Goal: Task Accomplishment & Management: Manage account settings

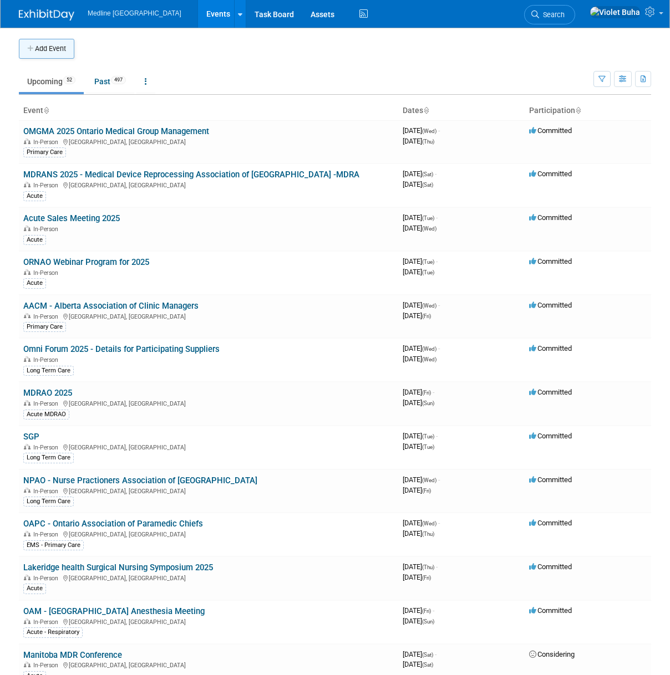
click at [63, 50] on button "Add Event" at bounding box center [46, 49] width 55 height 20
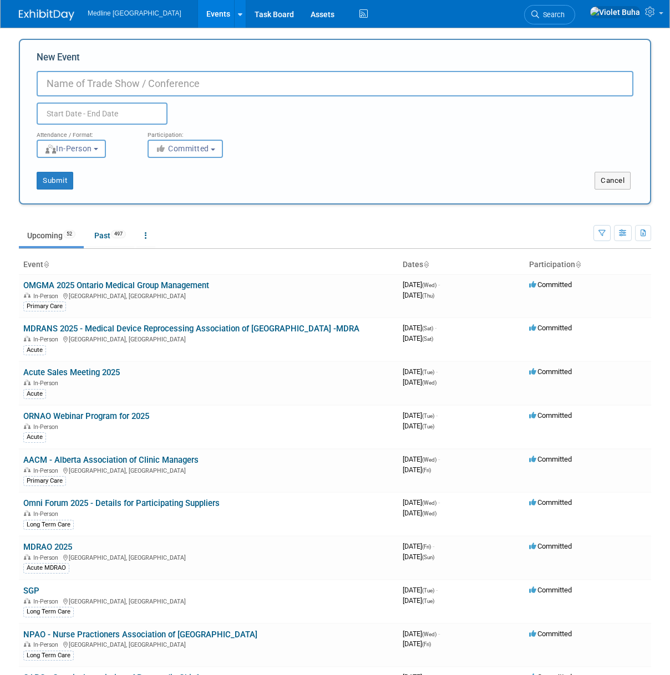
paste input "2026 Annual UHN Wound Care Beyond the Basics Conference"
type input "2026 Annual UHN Wound Care Beyond the Basics Conference"
click at [203, 151] on span "Committed" at bounding box center [182, 148] width 54 height 9
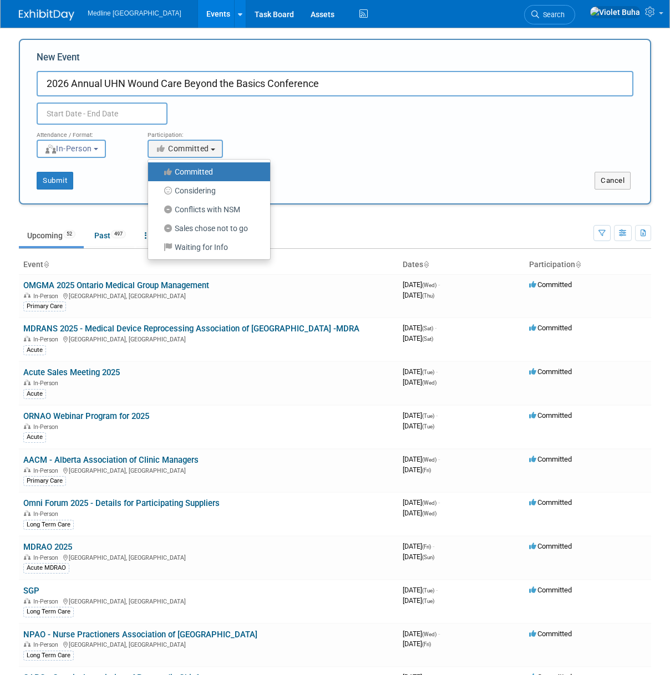
click at [203, 176] on label "Committed" at bounding box center [206, 172] width 105 height 14
click at [158, 176] on input "Committed" at bounding box center [154, 172] width 7 height 7
click at [205, 171] on label "Committed" at bounding box center [206, 172] width 105 height 14
click at [158, 171] on input "Committed" at bounding box center [154, 172] width 7 height 7
click at [391, 202] on div "New Event 2026 Annual UHN Wound Care Beyond the Basics Conference Duplicate Eve…" at bounding box center [335, 122] width 632 height 166
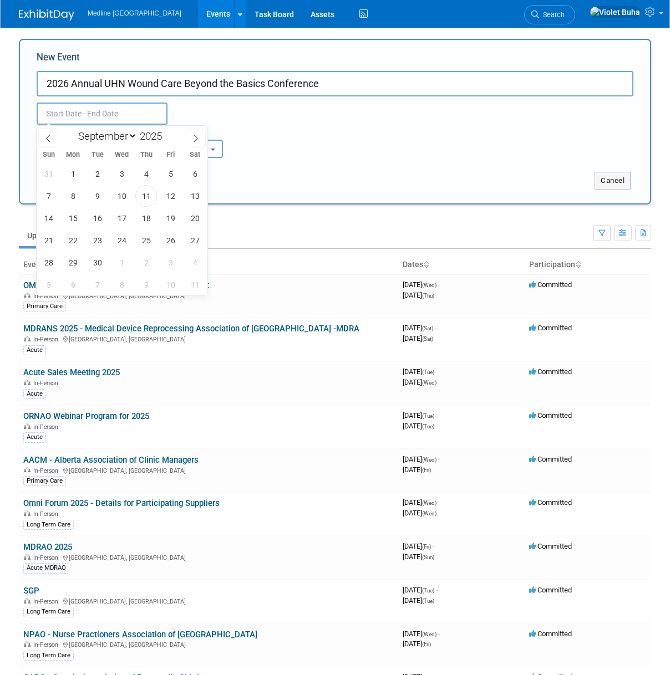
click at [125, 118] on input "text" at bounding box center [102, 114] width 131 height 22
click at [198, 139] on icon at bounding box center [196, 139] width 8 height 8
select select "11"
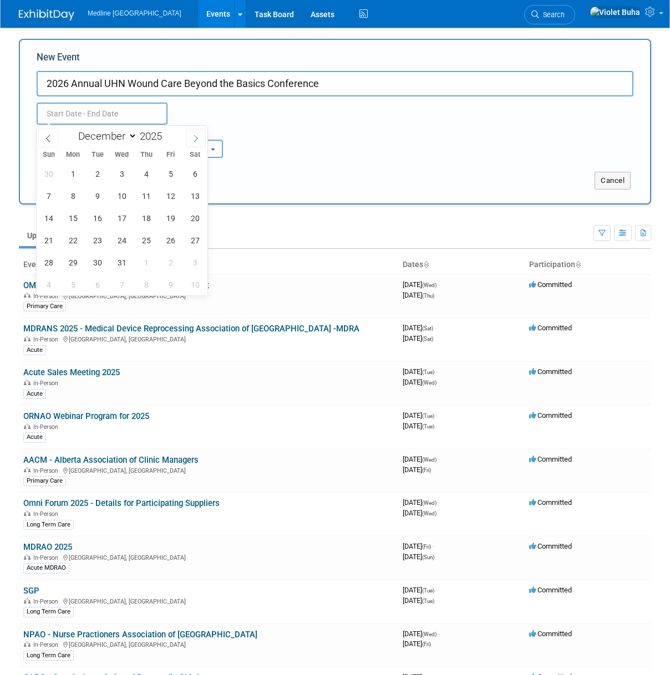
click at [198, 139] on icon at bounding box center [196, 139] width 8 height 8
type input "2026"
click at [198, 139] on icon at bounding box center [196, 139] width 8 height 8
select select "1"
click at [172, 242] on span "27" at bounding box center [171, 241] width 22 height 22
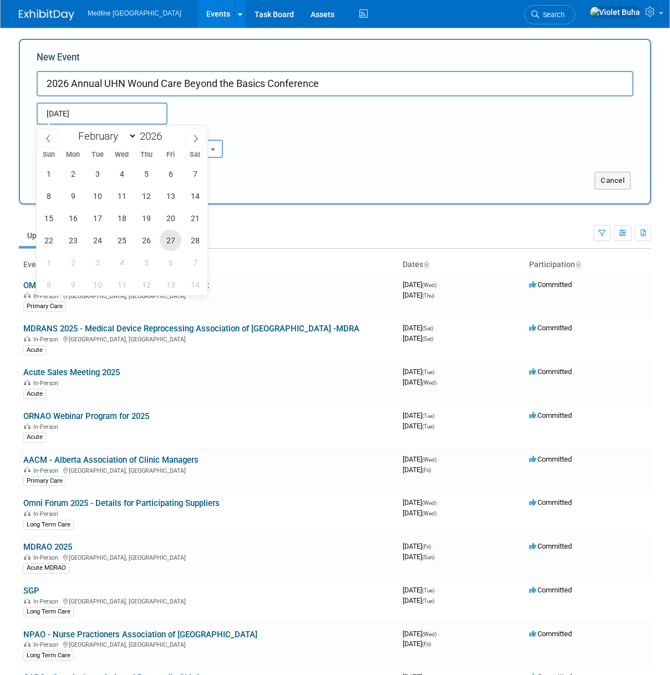
type input "Feb 27, 2026 to Feb 27, 2026"
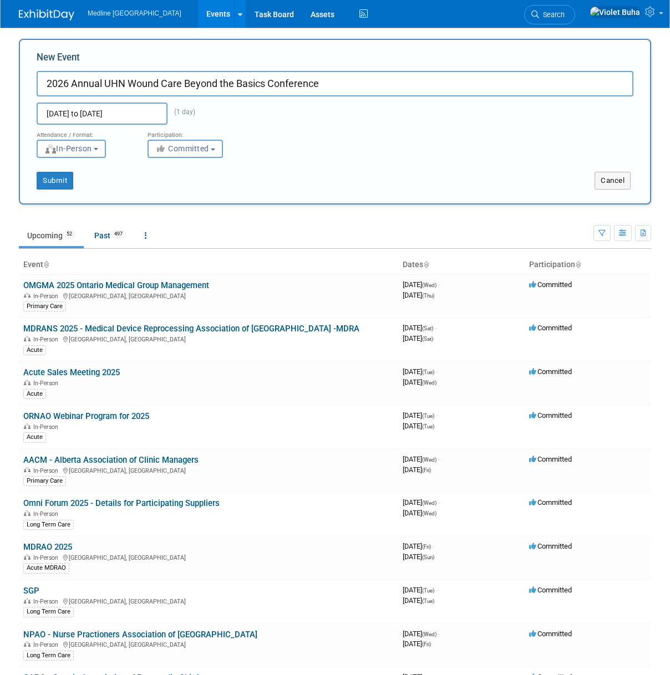
click at [289, 175] on div "Submit Cancel" at bounding box center [335, 181] width 630 height 18
click at [53, 181] on button "Submit" at bounding box center [55, 181] width 37 height 18
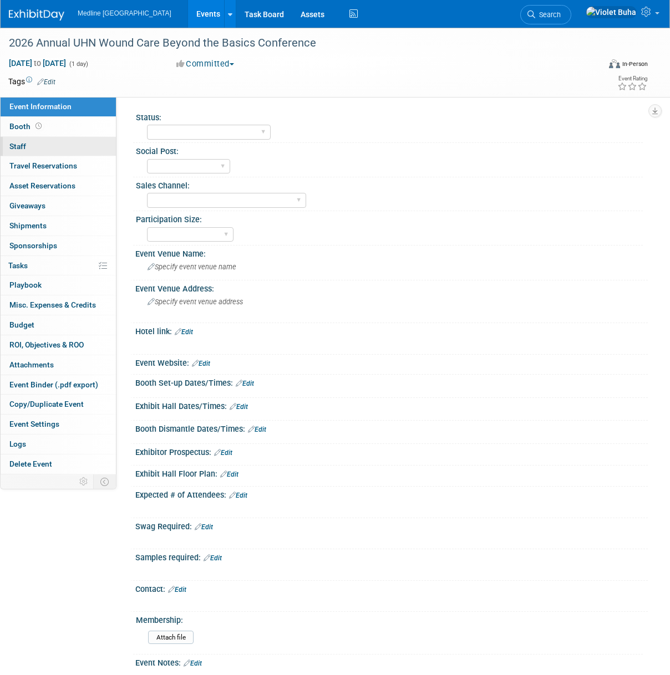
click at [42, 145] on link "0 Staff 0" at bounding box center [58, 146] width 115 height 19
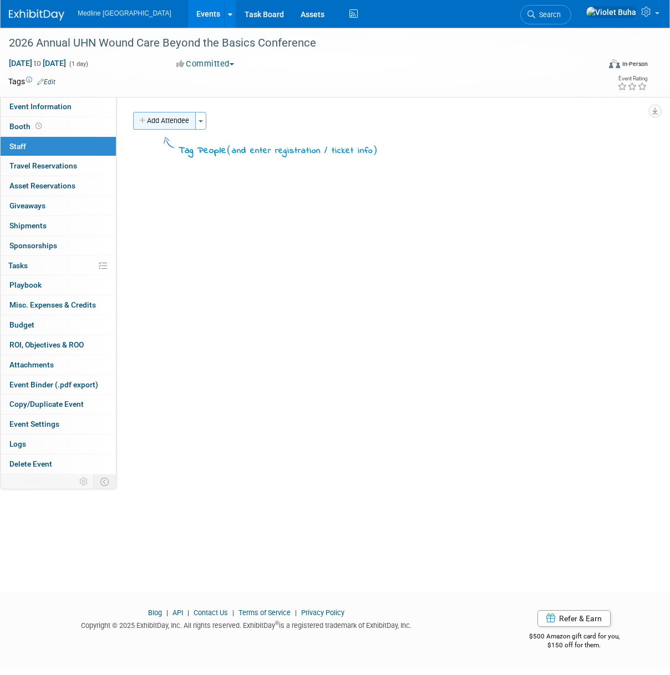
click at [167, 125] on button "Add Attendee" at bounding box center [164, 121] width 63 height 18
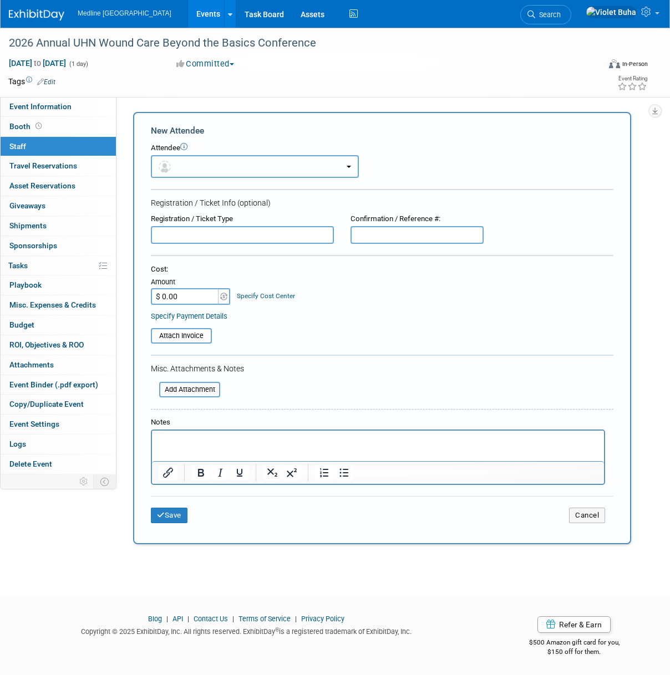
click at [167, 166] on img "button" at bounding box center [165, 167] width 12 height 12
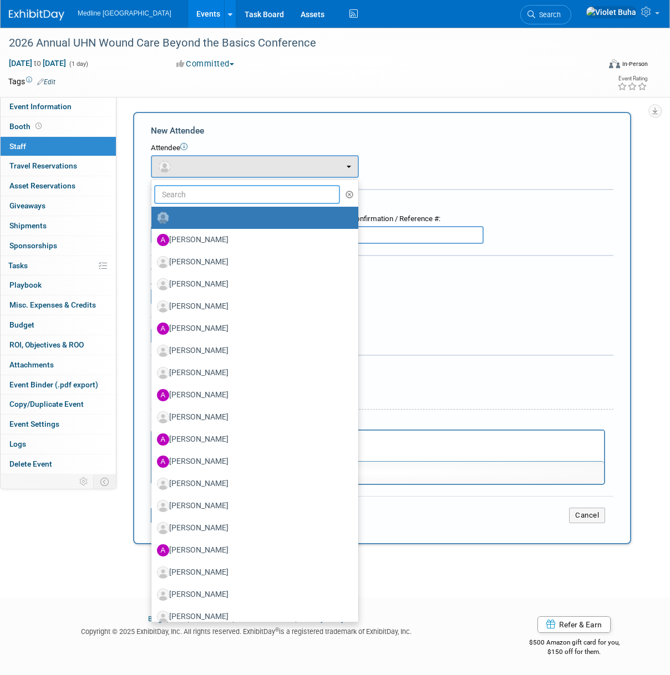
click at [174, 194] on input "text" at bounding box center [247, 194] width 186 height 19
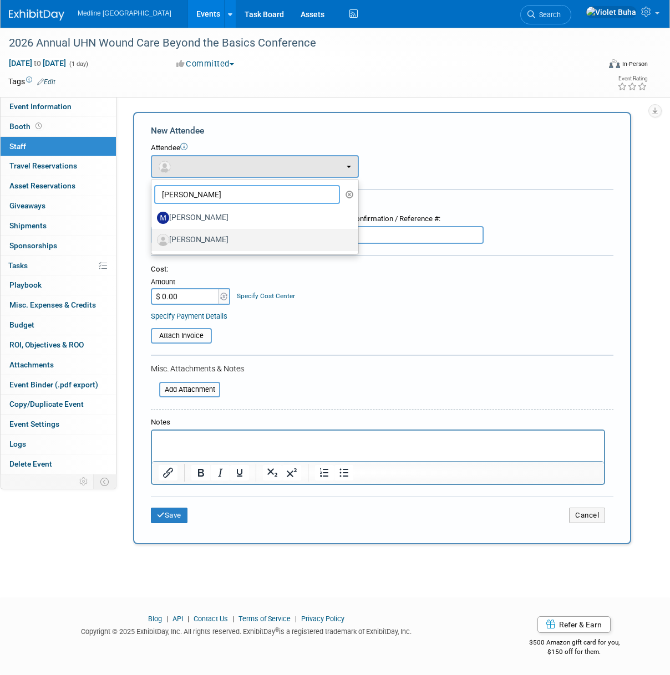
type input "mike"
click at [181, 237] on label "[PERSON_NAME]" at bounding box center [252, 240] width 190 height 18
click at [153, 237] on input "[PERSON_NAME]" at bounding box center [149, 238] width 7 height 7
select select "a0bd7487-f131-471b-bf05-e85589db470f"
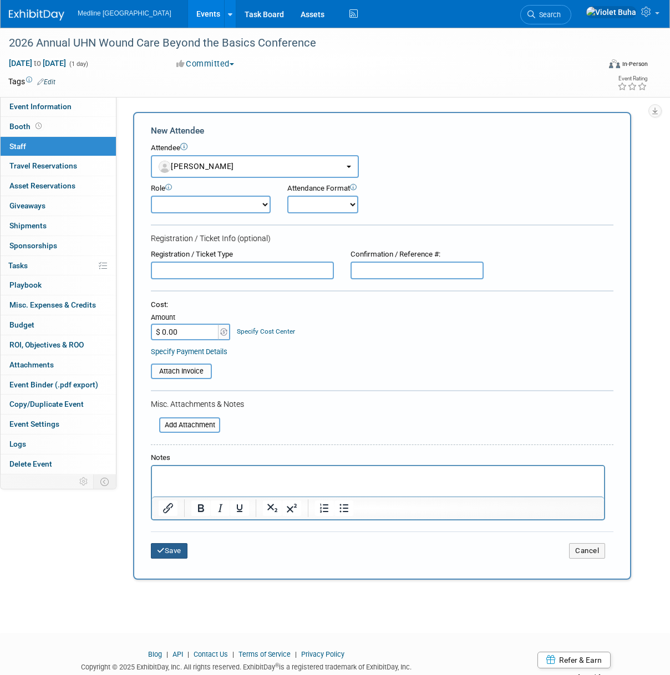
click at [171, 550] on button "Save" at bounding box center [169, 551] width 37 height 16
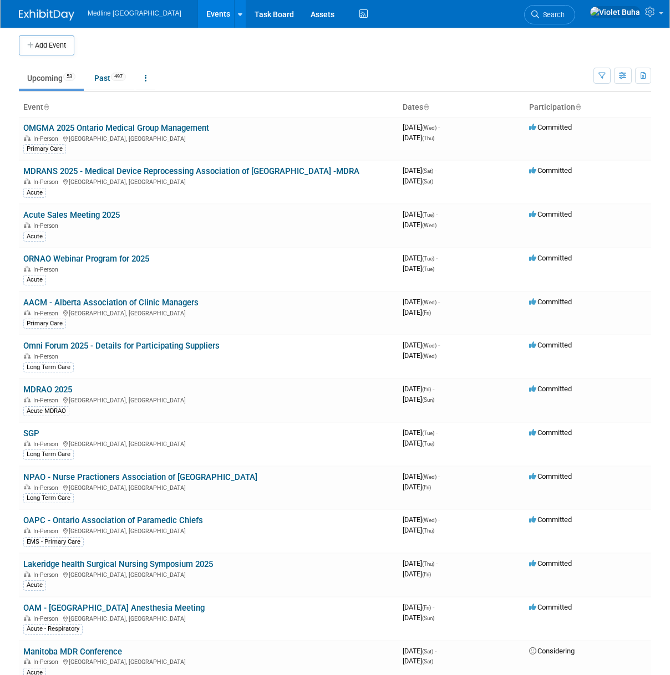
scroll to position [4, 0]
click at [78, 172] on link "MDRANS 2025 - Medical Device Reprocessing Association of [GEOGRAPHIC_DATA] -MDRA" at bounding box center [191, 171] width 336 height 10
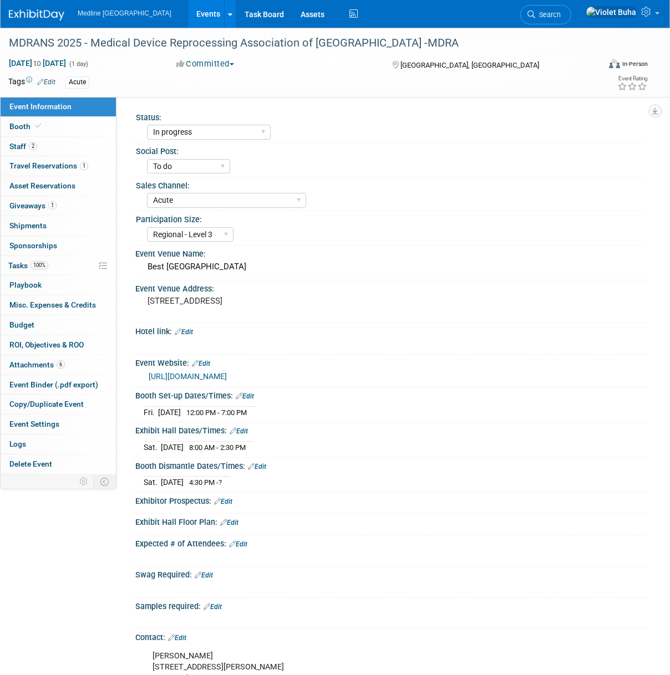
select select "In progress"
select select "To do"
select select "Acute"
select select "Regional - Level 3"
click at [72, 152] on link "2 Staff 2" at bounding box center [58, 146] width 115 height 19
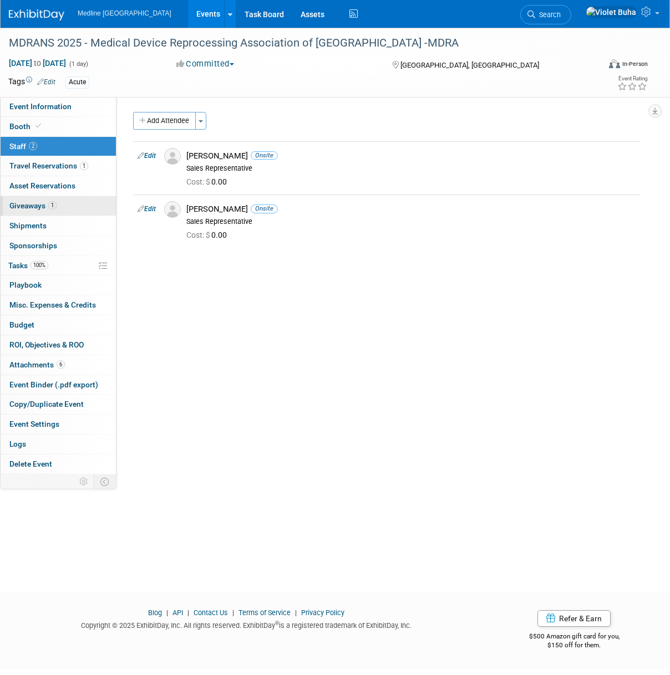
click at [30, 205] on span "Giveaways 1" at bounding box center [32, 205] width 47 height 9
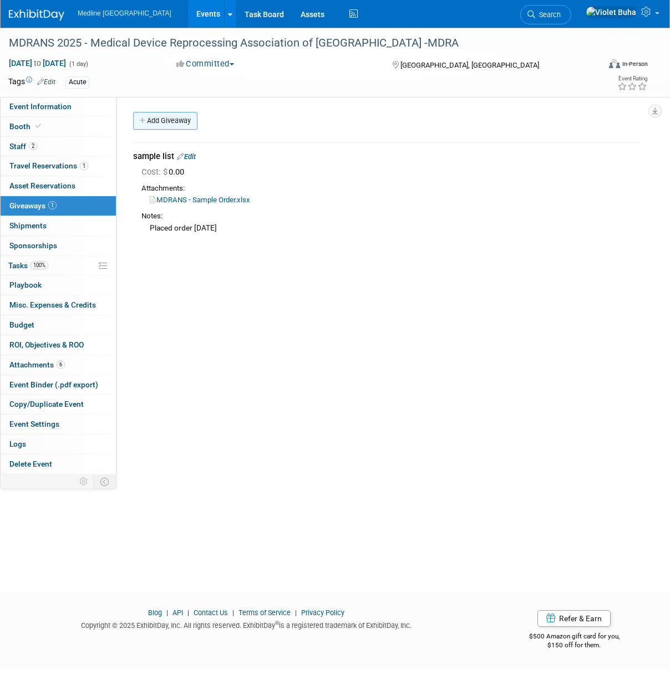
click at [188, 121] on link "Add Giveaway" at bounding box center [165, 121] width 64 height 18
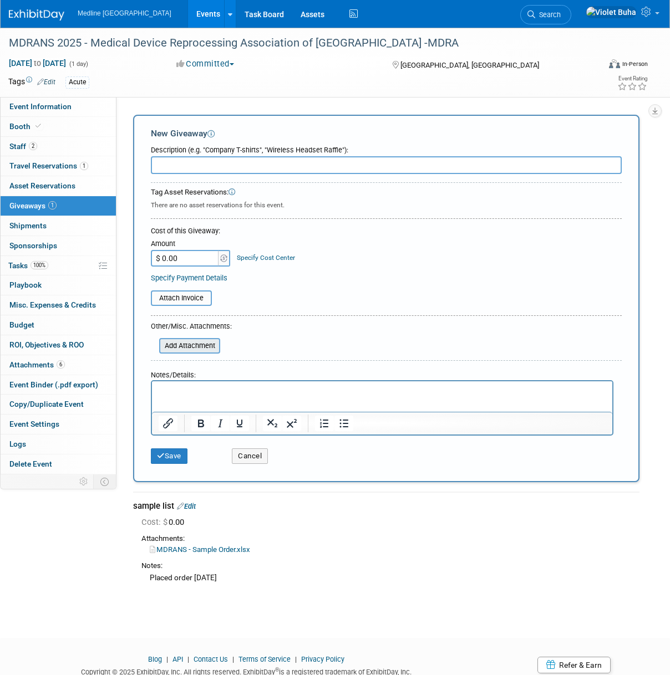
click at [190, 348] on input "file" at bounding box center [153, 345] width 132 height 13
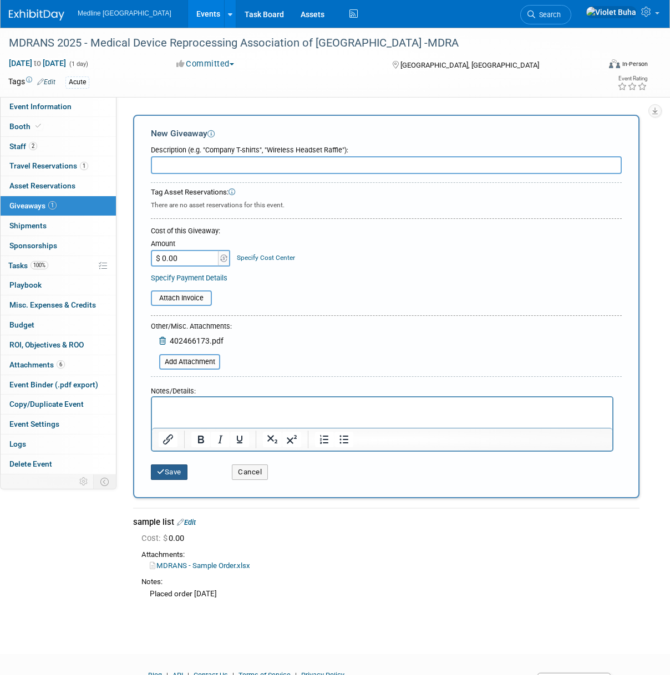
click at [182, 473] on button "Save" at bounding box center [169, 473] width 37 height 16
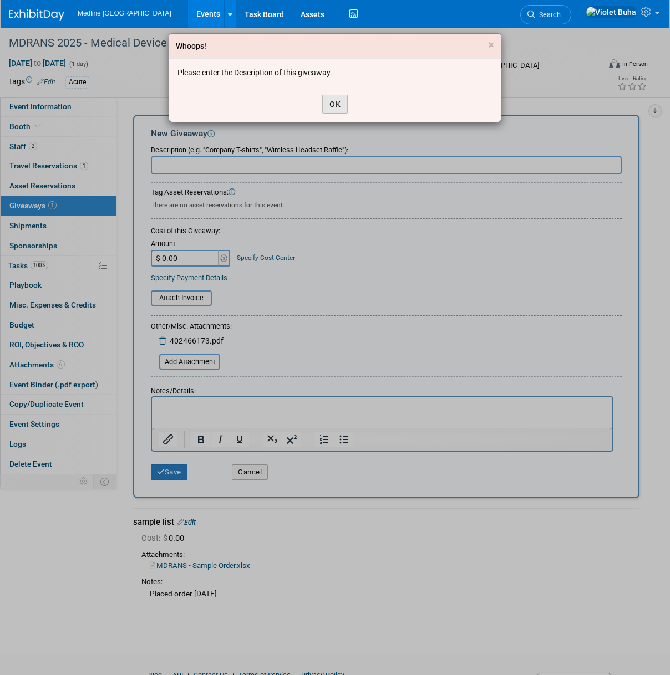
click at [333, 104] on button "OK" at bounding box center [335, 104] width 26 height 19
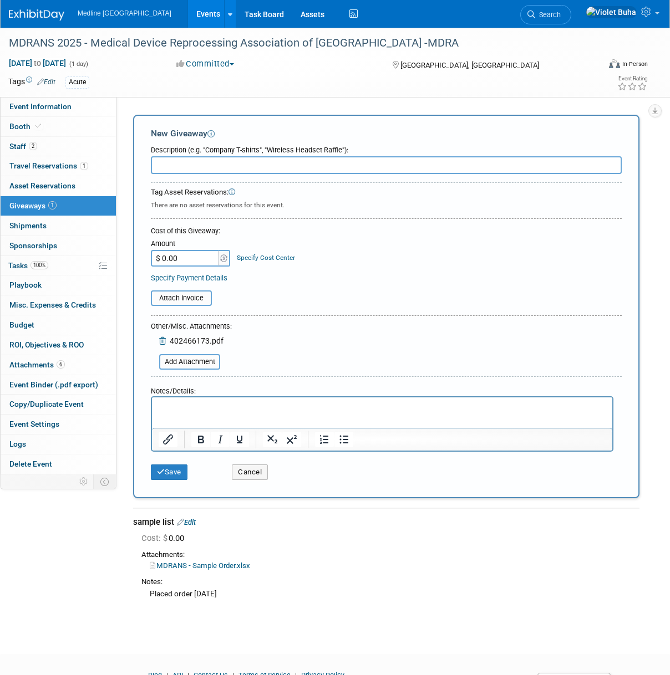
click at [255, 161] on input "text" at bounding box center [386, 165] width 471 height 18
type input "SAmples"
click at [177, 468] on button "Save" at bounding box center [169, 473] width 37 height 16
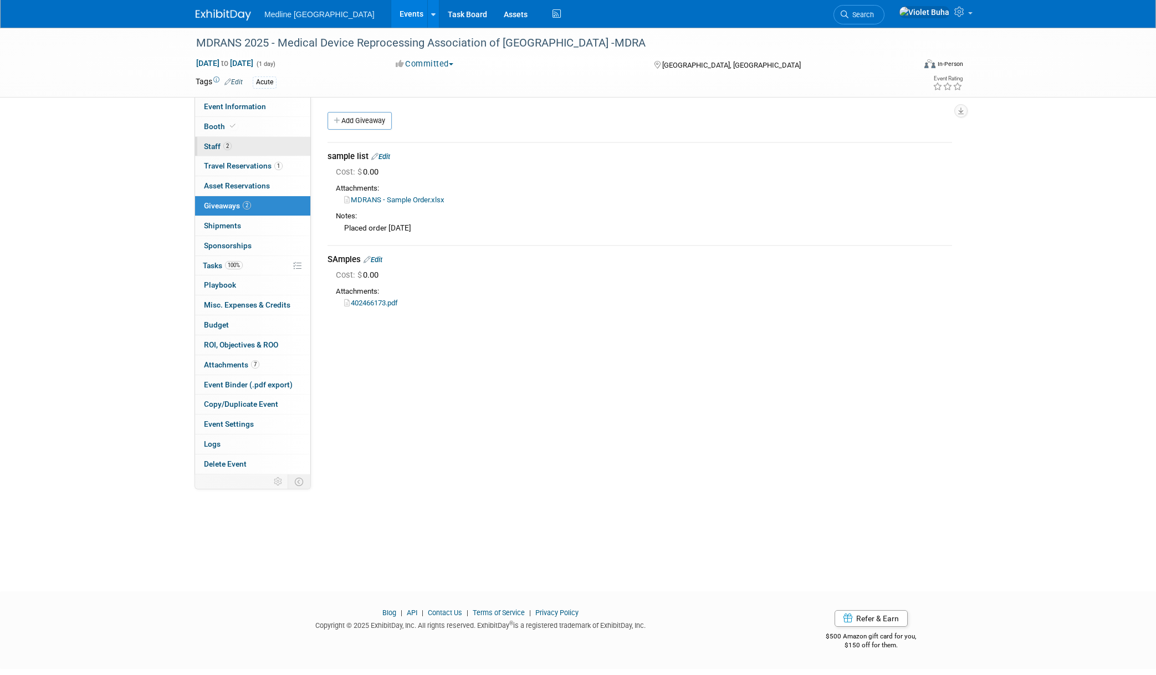
click at [249, 145] on link "2 Staff 2" at bounding box center [252, 146] width 115 height 19
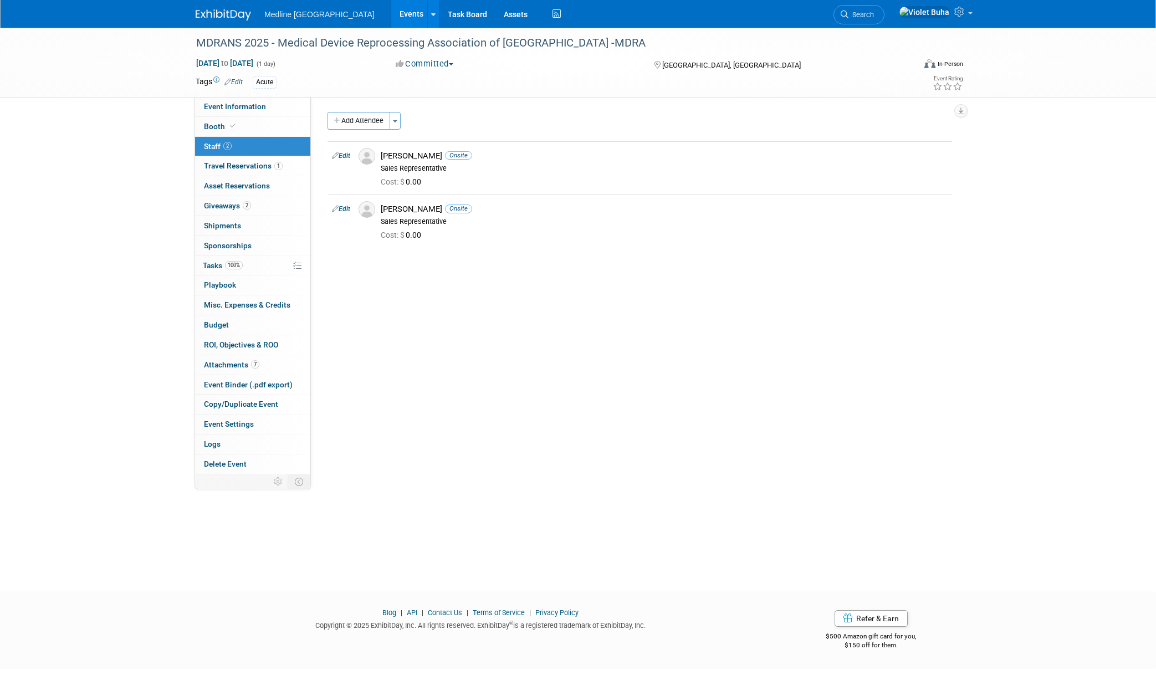
click at [222, 11] on img at bounding box center [223, 14] width 55 height 11
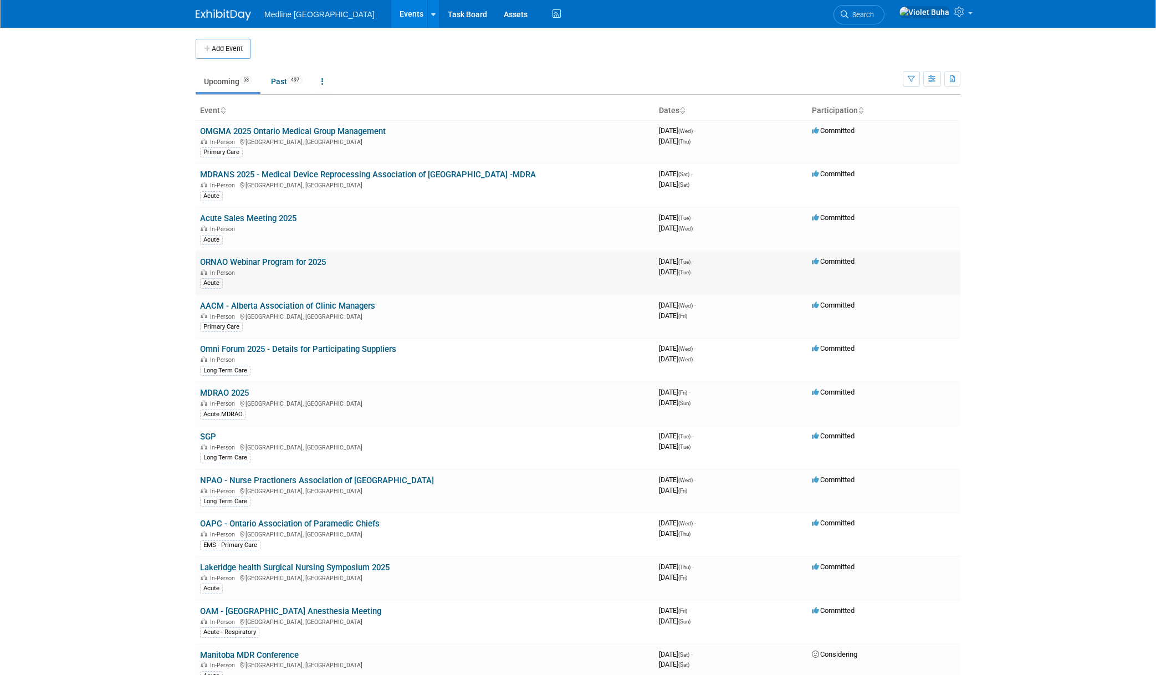
click at [258, 260] on link "ORNAO Webinar Program for 2025" at bounding box center [263, 262] width 126 height 10
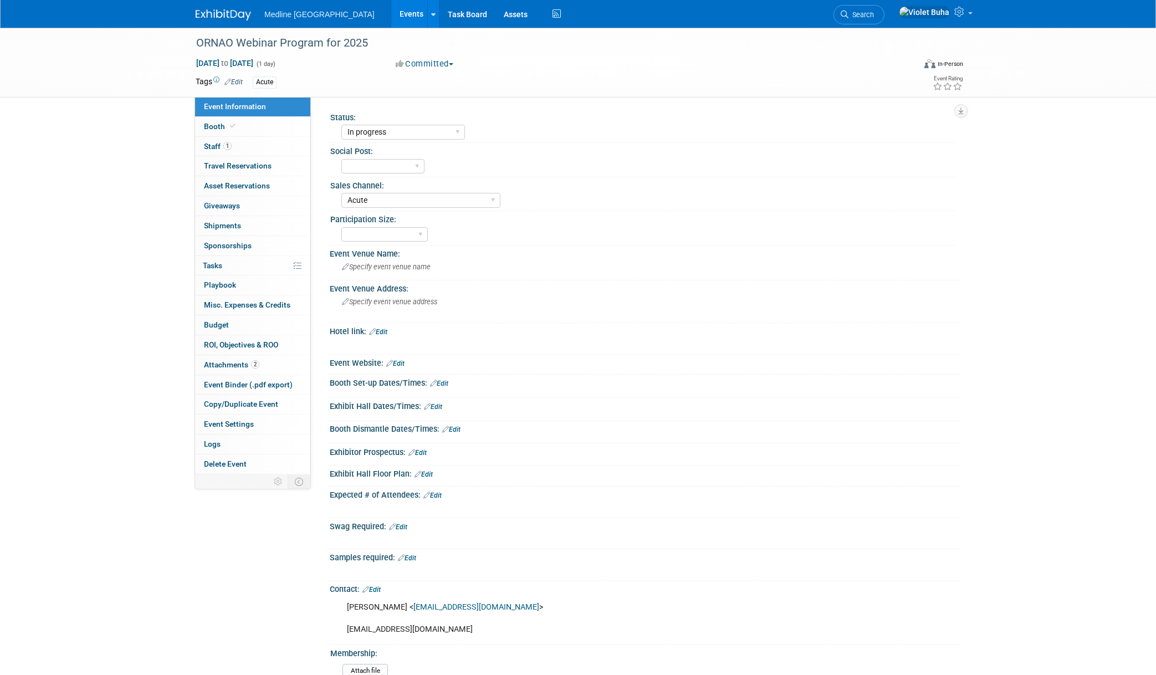
select select "In progress"
select select "Acute"
click at [243, 145] on link "1 Staff 1" at bounding box center [252, 146] width 115 height 19
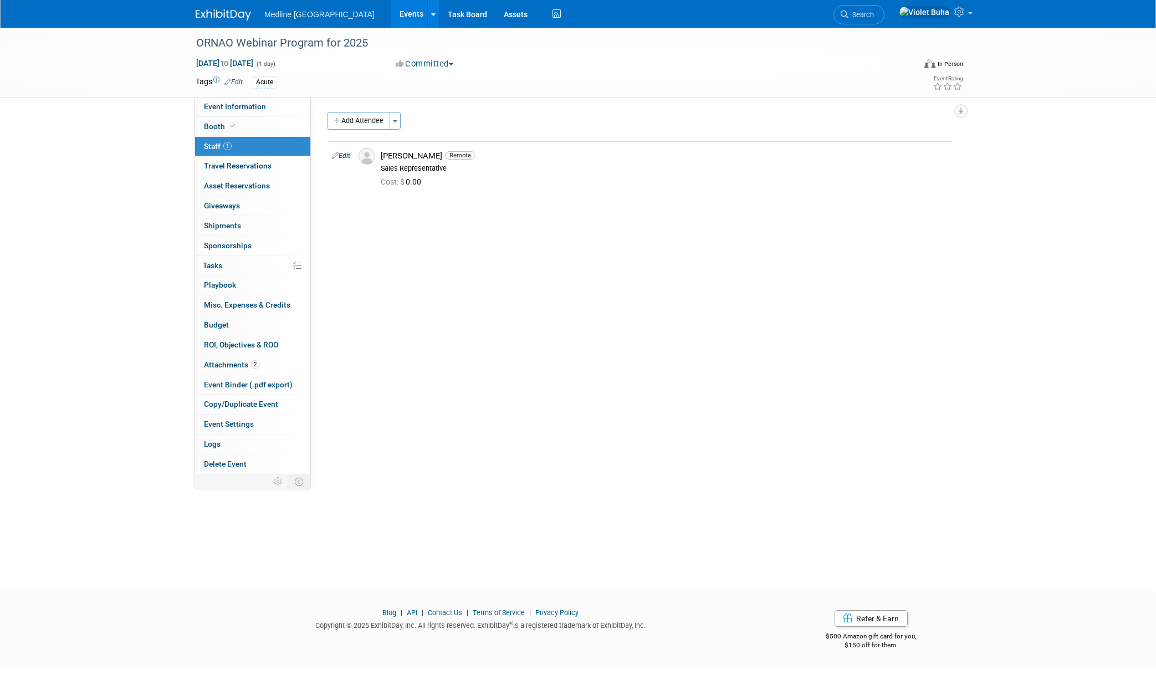
click at [223, 14] on img at bounding box center [223, 14] width 55 height 11
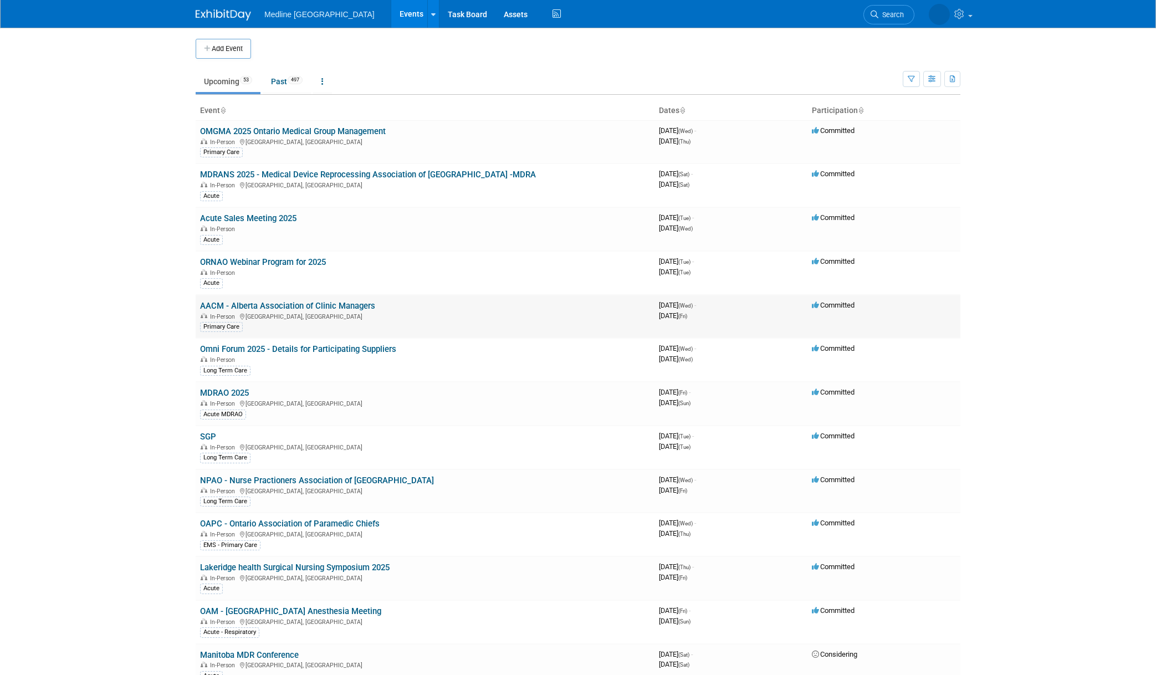
click at [282, 308] on link "AACM - Alberta Association of Clinic Managers" at bounding box center [287, 306] width 175 height 10
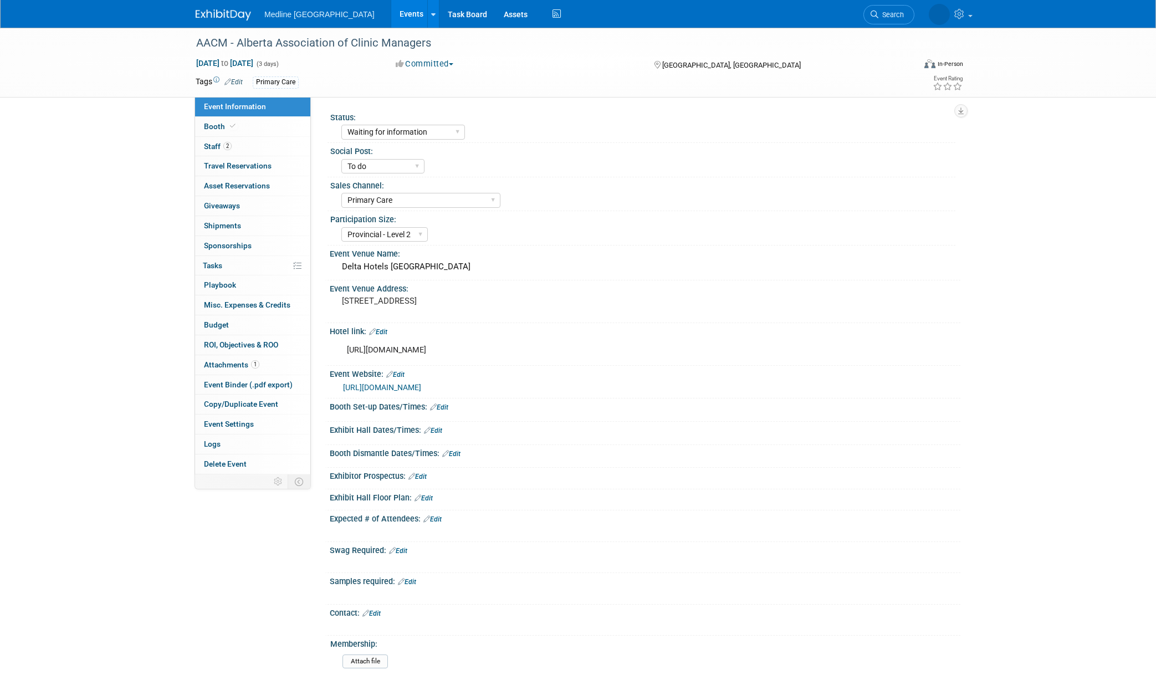
select select "Waiting for information"
select select "To do"
select select "Primary Care"
select select "Provincial - Level 2"
click at [242, 147] on link "2 Staff 2" at bounding box center [252, 146] width 115 height 19
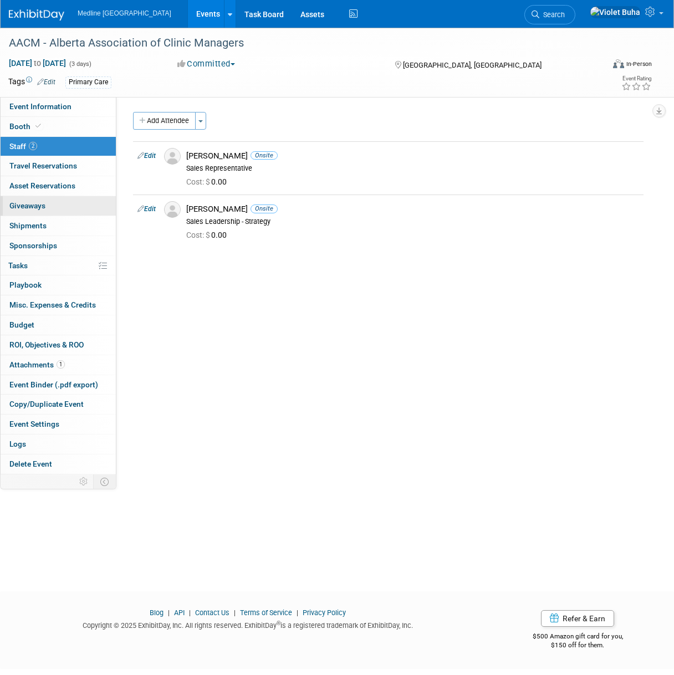
click at [37, 207] on span "Giveaways 0" at bounding box center [27, 205] width 36 height 9
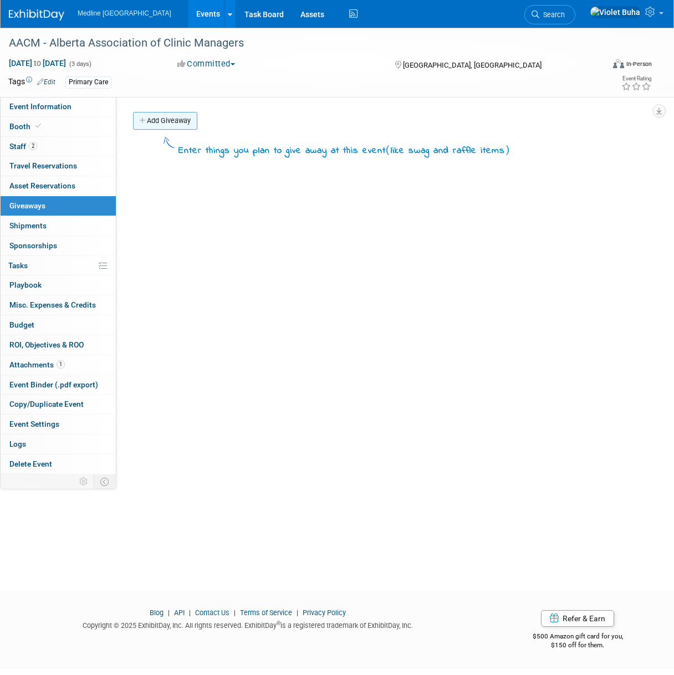
click at [181, 125] on link "Add Giveaway" at bounding box center [165, 121] width 64 height 18
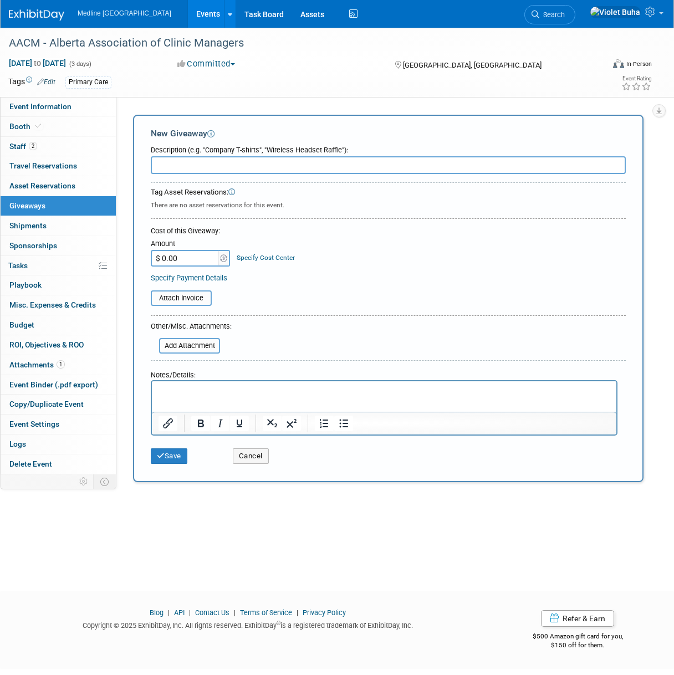
click at [187, 163] on input "text" at bounding box center [388, 165] width 475 height 18
type input "s"
type input "samples"
click at [184, 352] on input "file" at bounding box center [153, 345] width 132 height 13
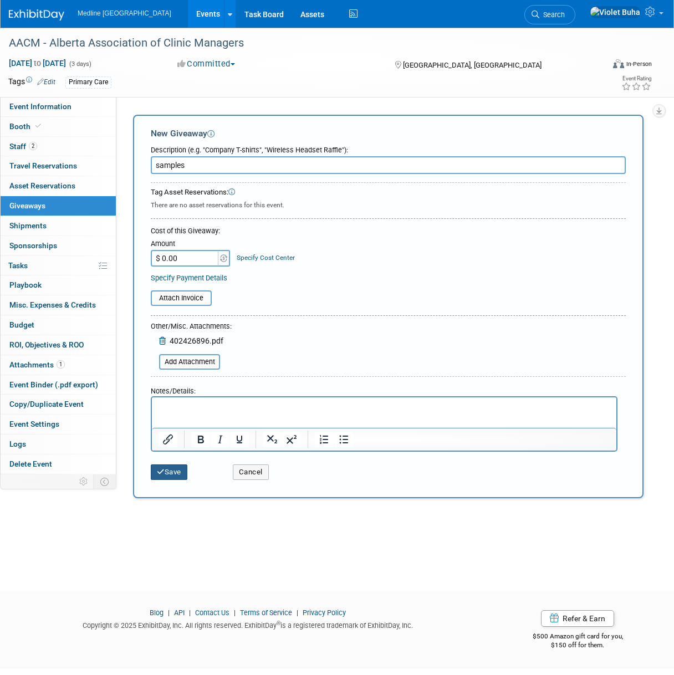
click at [172, 471] on button "Save" at bounding box center [169, 473] width 37 height 16
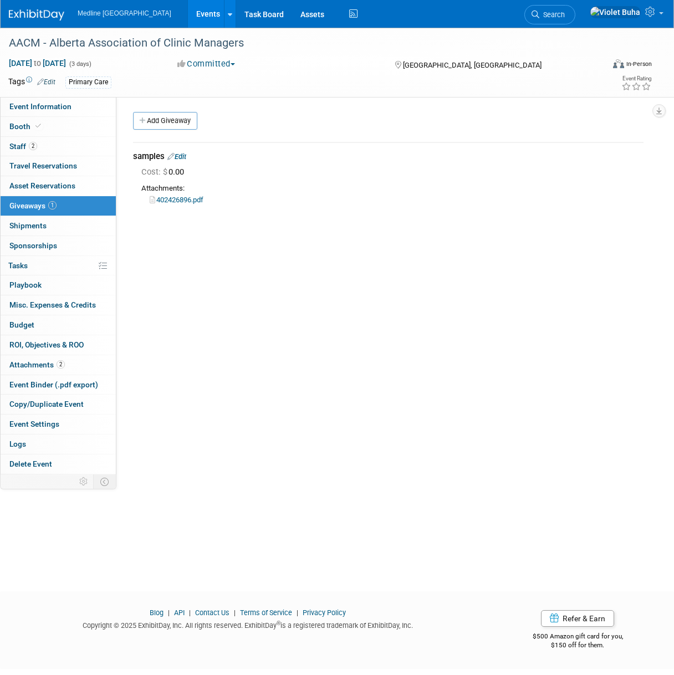
click at [47, 13] on img at bounding box center [36, 14] width 55 height 11
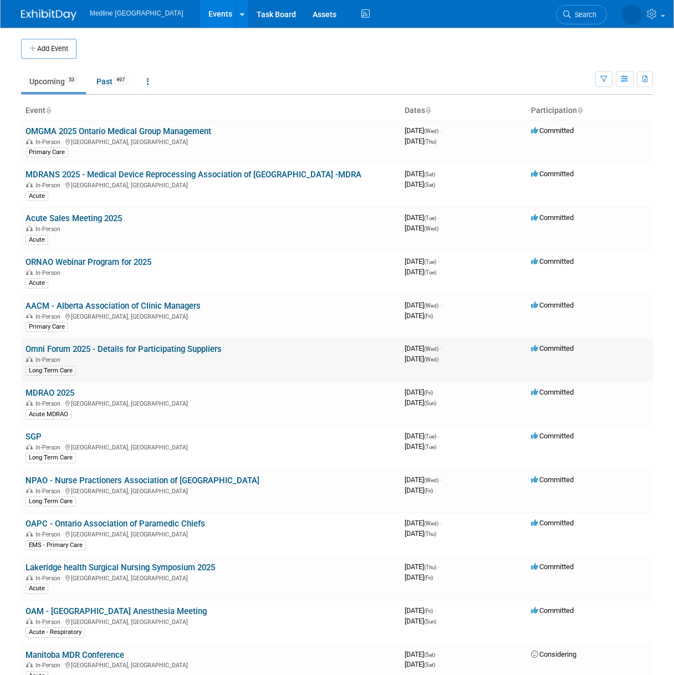
click at [86, 348] on link "Omni Forum 2025 - Details for Participating Suppliers" at bounding box center [124, 349] width 196 height 10
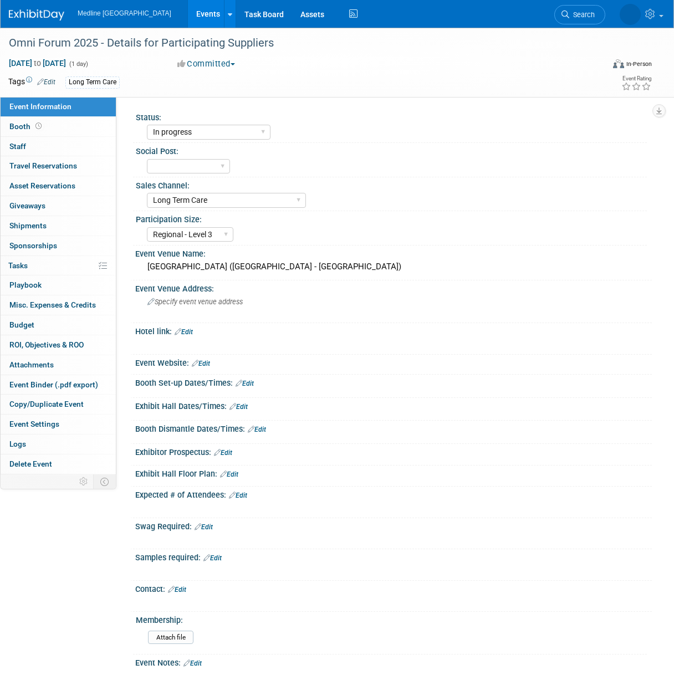
select select "In progress"
select select "Long Term Care"
select select "Regional - Level 3"
click at [64, 145] on link "0 Staff 0" at bounding box center [58, 146] width 115 height 19
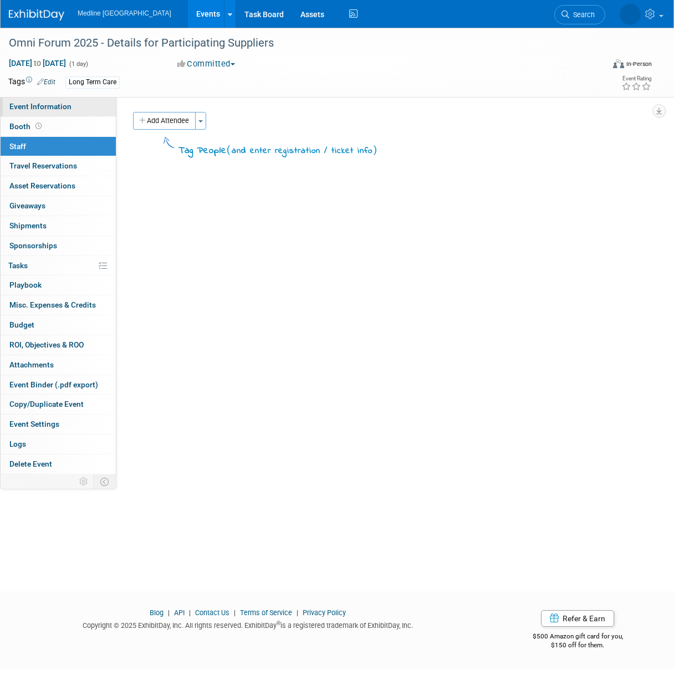
click at [63, 102] on span "Event Information" at bounding box center [40, 106] width 62 height 9
select select "In progress"
select select "Long Term Care"
select select "Regional - Level 3"
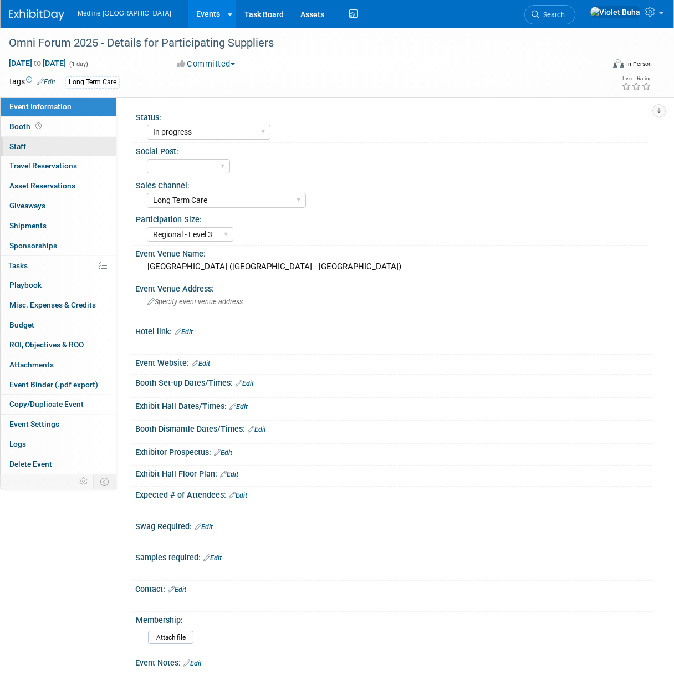
click at [50, 148] on link "0 Staff 0" at bounding box center [58, 146] width 115 height 19
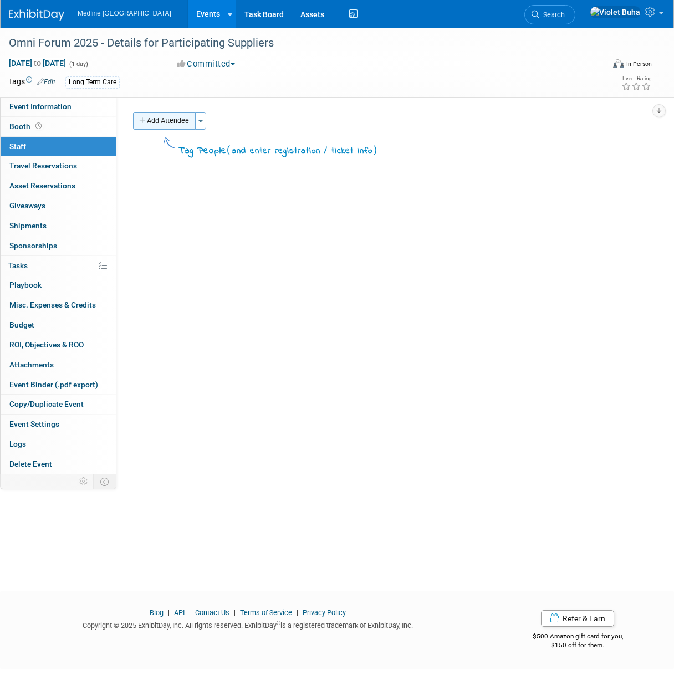
click at [181, 125] on button "Add Attendee" at bounding box center [164, 121] width 63 height 18
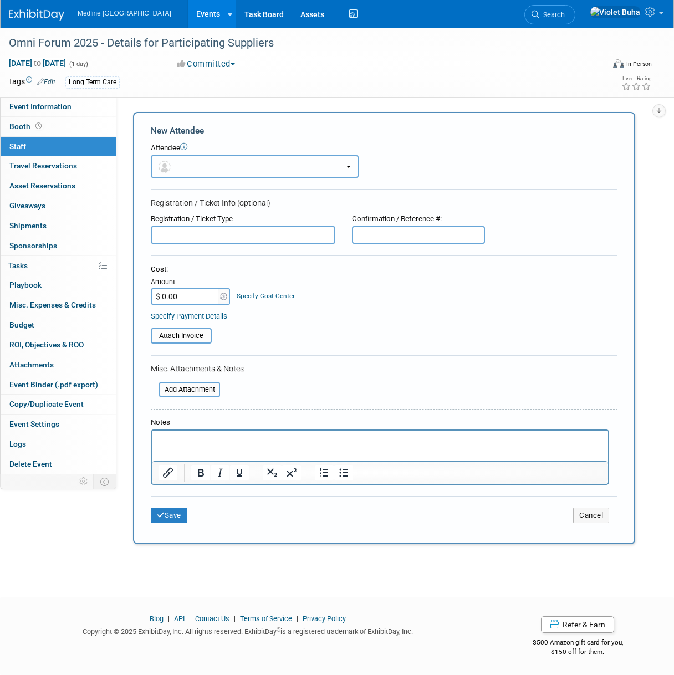
click at [202, 159] on button "button" at bounding box center [255, 166] width 208 height 23
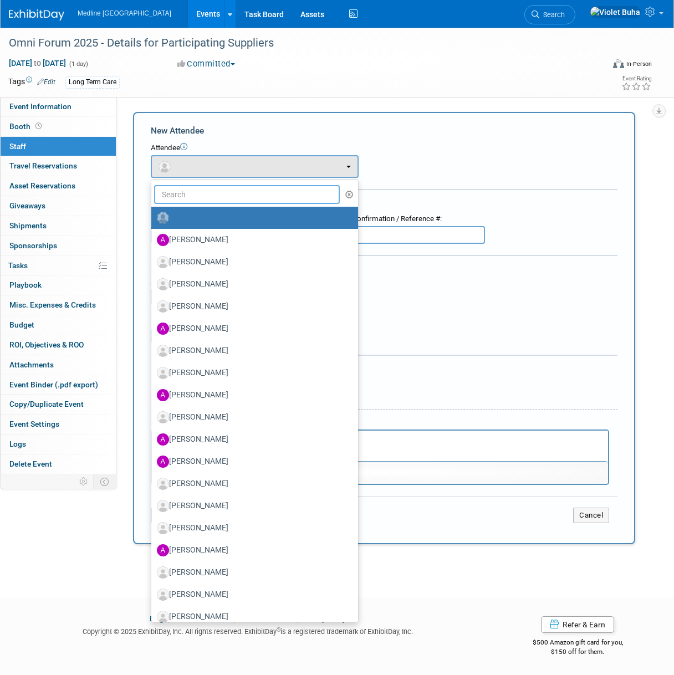
click at [183, 192] on input "text" at bounding box center [247, 194] width 186 height 19
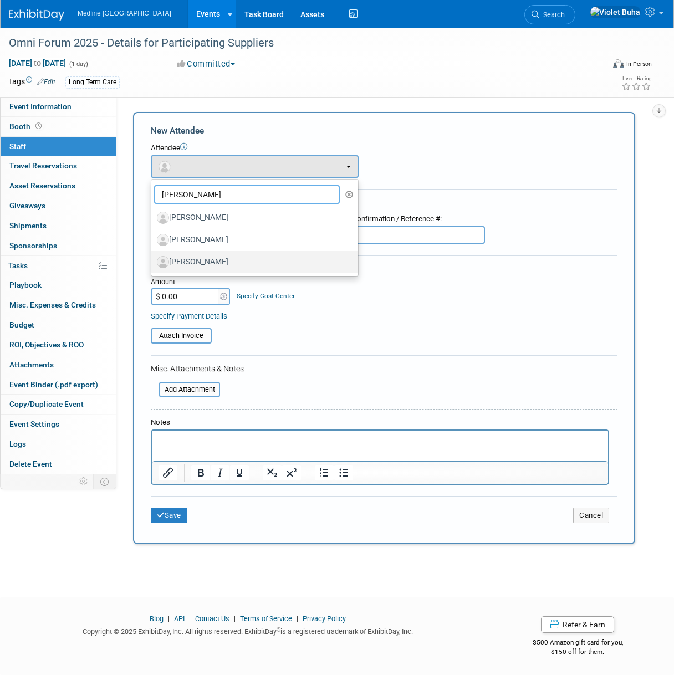
type input "[PERSON_NAME]"
click at [197, 261] on label "[PERSON_NAME]" at bounding box center [252, 262] width 190 height 18
click at [153, 261] on input "[PERSON_NAME]" at bounding box center [149, 260] width 7 height 7
select select "d62e7d29-b9ae-431b-bff8-1a45817851fc"
select select "4"
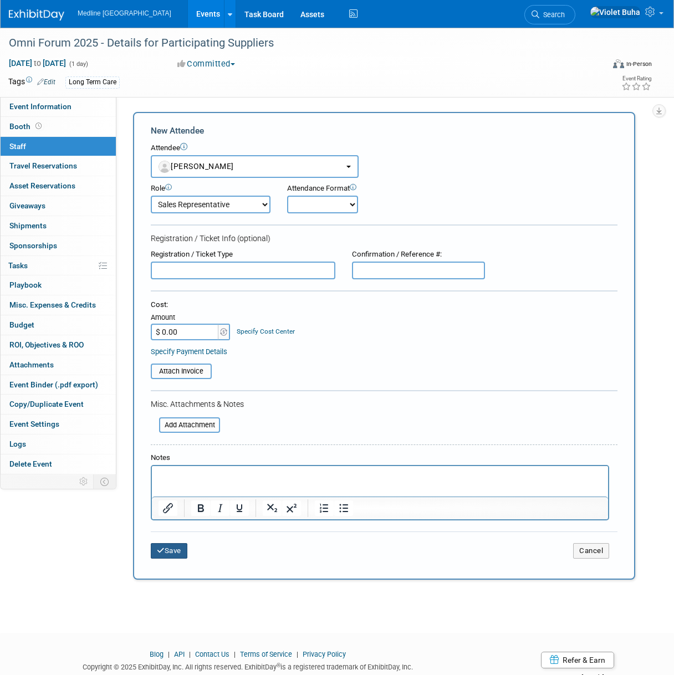
click at [168, 553] on button "Save" at bounding box center [169, 551] width 37 height 16
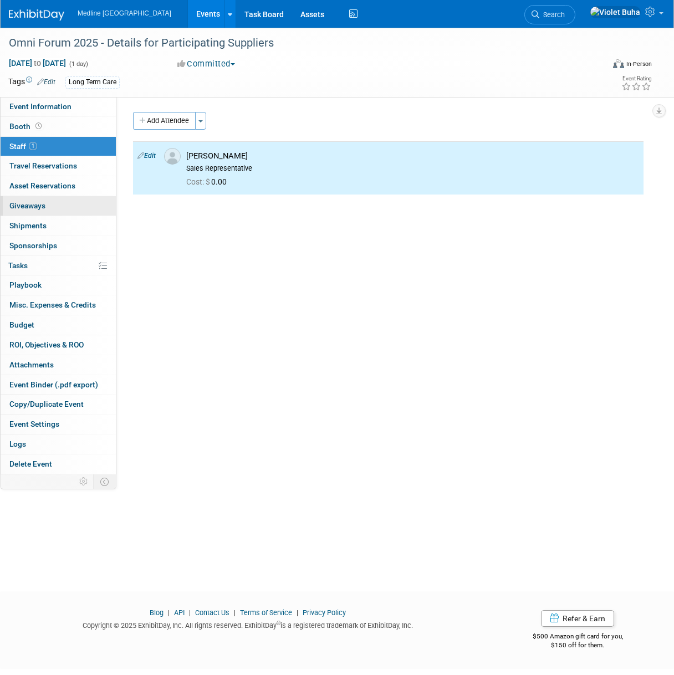
click at [48, 208] on link "0 Giveaways 0" at bounding box center [58, 205] width 115 height 19
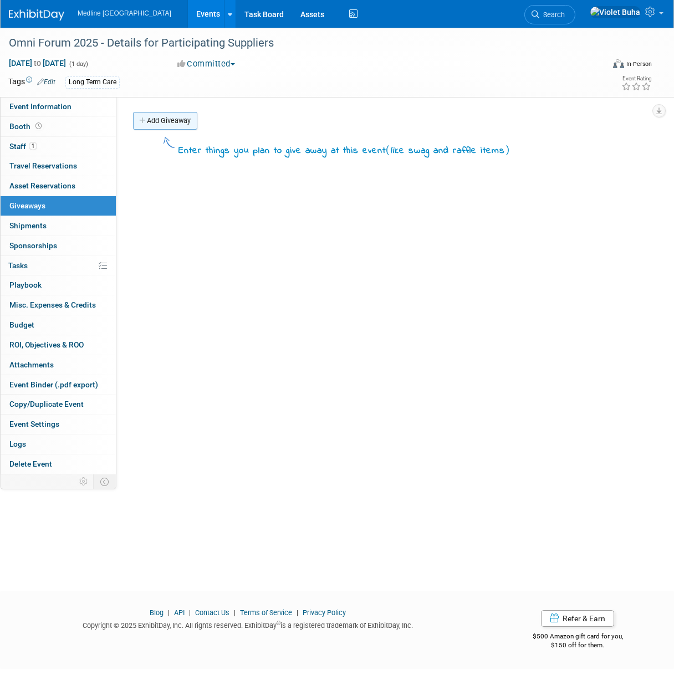
click at [177, 120] on link "Add Giveaway" at bounding box center [165, 121] width 64 height 18
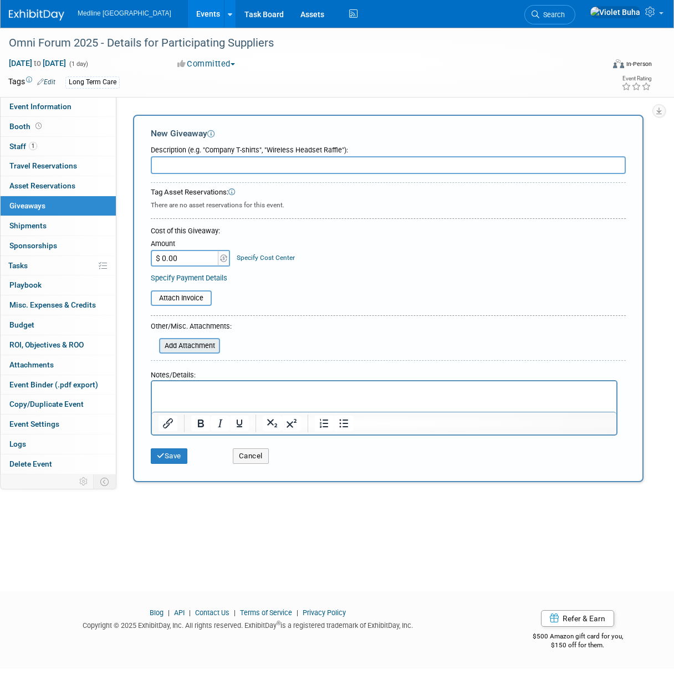
click at [191, 340] on input "file" at bounding box center [153, 345] width 132 height 13
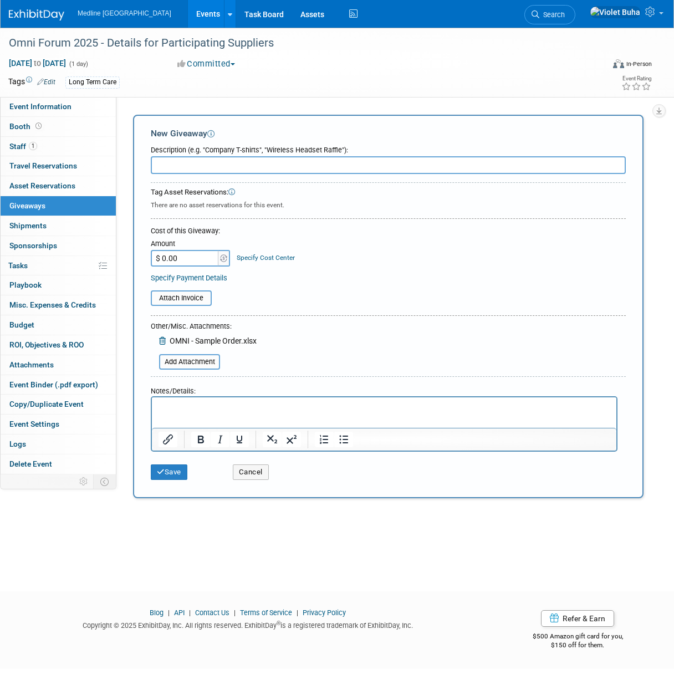
click at [189, 164] on input "text" at bounding box center [388, 165] width 475 height 18
type input "sample order"
click at [180, 470] on button "Save" at bounding box center [169, 473] width 37 height 16
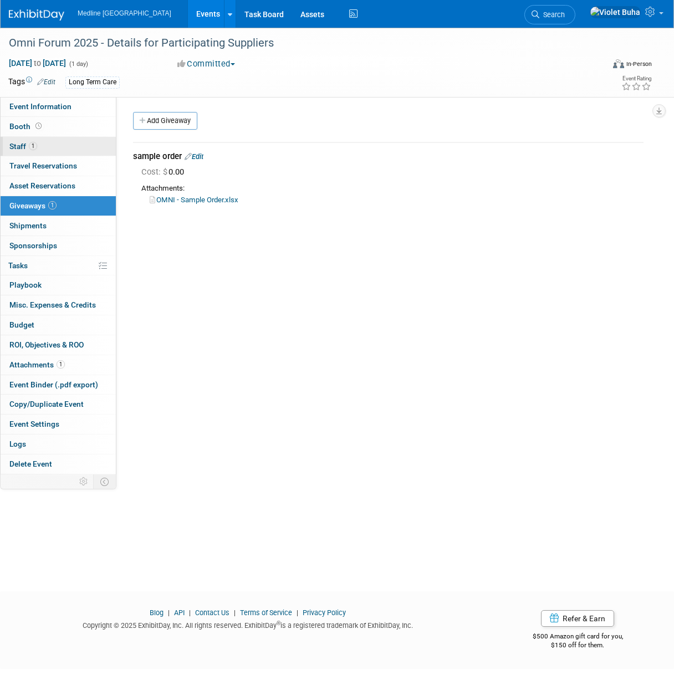
click at [60, 145] on link "1 Staff 1" at bounding box center [58, 146] width 115 height 19
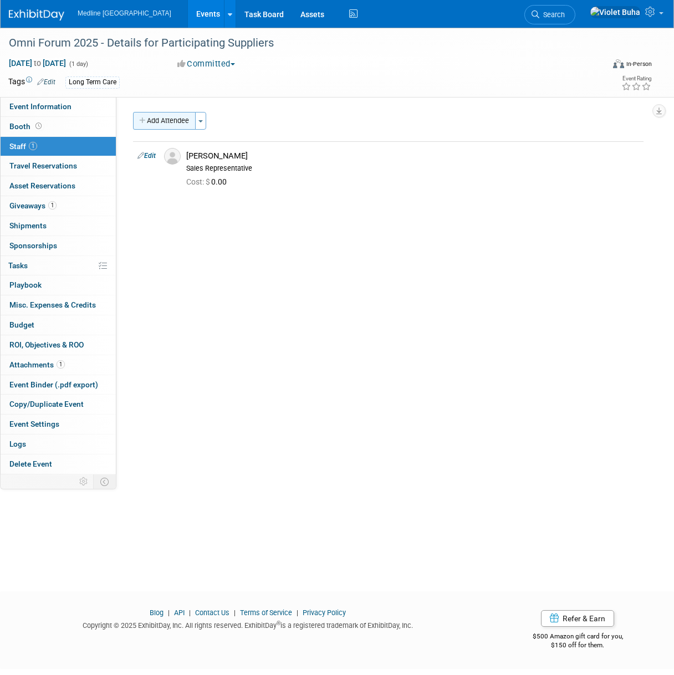
click at [186, 121] on button "Add Attendee" at bounding box center [164, 121] width 63 height 18
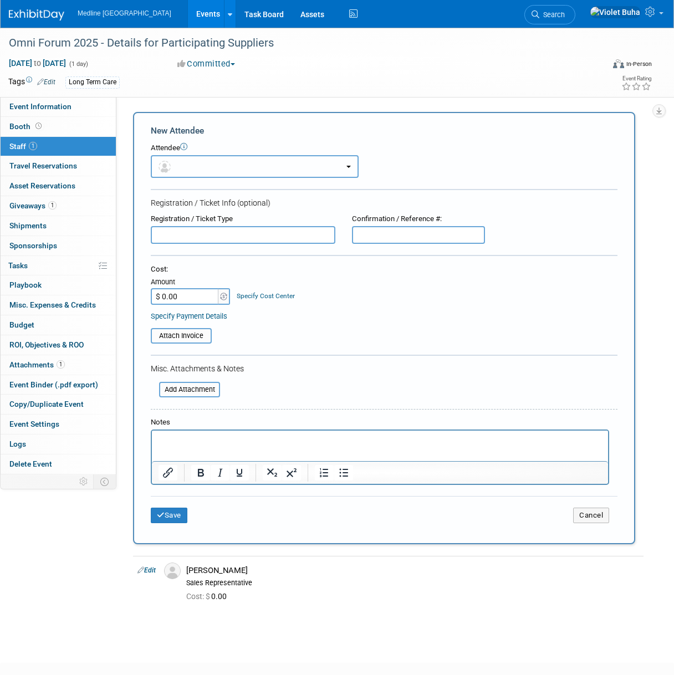
click at [170, 166] on span "button" at bounding box center [167, 166] width 16 height 9
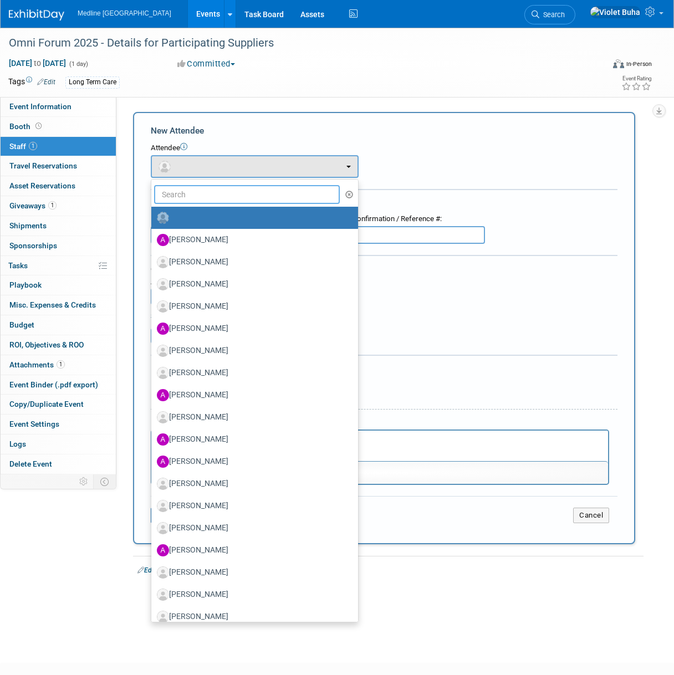
click at [171, 196] on input "text" at bounding box center [247, 194] width 186 height 19
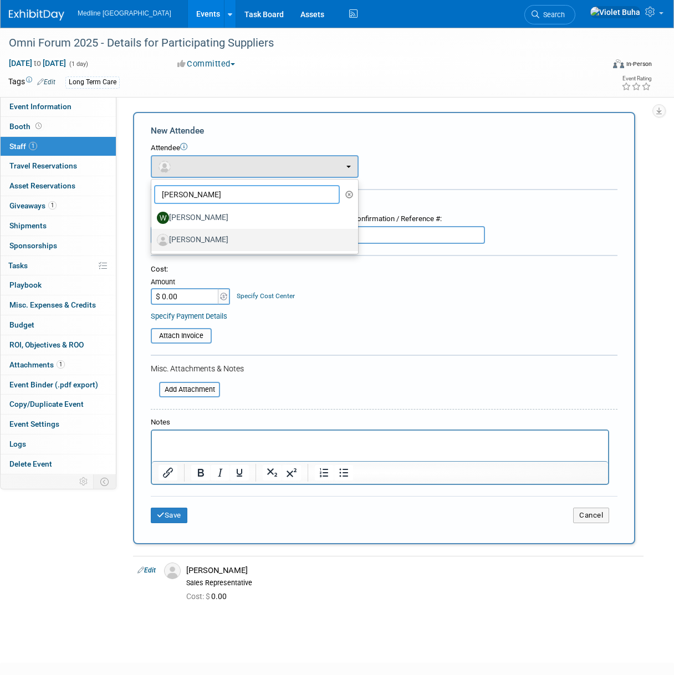
type input "wayne"
click at [202, 241] on label "Wayne Haggarty" at bounding box center [252, 240] width 190 height 18
click at [153, 241] on input "Wayne Haggarty" at bounding box center [149, 238] width 7 height 7
select select "d22123b9-420d-4610-afd7-db006af96776"
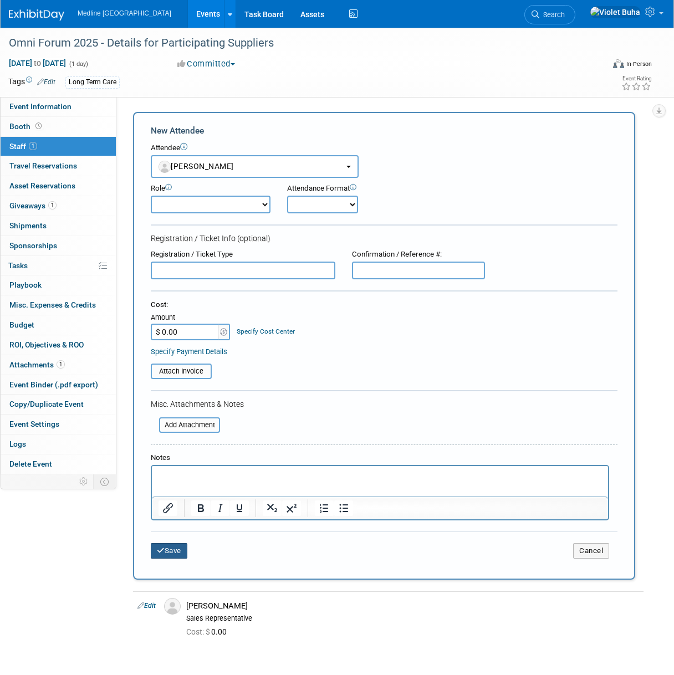
click at [170, 547] on button "Save" at bounding box center [169, 551] width 37 height 16
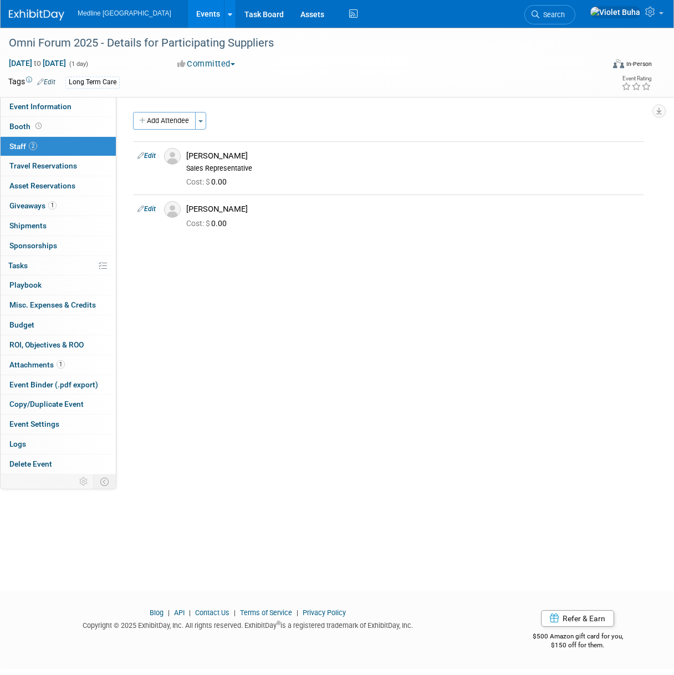
click at [42, 13] on img at bounding box center [36, 14] width 55 height 11
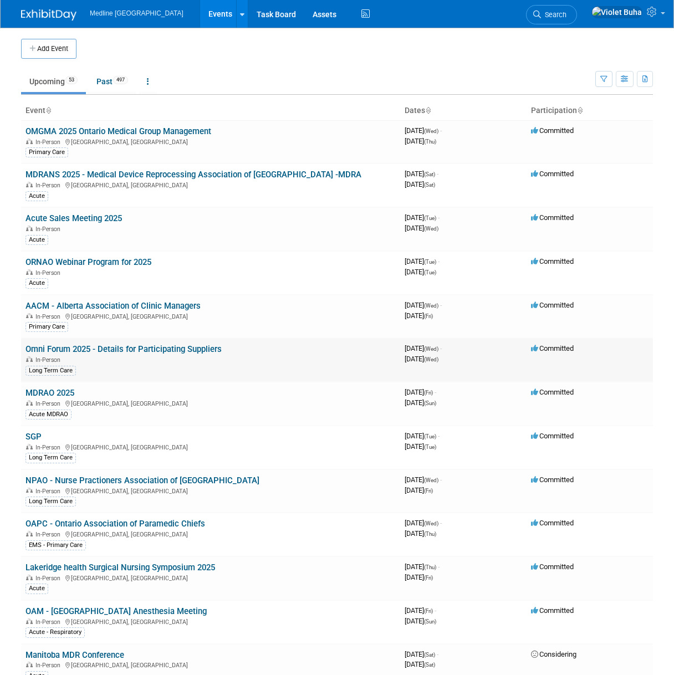
click at [90, 349] on link "Omni Forum 2025 - Details for Participating Suppliers" at bounding box center [124, 349] width 196 height 10
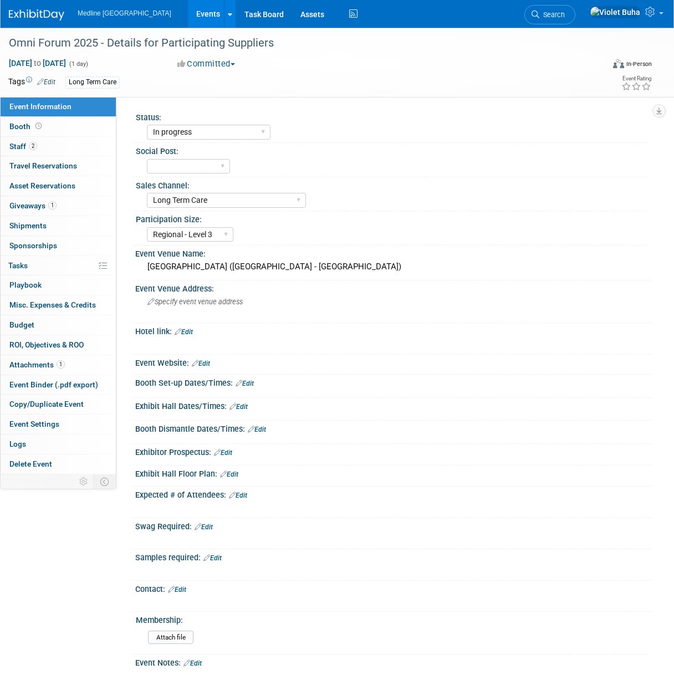
select select "In progress"
select select "Long Term Care"
select select "Regional - Level 3"
click at [45, 17] on img at bounding box center [36, 14] width 55 height 11
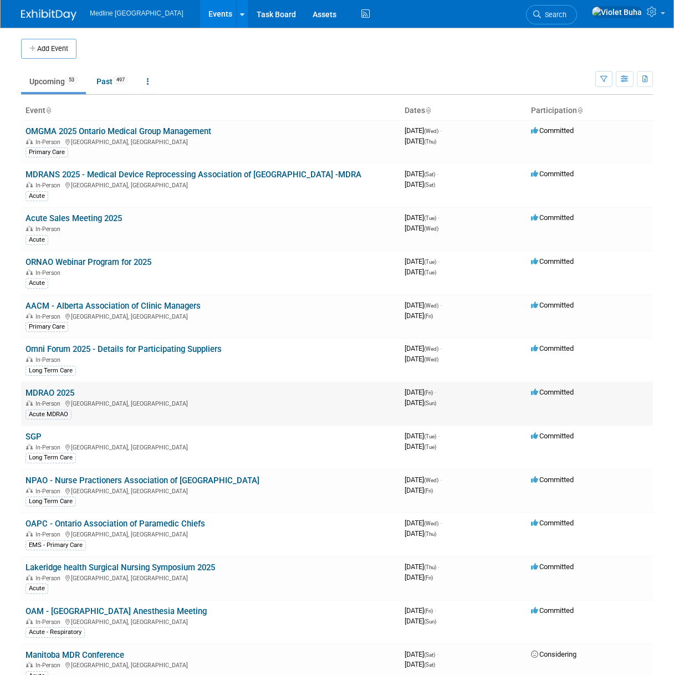
click at [61, 394] on link "MDRAO 2025" at bounding box center [50, 393] width 49 height 10
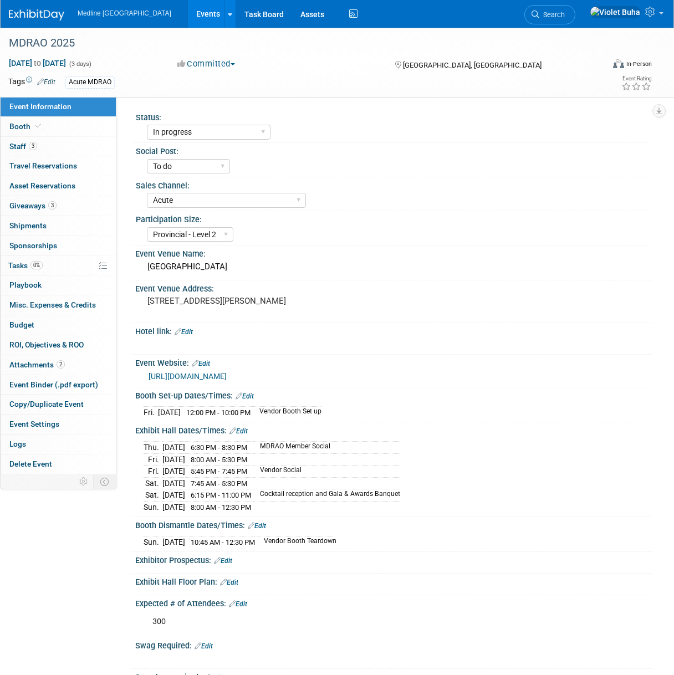
select select "In progress"
select select "To do"
select select "Acute"
select select "Provincial - Level 2"
click at [79, 144] on link "3 Staff 3" at bounding box center [58, 146] width 115 height 19
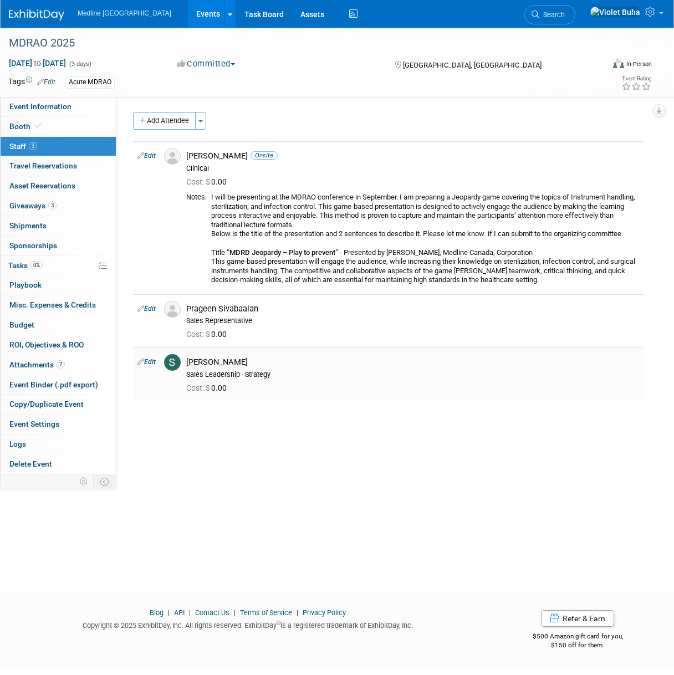
click at [154, 363] on link "Edit" at bounding box center [146, 362] width 18 height 8
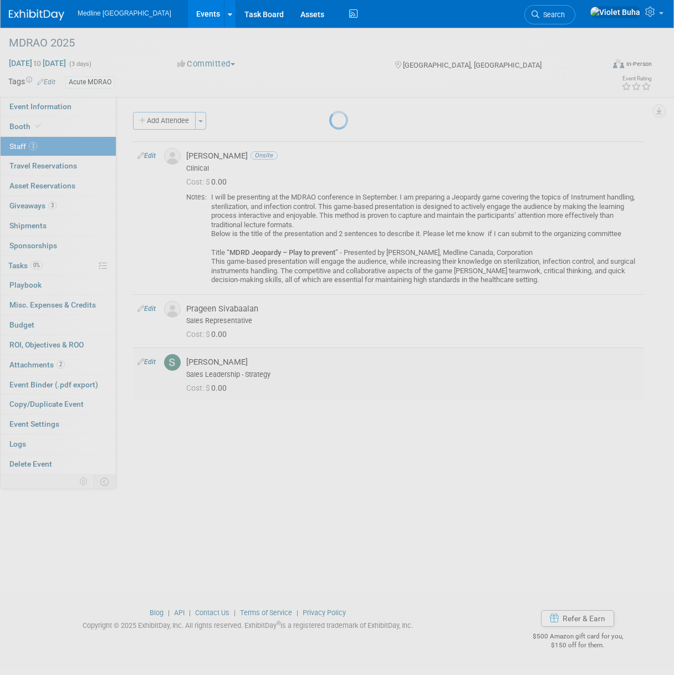
select select "7f2828ba-d2c8-4e1d-b6a0-e7bc2cd87999"
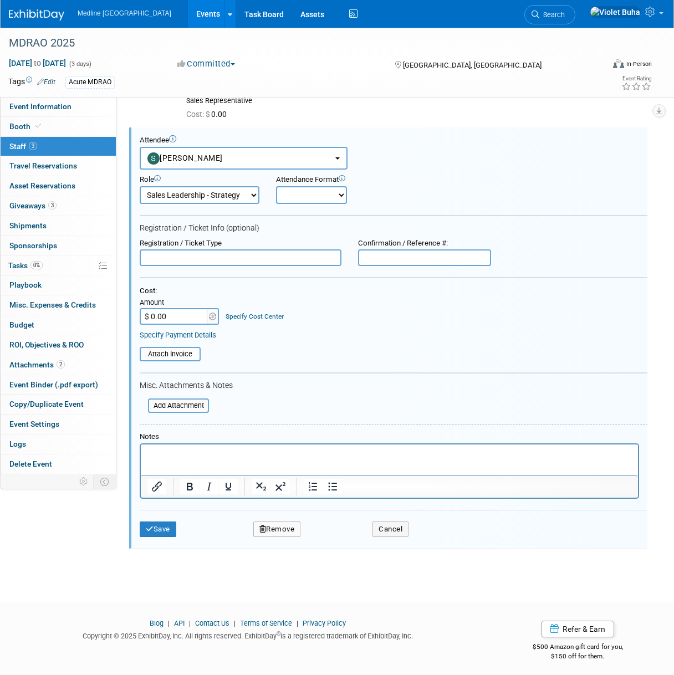
scroll to position [222, 0]
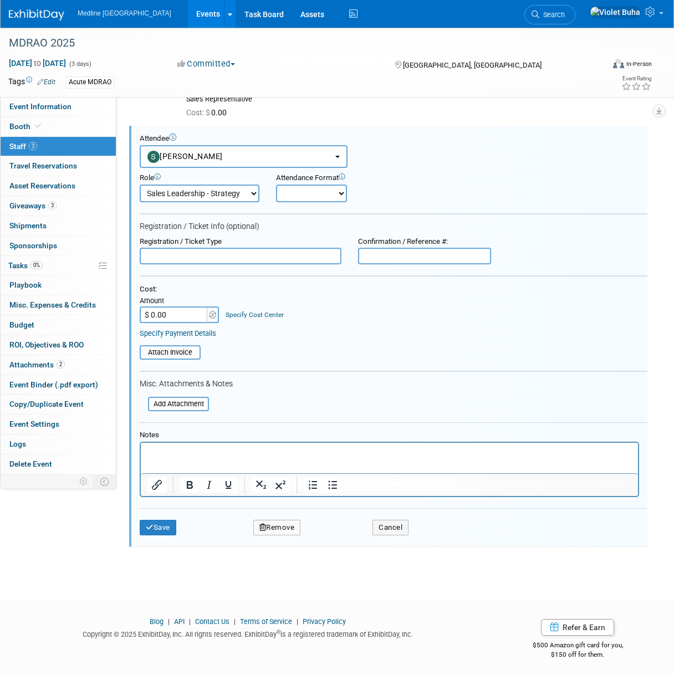
click at [286, 528] on button "Remove" at bounding box center [277, 528] width 48 height 16
click at [334, 541] on link "Yes" at bounding box center [338, 537] width 32 height 18
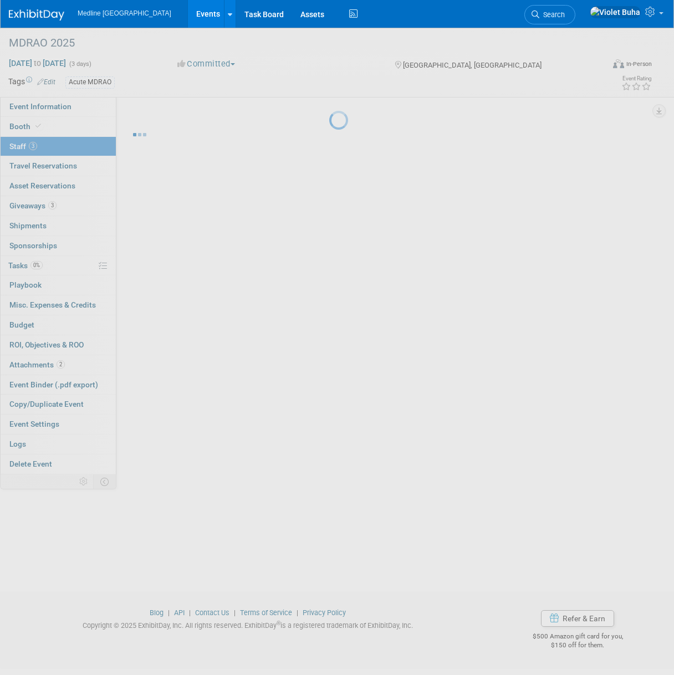
scroll to position [0, 0]
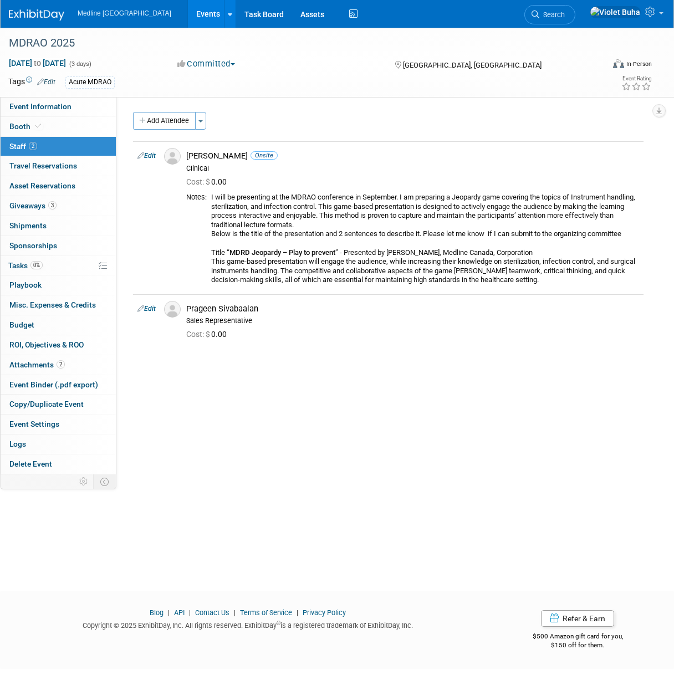
click at [161, 118] on button "Add Attendee" at bounding box center [164, 121] width 63 height 18
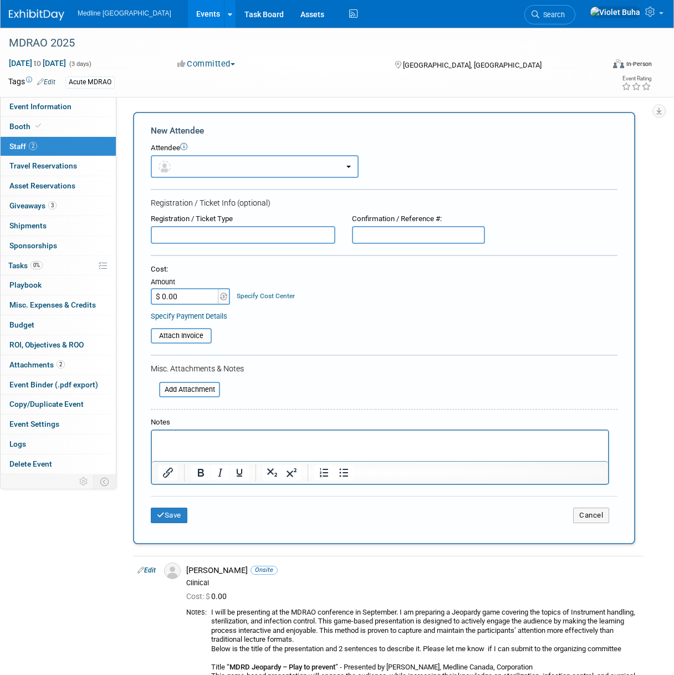
click at [193, 167] on button "button" at bounding box center [255, 166] width 208 height 23
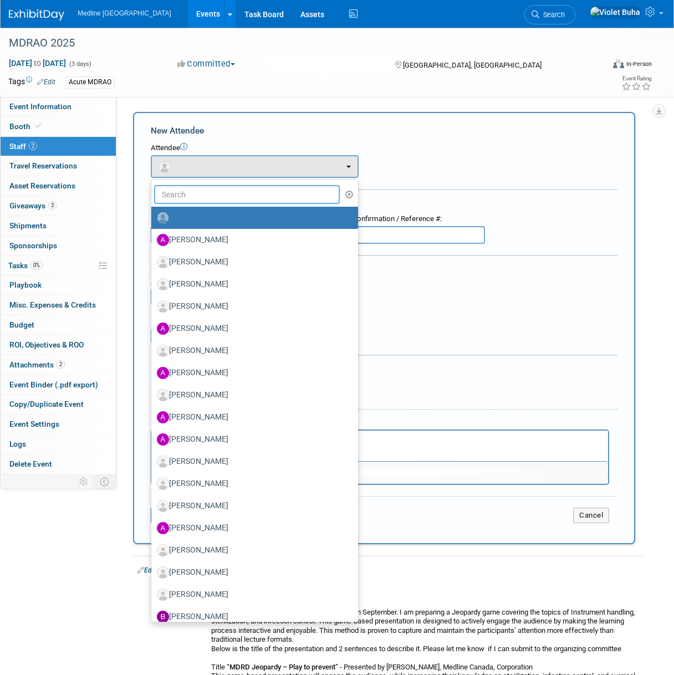
click at [187, 195] on input "text" at bounding box center [247, 194] width 186 height 19
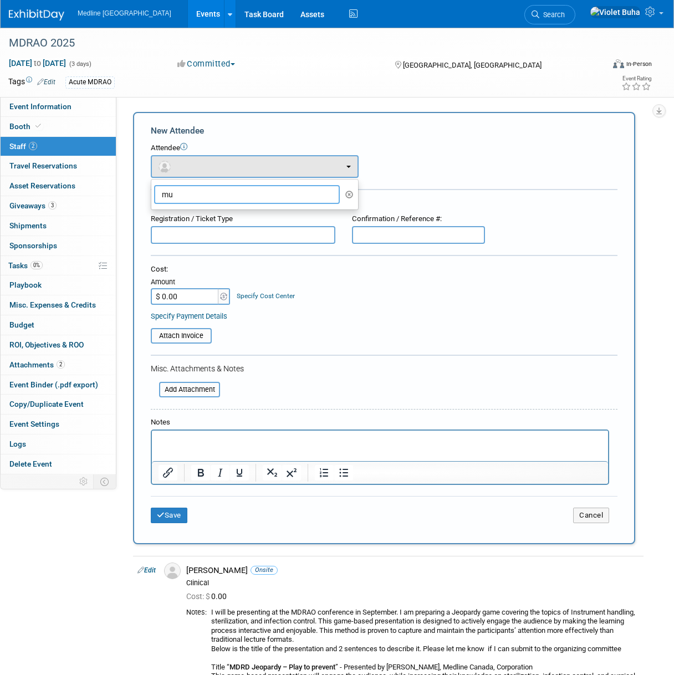
type input "m"
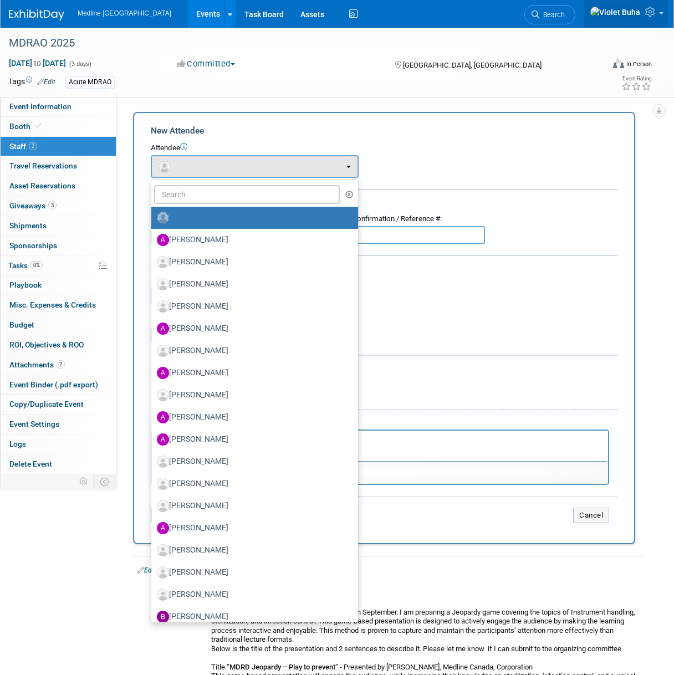
click at [650, 12] on icon at bounding box center [651, 12] width 13 height 10
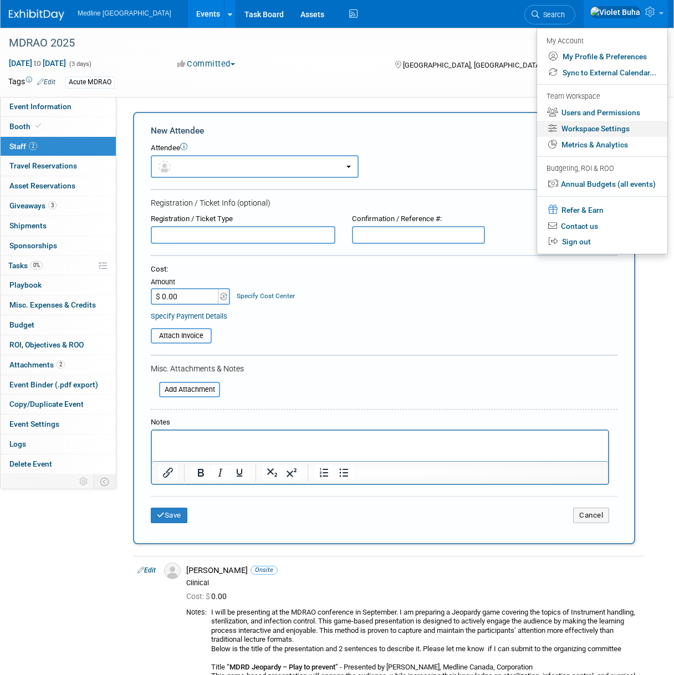
click at [615, 133] on link "Workspace Settings" at bounding box center [602, 129] width 130 height 16
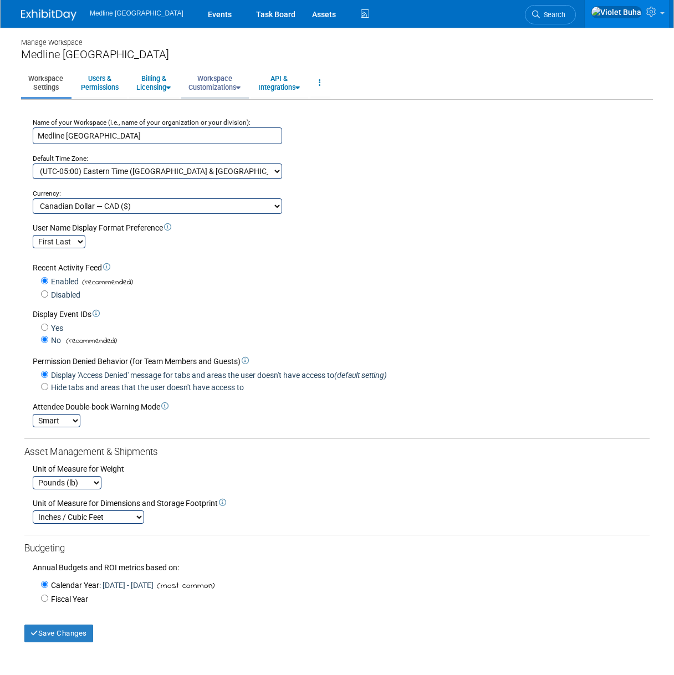
click at [224, 83] on link "Workspace Customizations" at bounding box center [214, 82] width 67 height 27
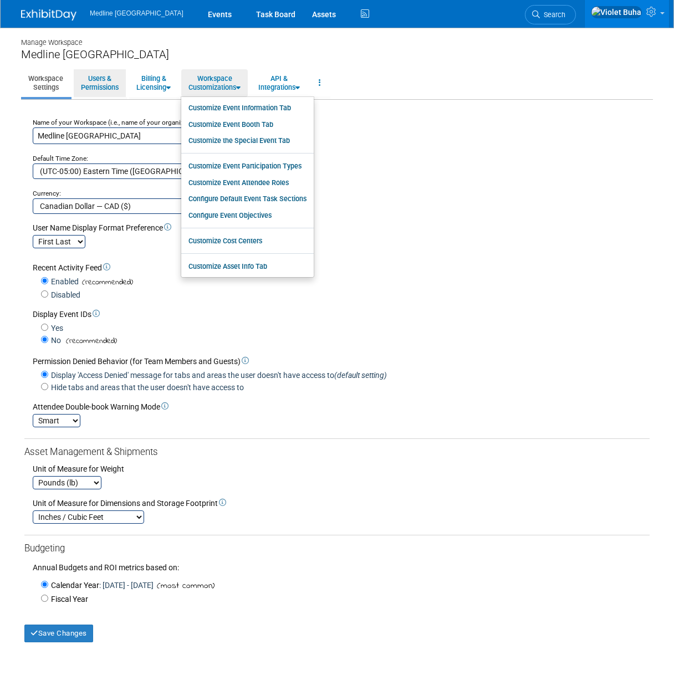
click at [86, 86] on link "Users & Permissions" at bounding box center [100, 82] width 52 height 27
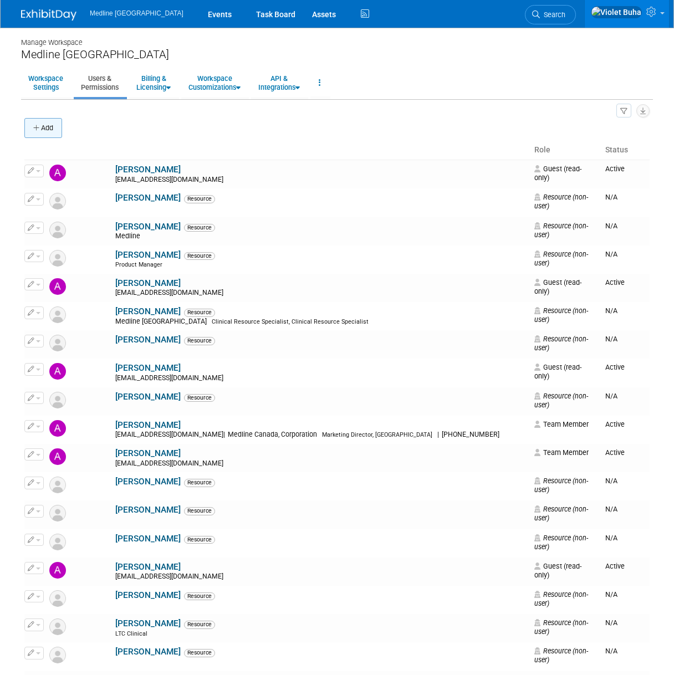
click at [53, 130] on button "Add" at bounding box center [43, 128] width 38 height 20
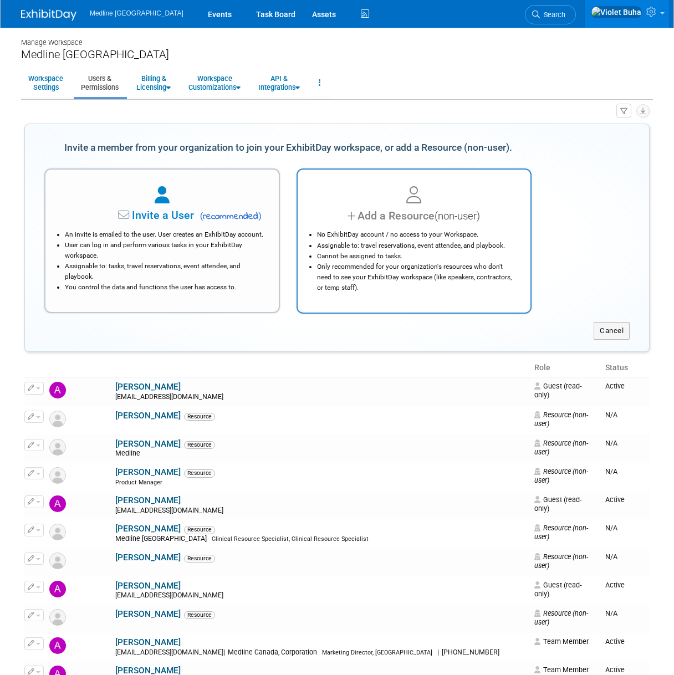
click at [378, 235] on li "No ExhibitDay account / no access to your Workspace." at bounding box center [417, 235] width 200 height 11
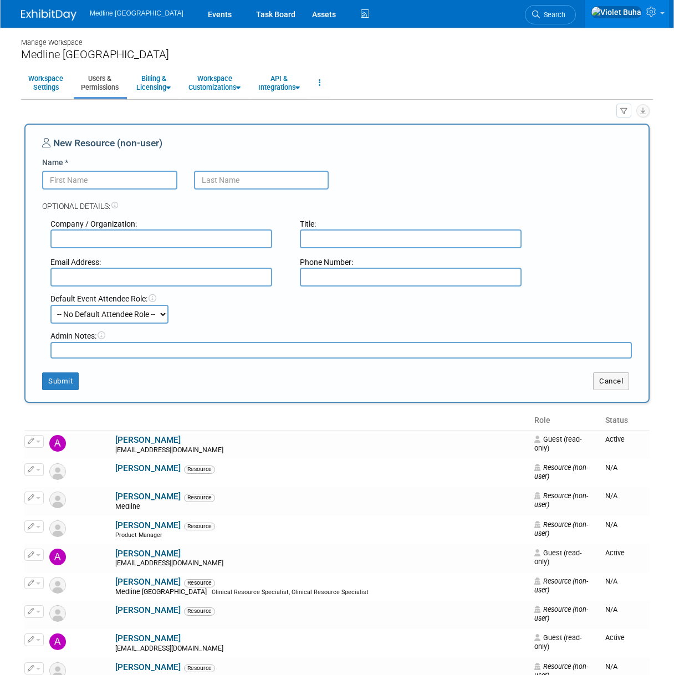
click at [125, 180] on input "Name *" at bounding box center [109, 180] width 135 height 19
type input "Musaddique"
type input "Rahman"
click at [131, 278] on input "text" at bounding box center [161, 277] width 222 height 19
paste input "MRahman@medline.com"
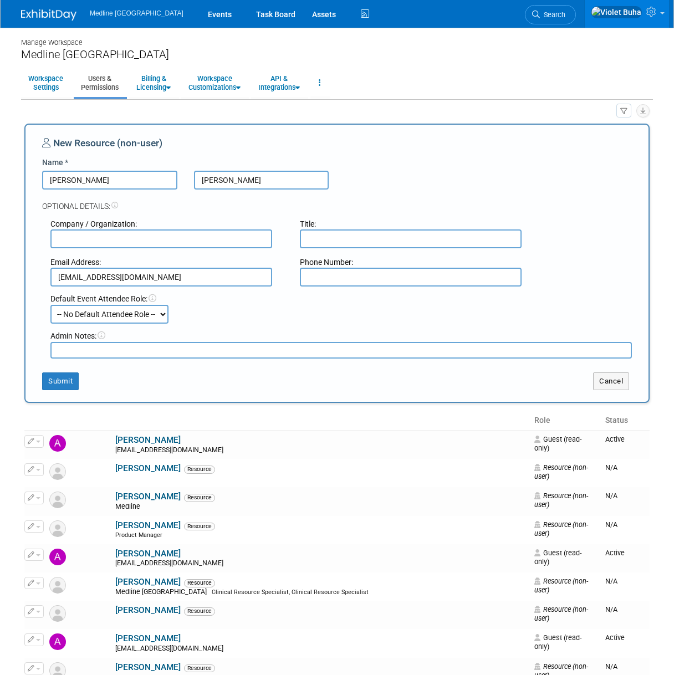
type input "MRahman@medline.com"
click at [126, 313] on select "-- No Default Attendee Role -- Champion Clinical Demonstrator Host Marketing Pl…" at bounding box center [109, 314] width 118 height 19
select select "100"
click at [50, 305] on select "-- No Default Attendee Role -- Champion Clinical Demonstrator Host Marketing Pl…" at bounding box center [109, 314] width 118 height 19
click at [62, 380] on button "Submit" at bounding box center [60, 382] width 37 height 18
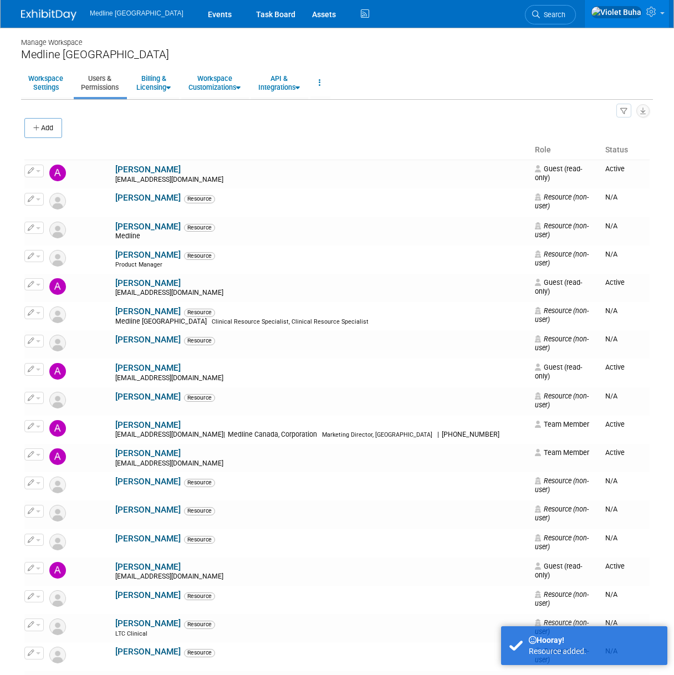
click at [47, 13] on img at bounding box center [48, 14] width 55 height 11
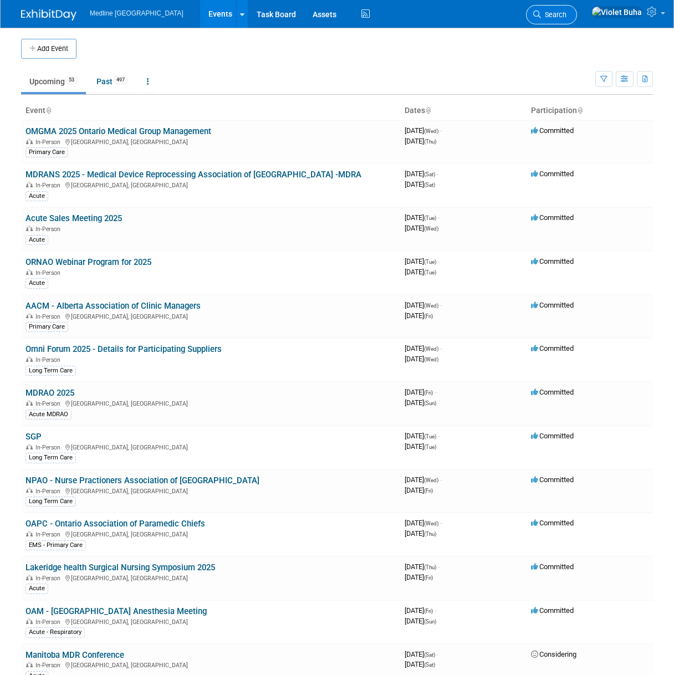
click at [567, 15] on span "Search" at bounding box center [554, 15] width 26 height 8
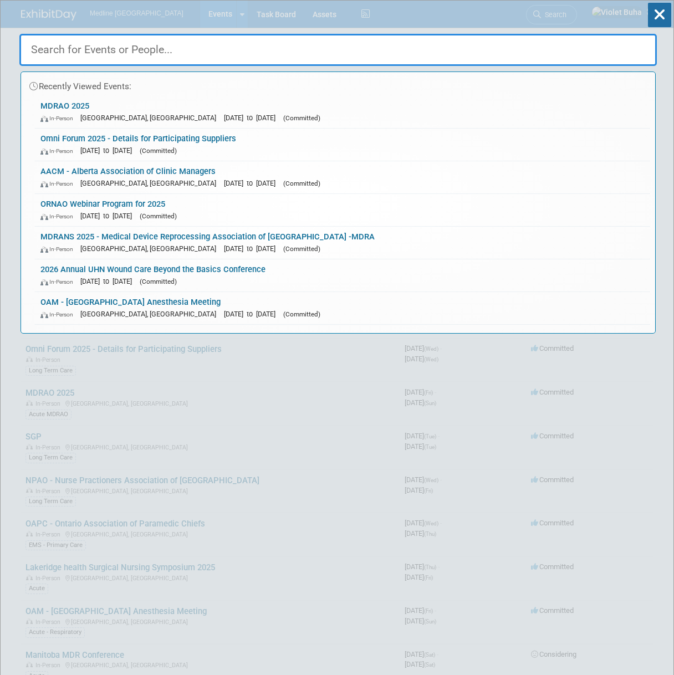
click at [230, 53] on input "text" at bounding box center [338, 50] width 638 height 32
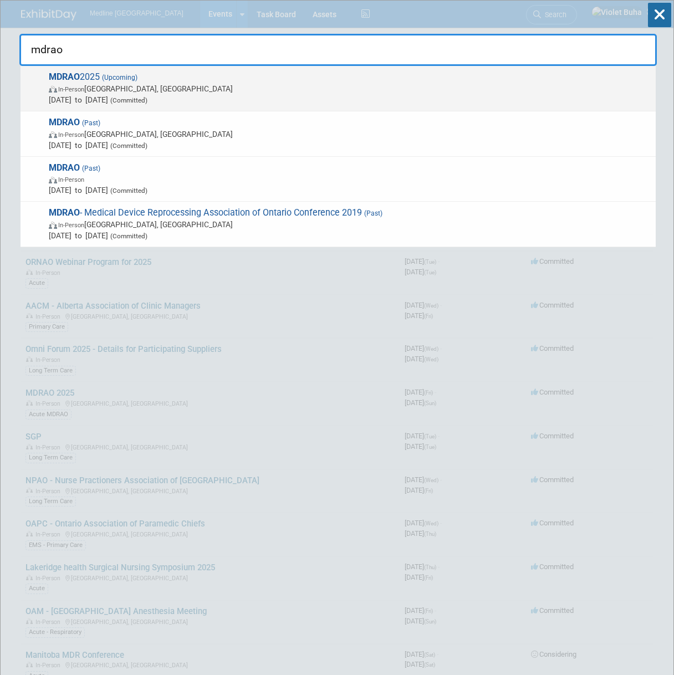
type input "mdrao"
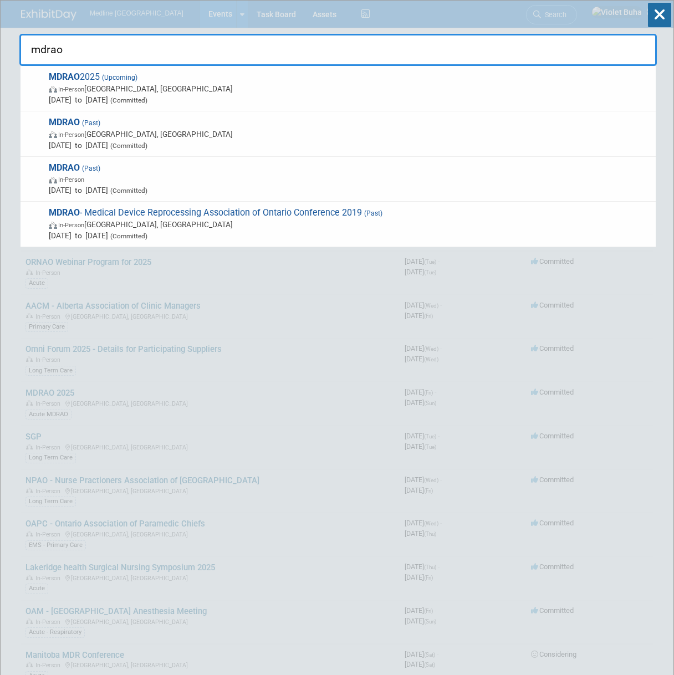
click at [202, 82] on span "MDRAO 2025 (Upcoming) In-Person [GEOGRAPHIC_DATA], [GEOGRAPHIC_DATA] [DATE] to …" at bounding box center [347, 89] width 605 height 34
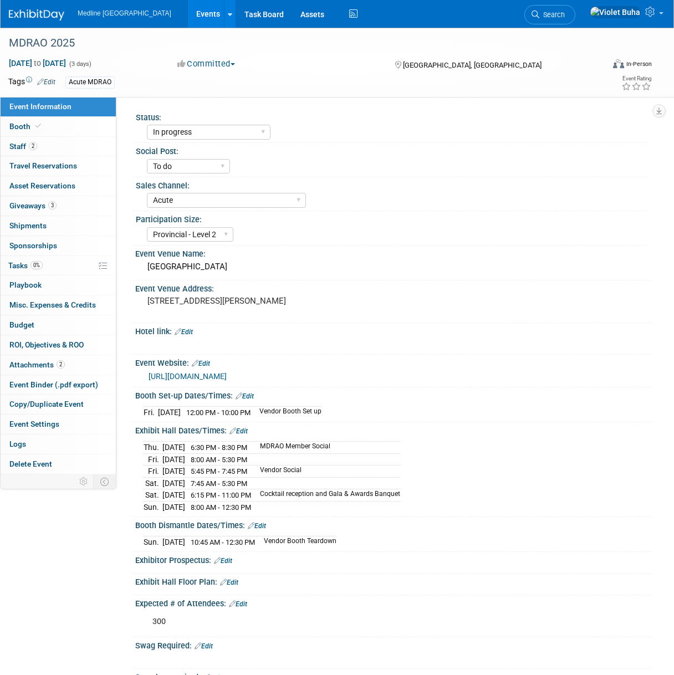
select select "In progress"
select select "To do"
select select "Acute"
select select "Provincial - Level 2"
click at [78, 153] on link "2 Staff 2" at bounding box center [58, 146] width 115 height 19
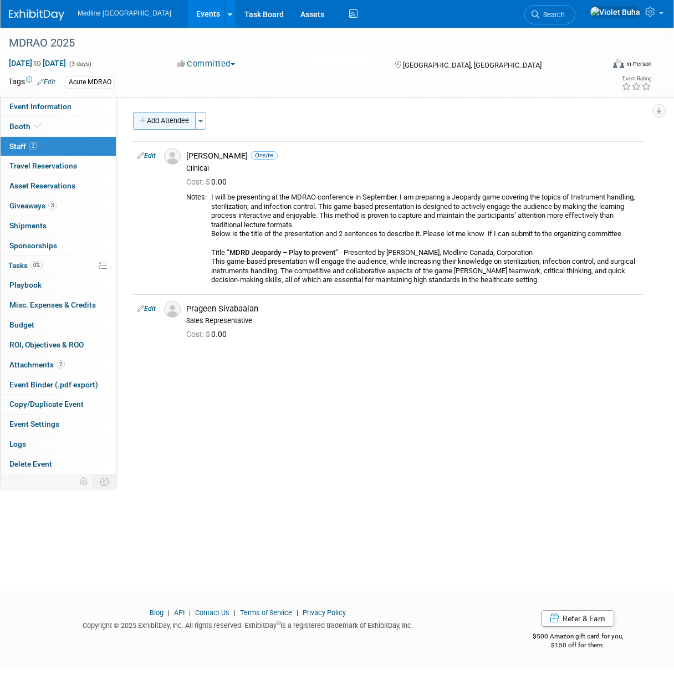
click at [167, 120] on button "Add Attendee" at bounding box center [164, 121] width 63 height 18
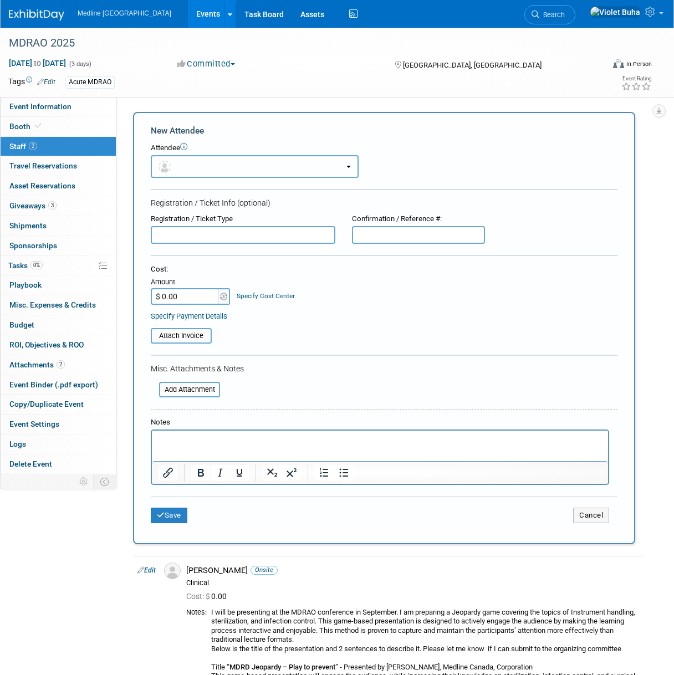
click at [181, 174] on button "button" at bounding box center [255, 166] width 208 height 23
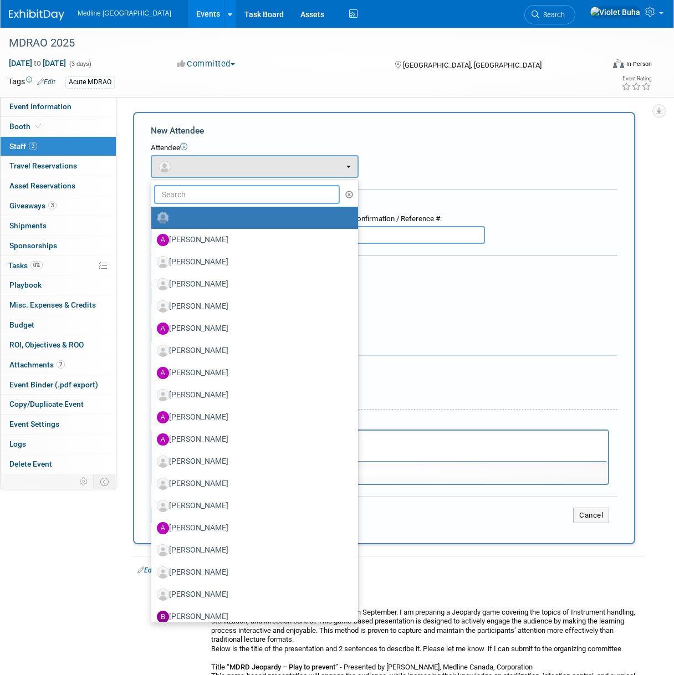
click at [182, 196] on input "text" at bounding box center [247, 194] width 186 height 19
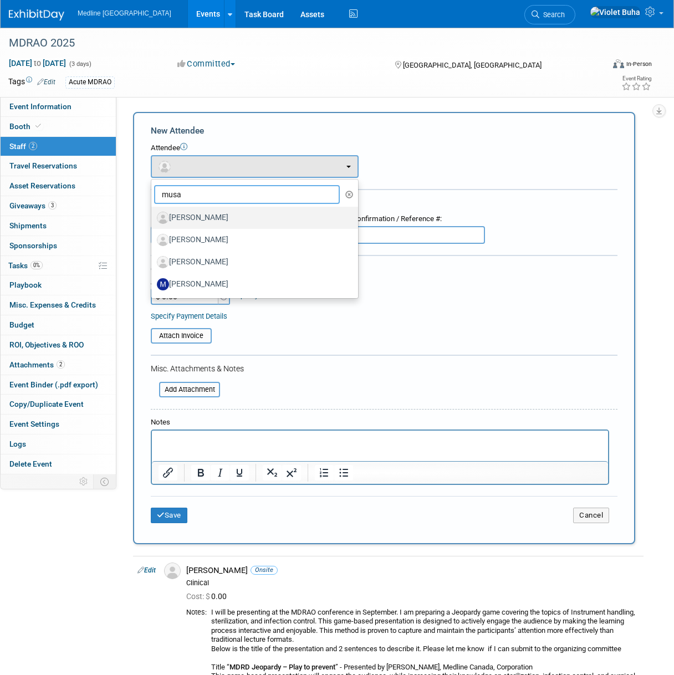
type input "musa"
click at [217, 219] on label "[PERSON_NAME]" at bounding box center [252, 218] width 190 height 18
click at [153, 219] on input "[PERSON_NAME]" at bounding box center [149, 216] width 7 height 7
select select "2602bcfe-0bcc-4d1f-98c3-84edb3df4bae"
select select "100"
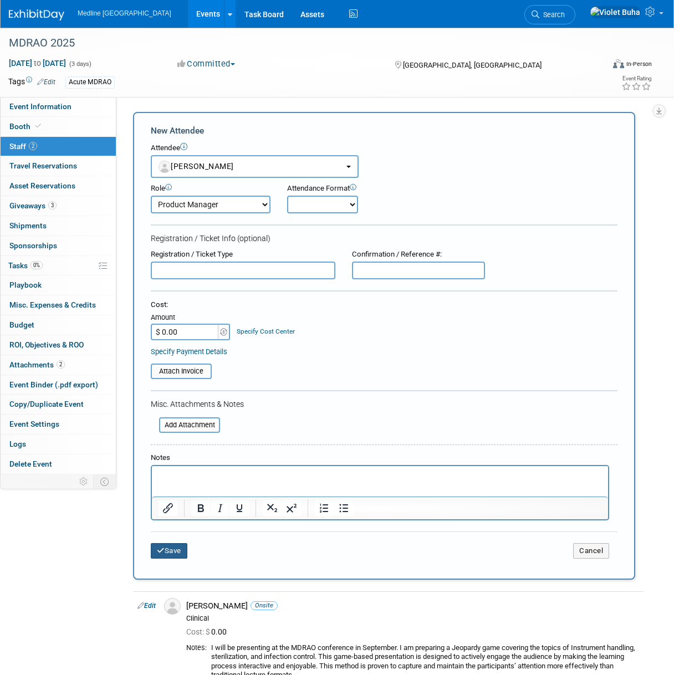
click at [172, 553] on button "Save" at bounding box center [169, 551] width 37 height 16
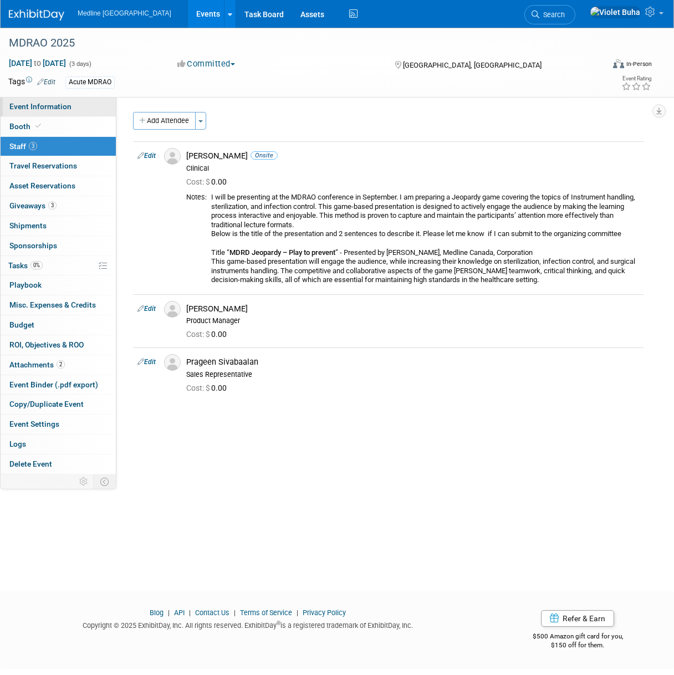
click at [44, 104] on span "Event Information" at bounding box center [40, 106] width 62 height 9
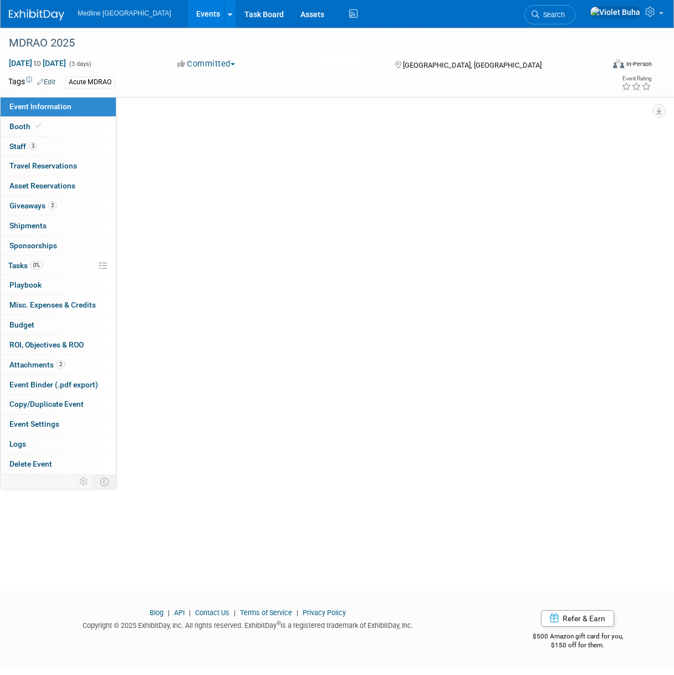
select select "In progress"
select select "To do"
select select "Acute"
select select "Provincial - Level 2"
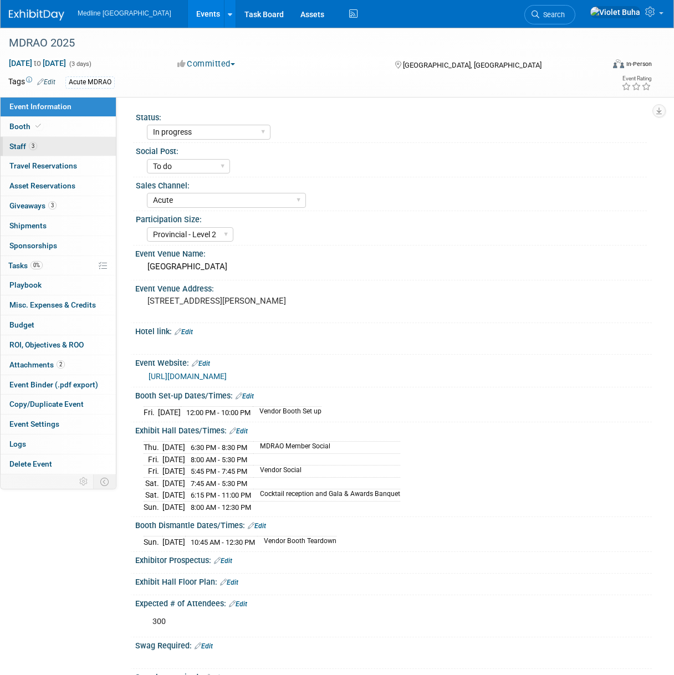
click at [55, 149] on link "3 Staff 3" at bounding box center [58, 146] width 115 height 19
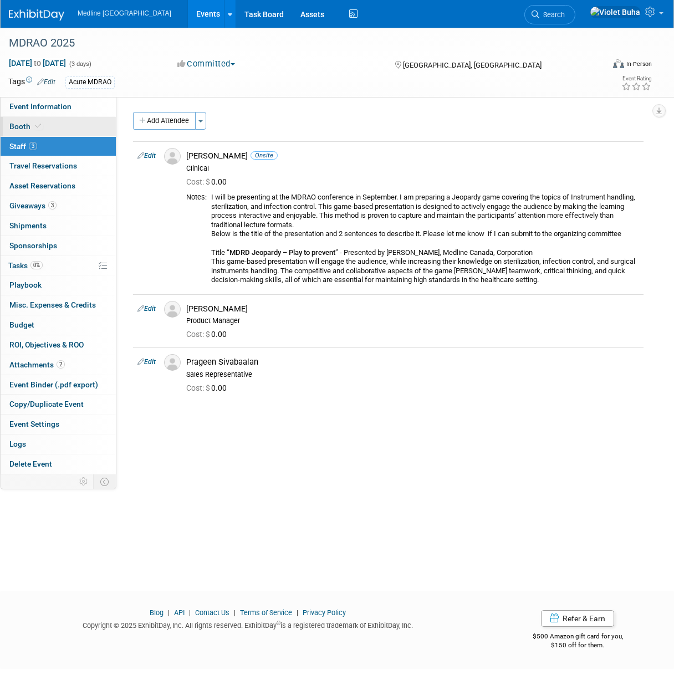
click at [84, 128] on link "Booth" at bounding box center [58, 126] width 115 height 19
select select "2"
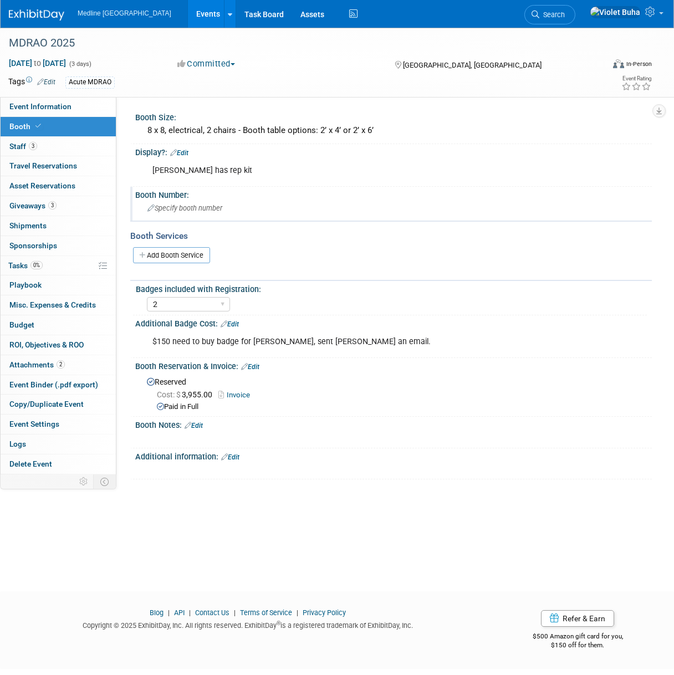
click at [181, 210] on span "Specify booth number" at bounding box center [184, 208] width 75 height 8
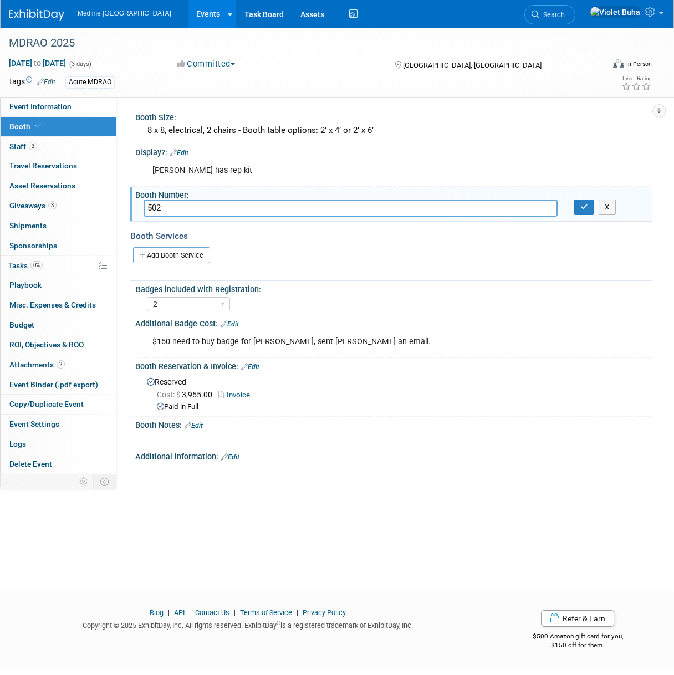
type input "502"
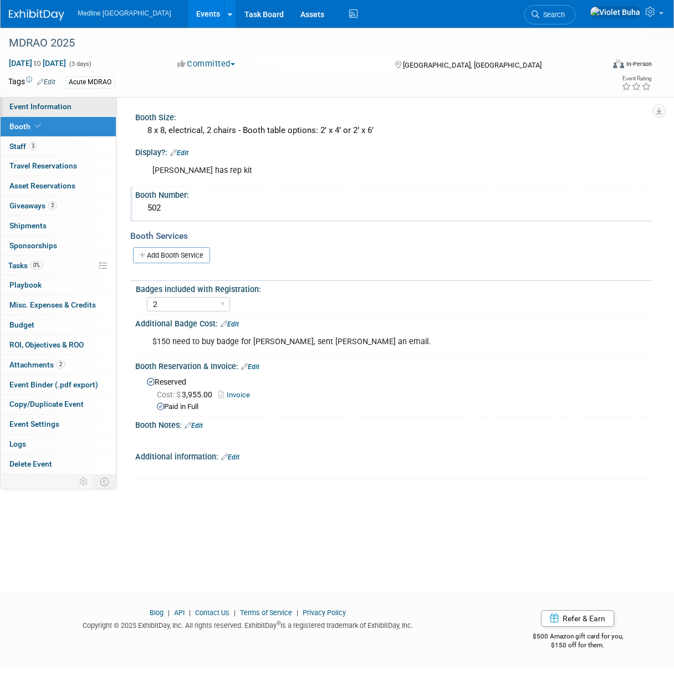
click at [64, 105] on span "Event Information" at bounding box center [40, 106] width 62 height 9
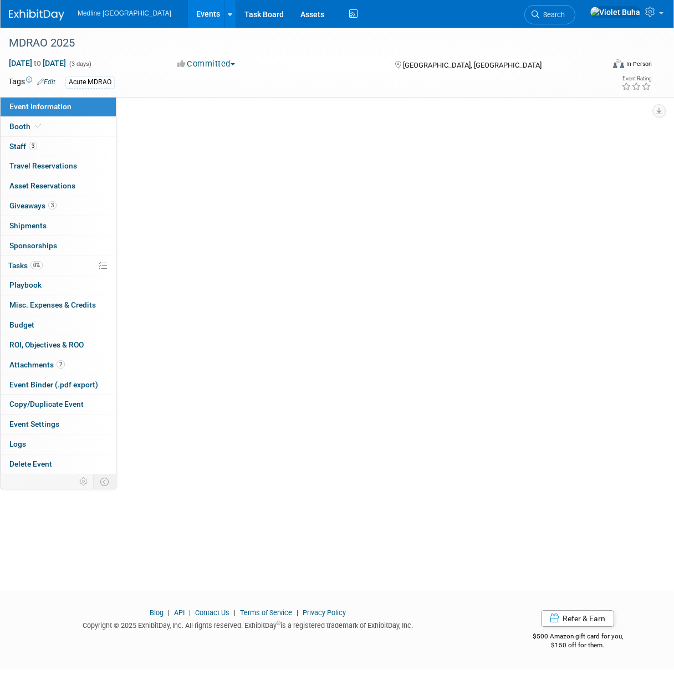
select select "In progress"
select select "To do"
select select "Acute"
select select "Provincial - Level 2"
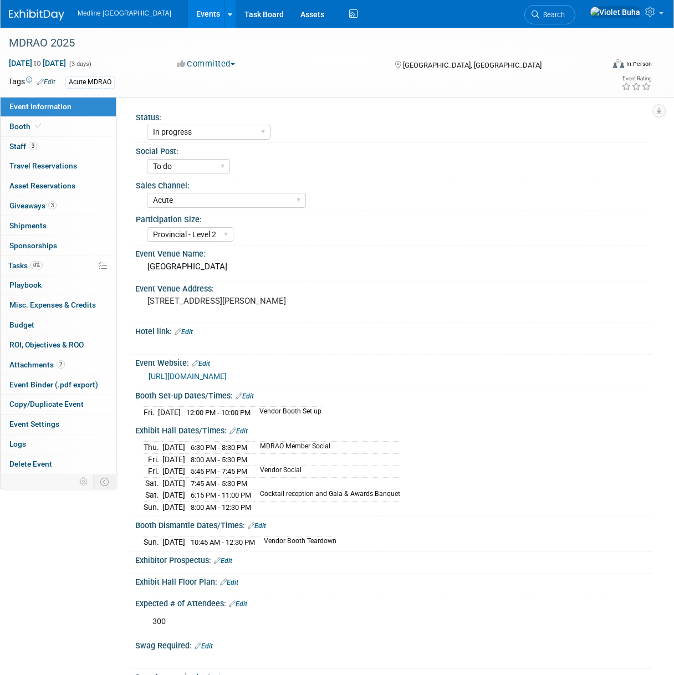
click at [52, 17] on img at bounding box center [36, 14] width 55 height 11
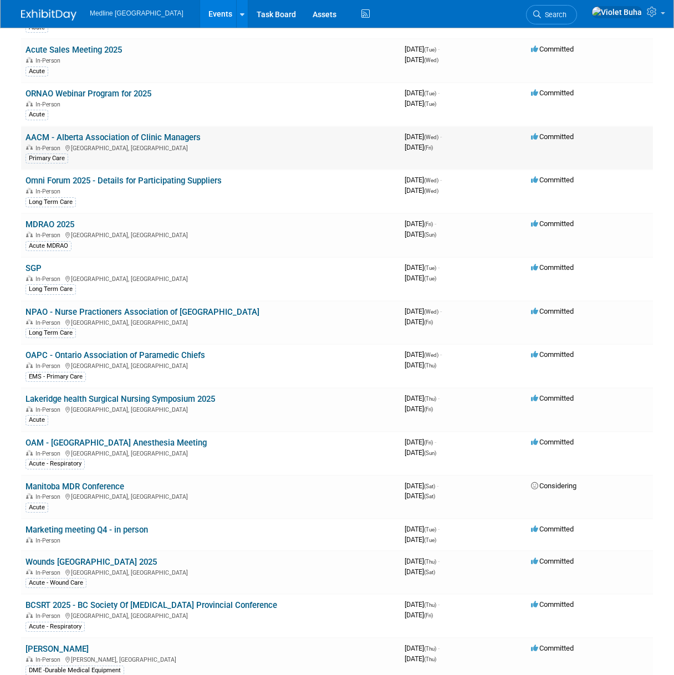
scroll to position [170, 0]
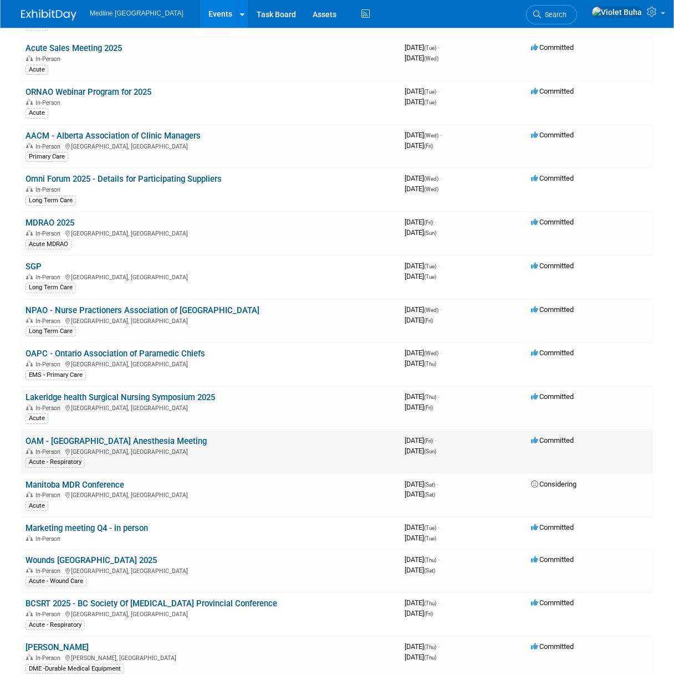
click at [90, 440] on link "OAM - [GEOGRAPHIC_DATA] Anesthesia Meeting" at bounding box center [116, 441] width 181 height 10
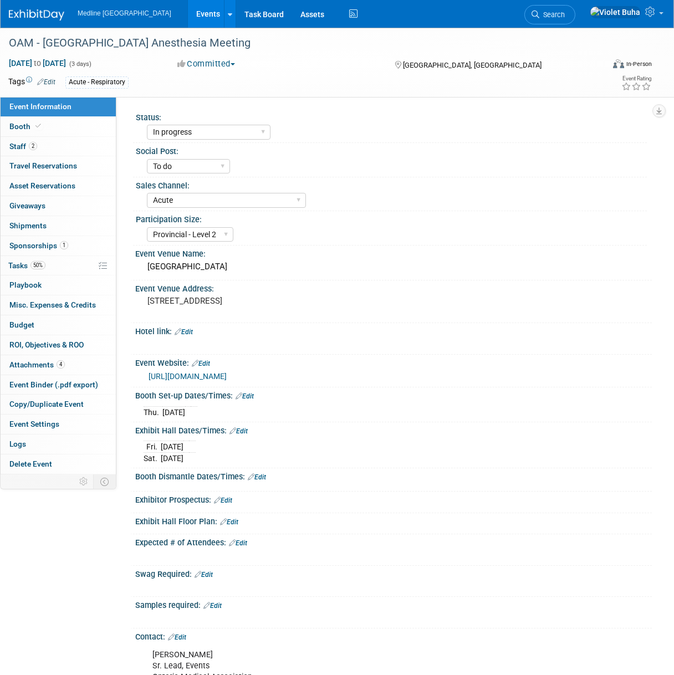
select select "In progress"
select select "To do"
select select "Acute"
select select "Provincial - Level 2"
click at [34, 142] on span "2" at bounding box center [33, 146] width 8 height 8
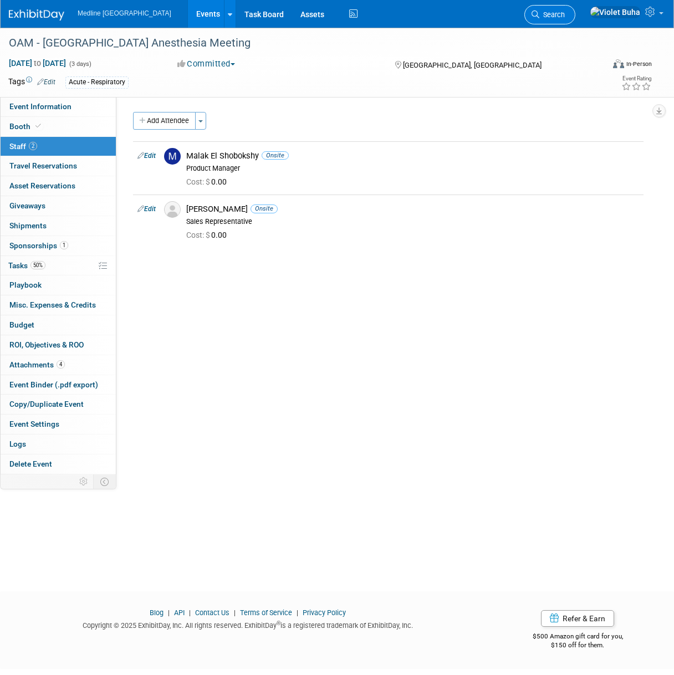
click at [565, 14] on span "Search" at bounding box center [552, 15] width 26 height 8
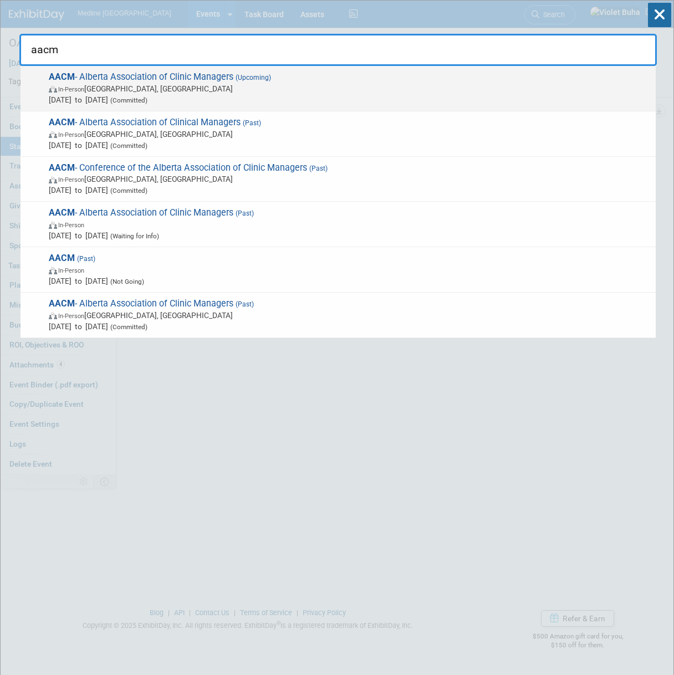
type input "aacm"
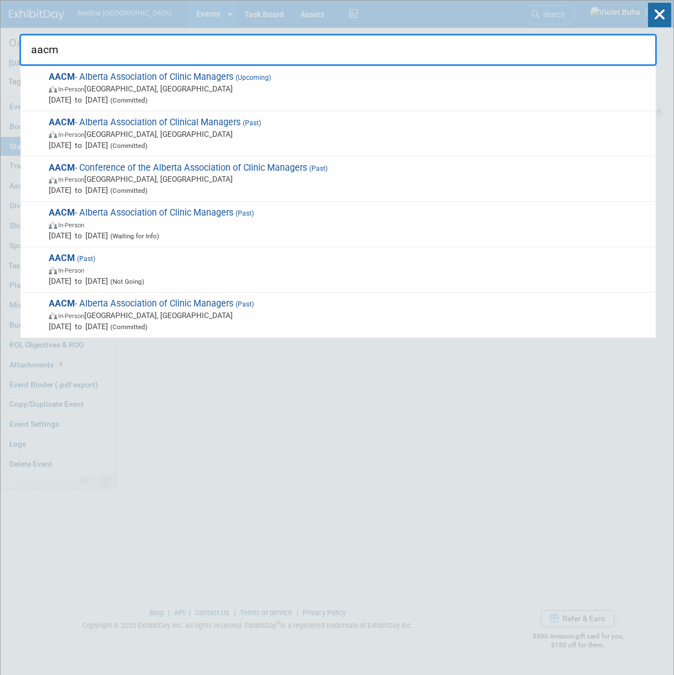
click at [147, 96] on span "(Committed)" at bounding box center [127, 100] width 39 height 8
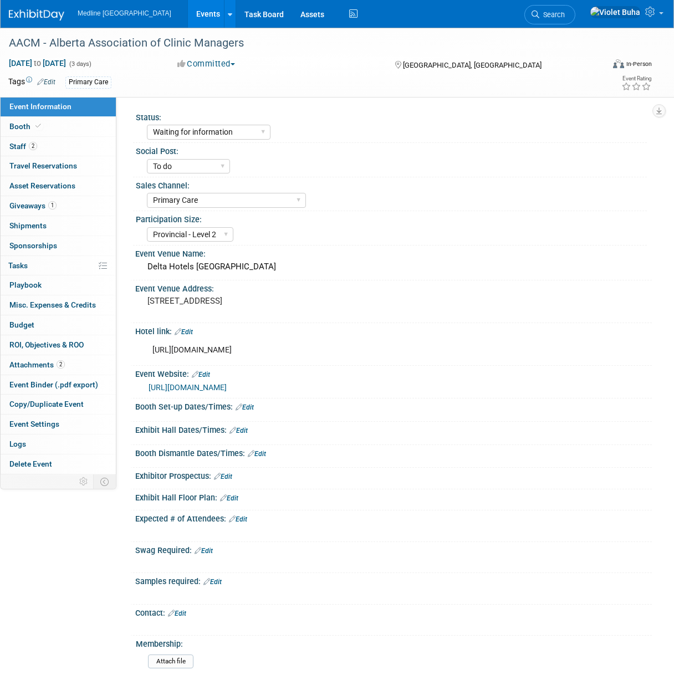
select select "Waiting for information"
select select "To do"
select select "Primary Care"
select select "Provincial - Level 2"
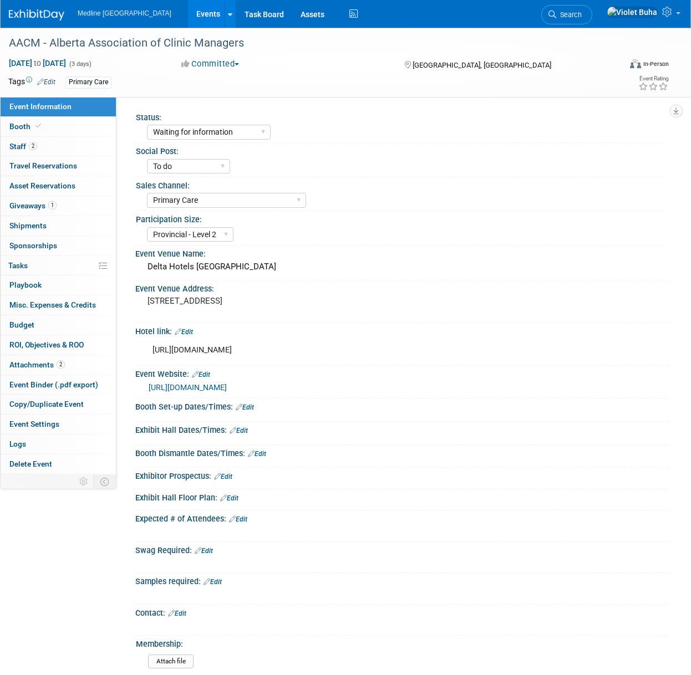
drag, startPoint x: 41, startPoint y: 13, endPoint x: 185, endPoint y: 23, distance: 144.0
click at [41, 12] on img at bounding box center [36, 14] width 55 height 11
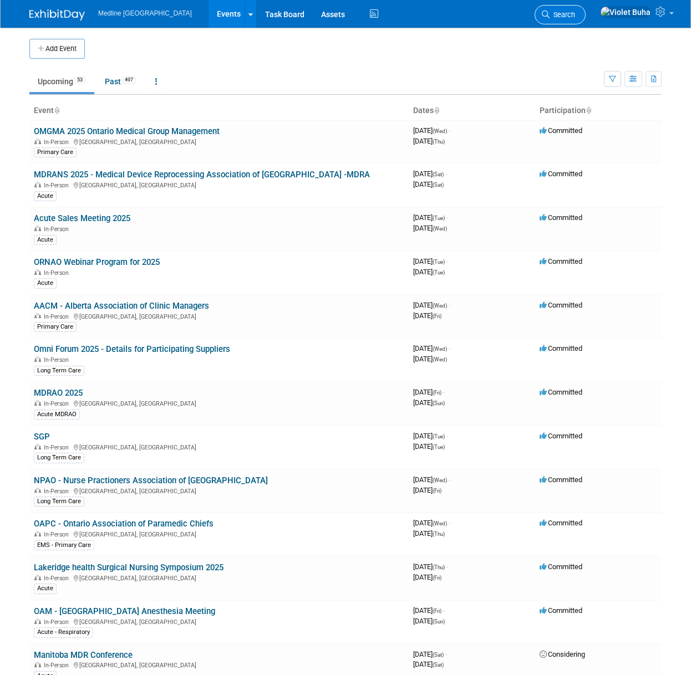
click at [575, 14] on span "Search" at bounding box center [562, 15] width 26 height 8
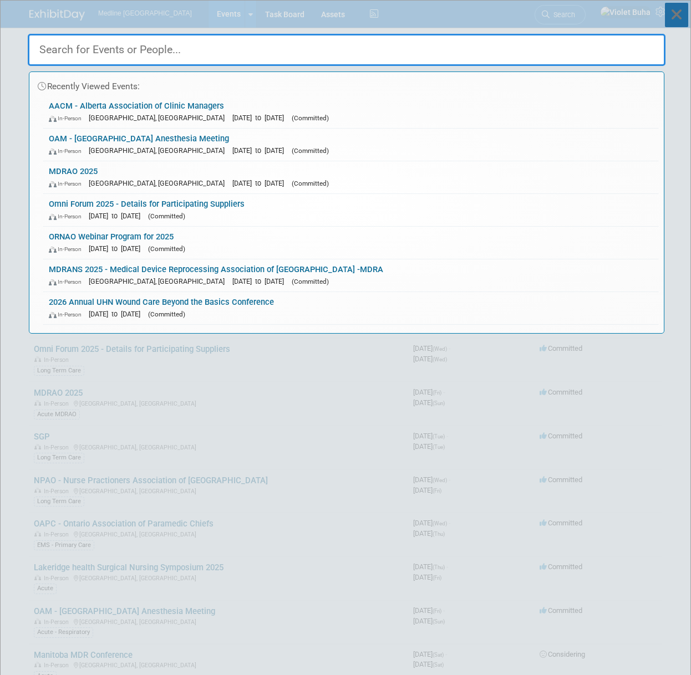
click at [674, 11] on icon at bounding box center [676, 15] width 23 height 24
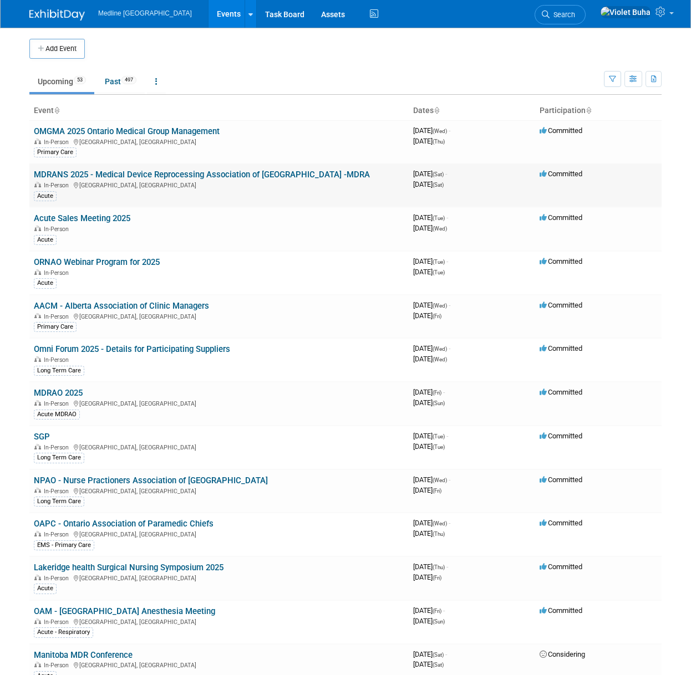
click at [182, 175] on link "MDRANS 2025 - Medical Device Reprocessing Association of [GEOGRAPHIC_DATA] -MDRA" at bounding box center [202, 175] width 336 height 10
click at [0, 0] on div at bounding box center [0, 0] width 0 height 0
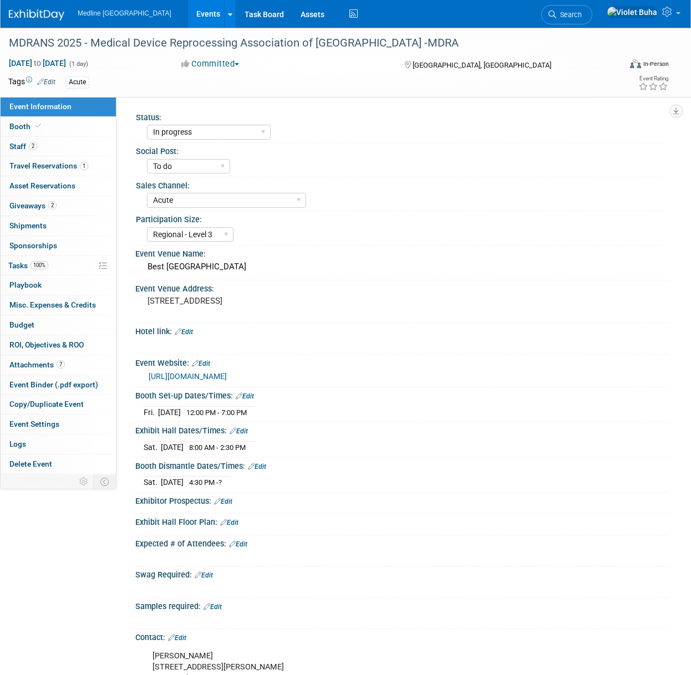
select select "In progress"
select select "To do"
select select "Acute"
select select "Regional - Level 3"
click at [83, 150] on link "2 Staff 2" at bounding box center [58, 146] width 115 height 19
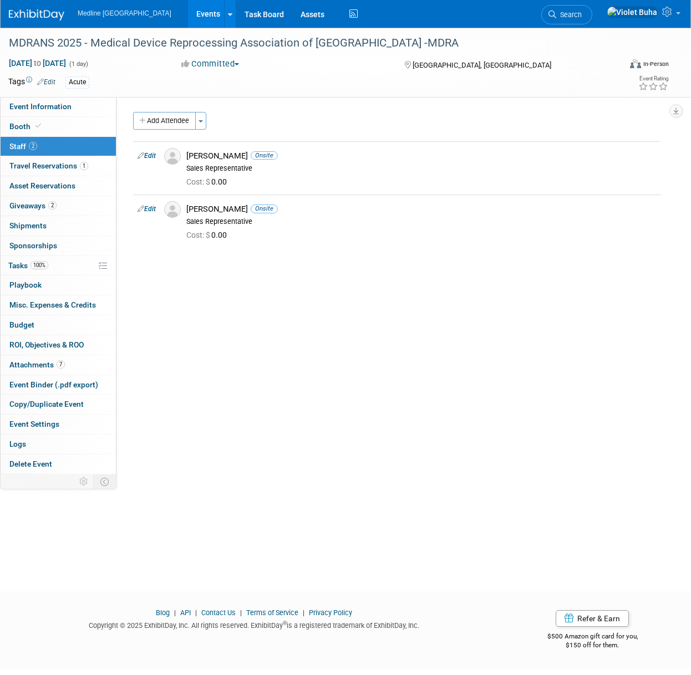
click at [46, 15] on img at bounding box center [36, 14] width 55 height 11
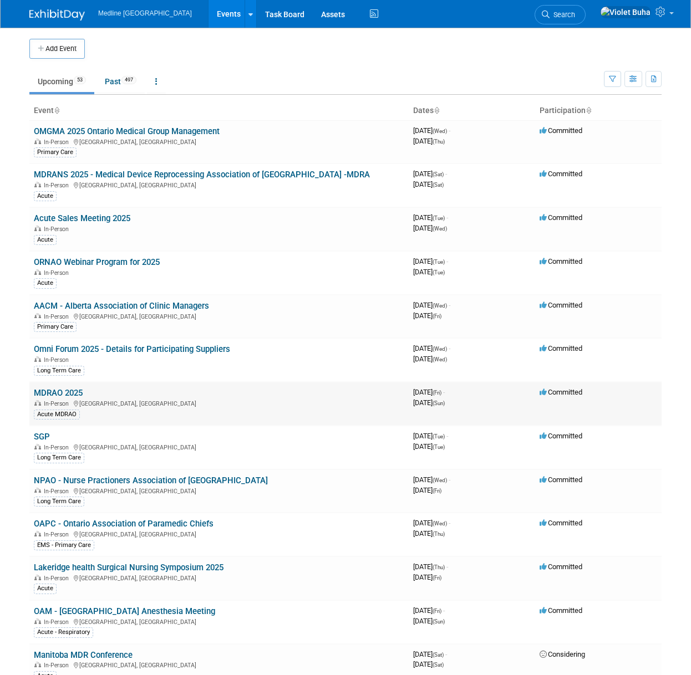
click at [75, 391] on link "MDRAO 2025" at bounding box center [58, 393] width 49 height 10
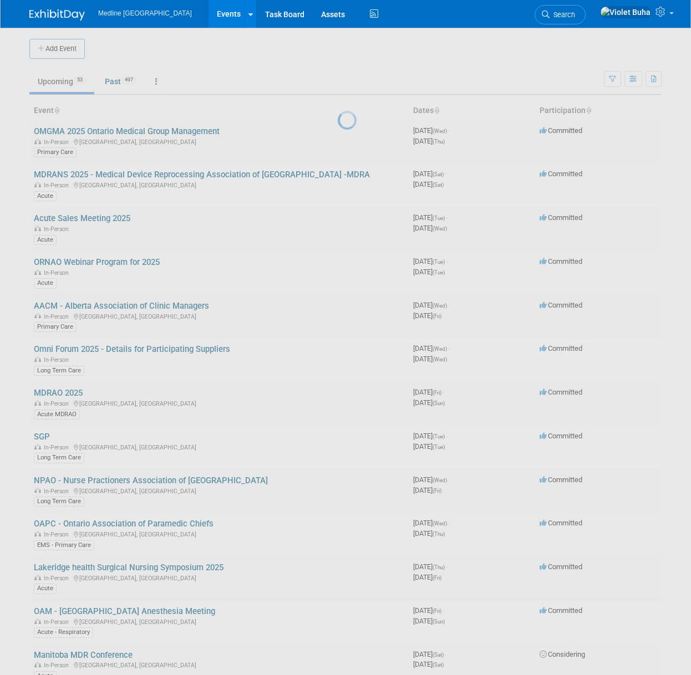
click at [338, 392] on div at bounding box center [346, 337] width 16 height 675
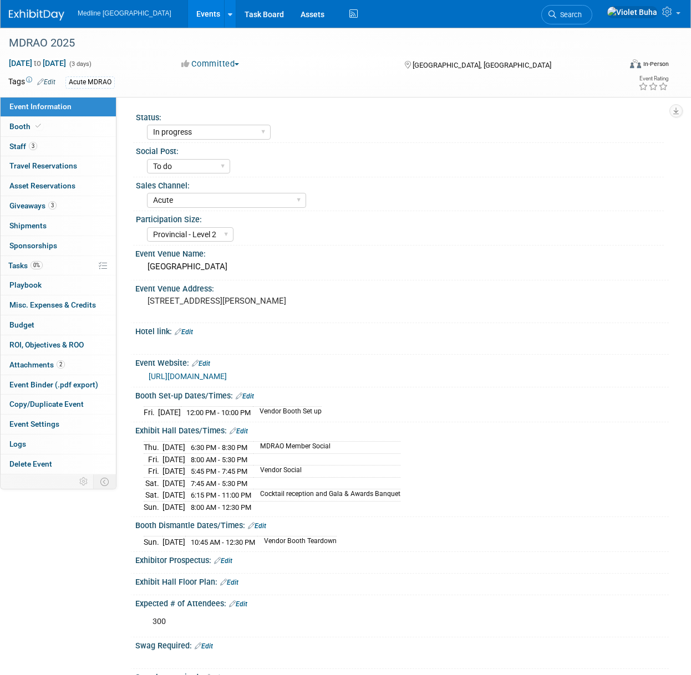
select select "In progress"
select select "To do"
select select "Acute"
select select "Provincial - Level 2"
click at [22, 149] on span "Staff 3" at bounding box center [23, 146] width 28 height 9
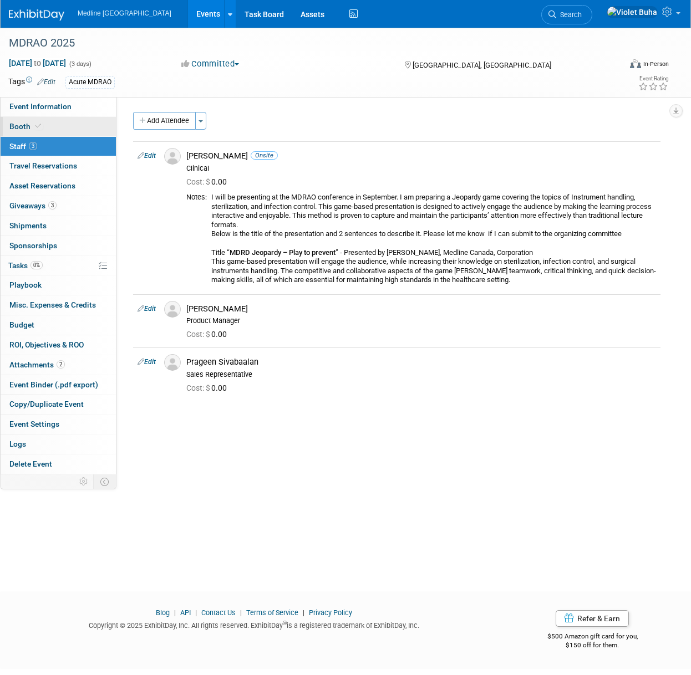
click at [62, 126] on link "Booth" at bounding box center [58, 126] width 115 height 19
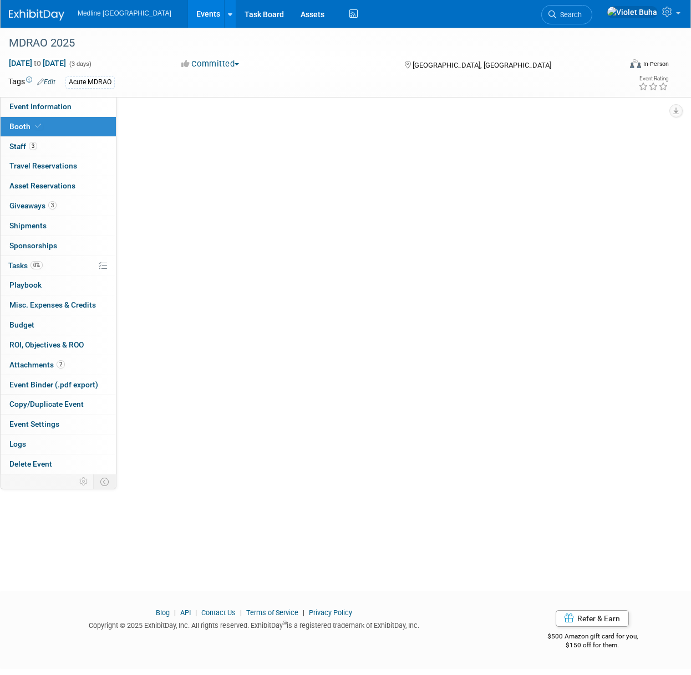
select select "2"
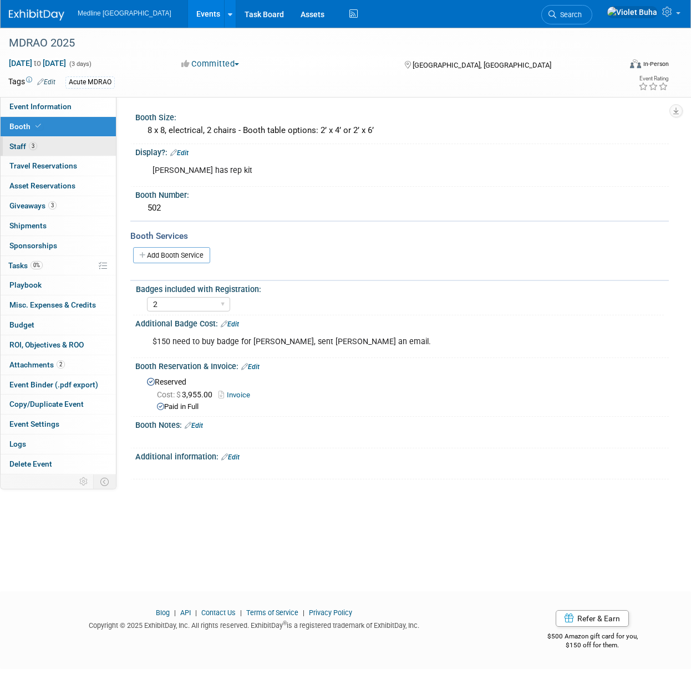
click at [58, 147] on link "3 Staff 3" at bounding box center [58, 146] width 115 height 19
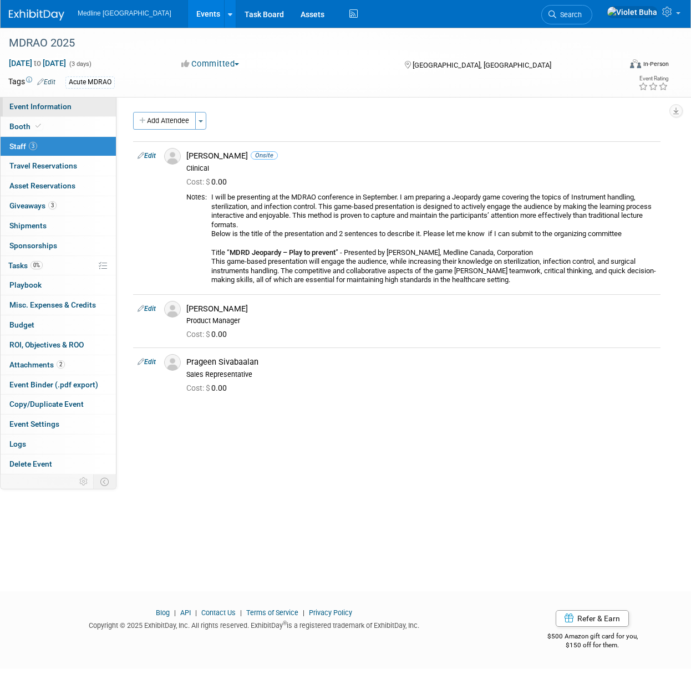
click at [69, 108] on span "Event Information" at bounding box center [40, 106] width 62 height 9
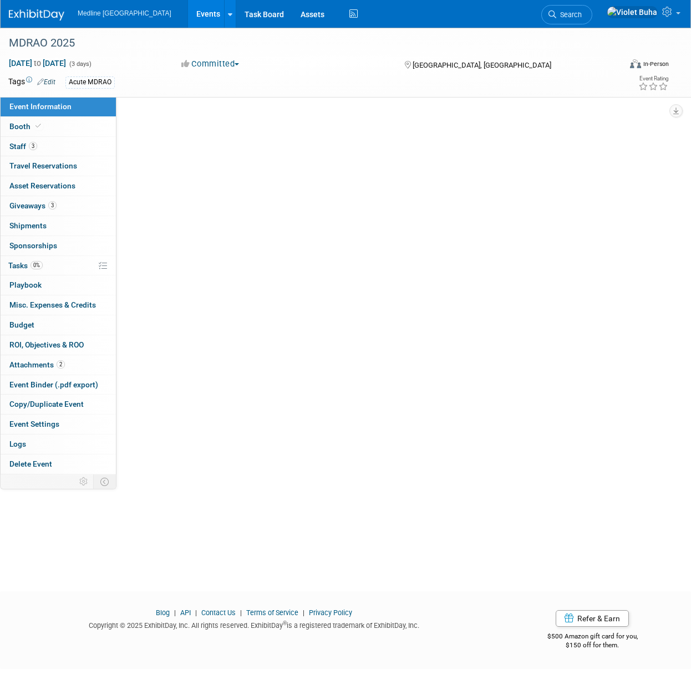
select select "In progress"
select select "To do"
select select "Acute"
select select "Provincial - Level 2"
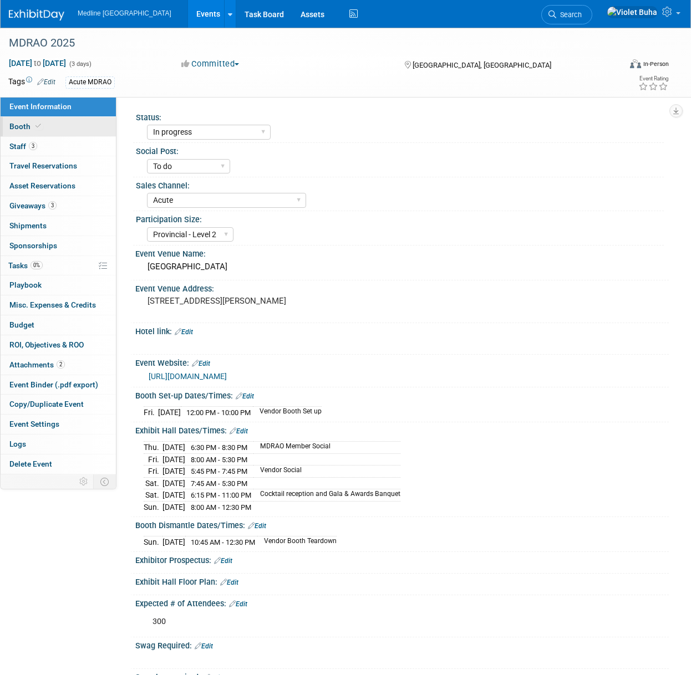
click at [69, 129] on link "Booth" at bounding box center [58, 126] width 115 height 19
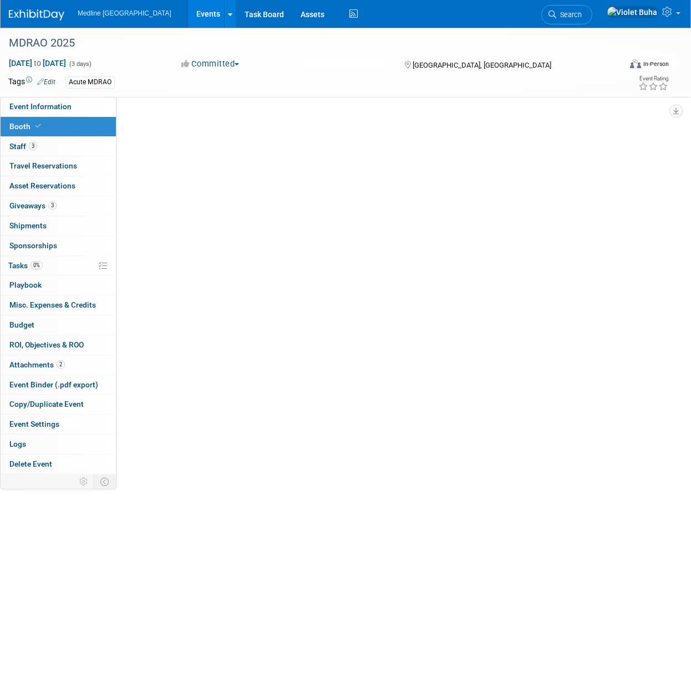
select select "2"
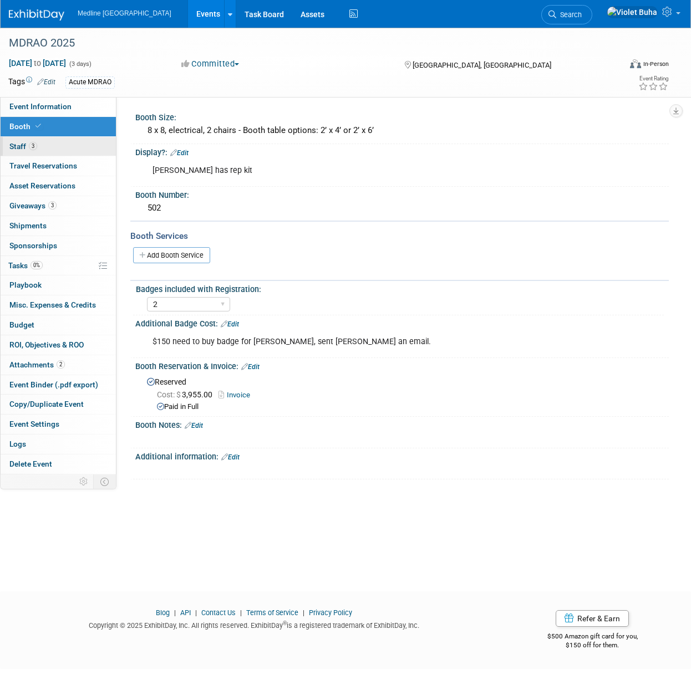
click at [67, 150] on link "3 Staff 3" at bounding box center [58, 146] width 115 height 19
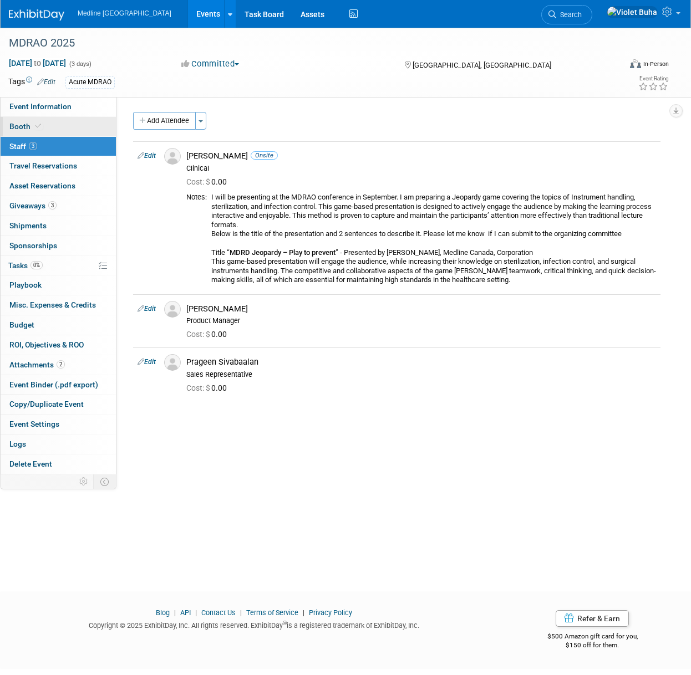
click at [67, 130] on link "Booth" at bounding box center [58, 126] width 115 height 19
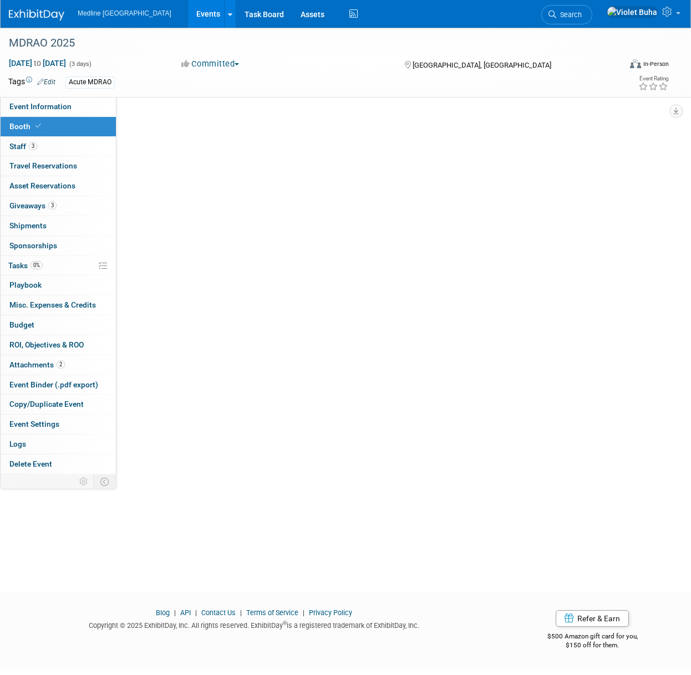
select select "2"
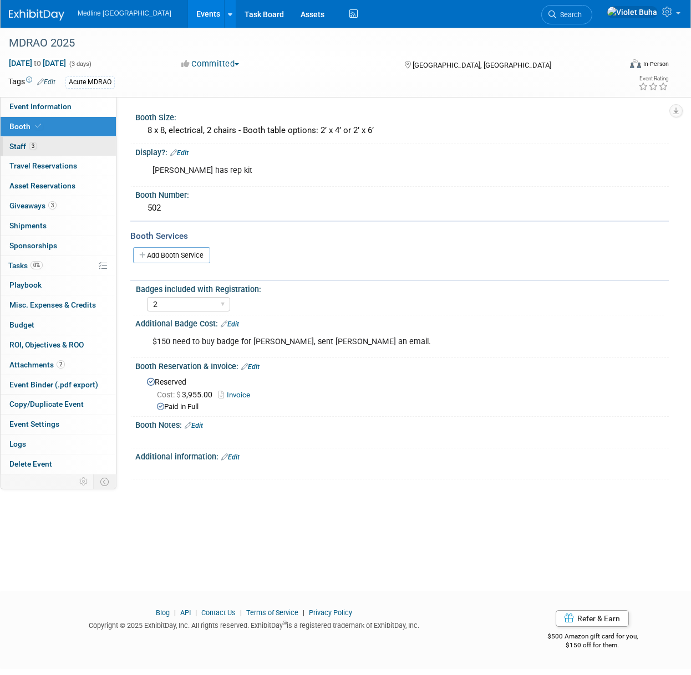
click at [57, 146] on link "3 Staff 3" at bounding box center [58, 146] width 115 height 19
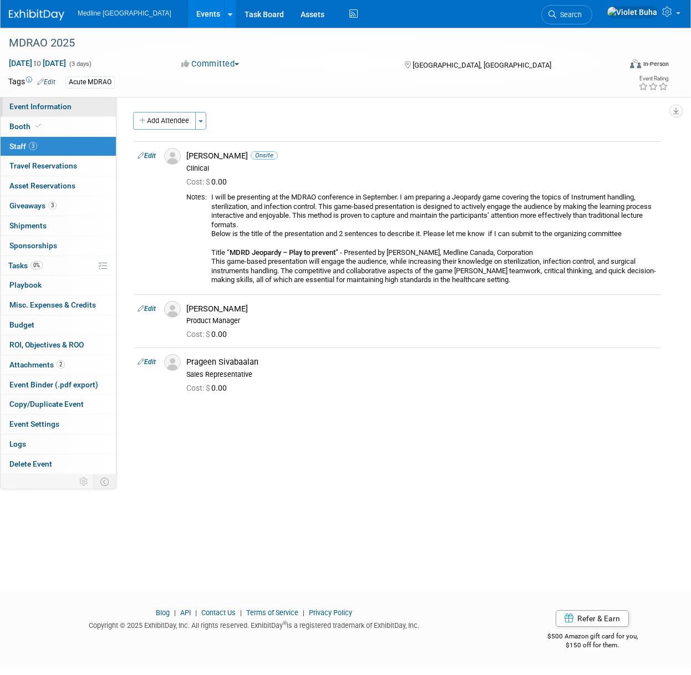
click at [79, 105] on link "Event Information" at bounding box center [58, 106] width 115 height 19
select select "In progress"
select select "To do"
select select "Acute"
select select "Provincial - Level 2"
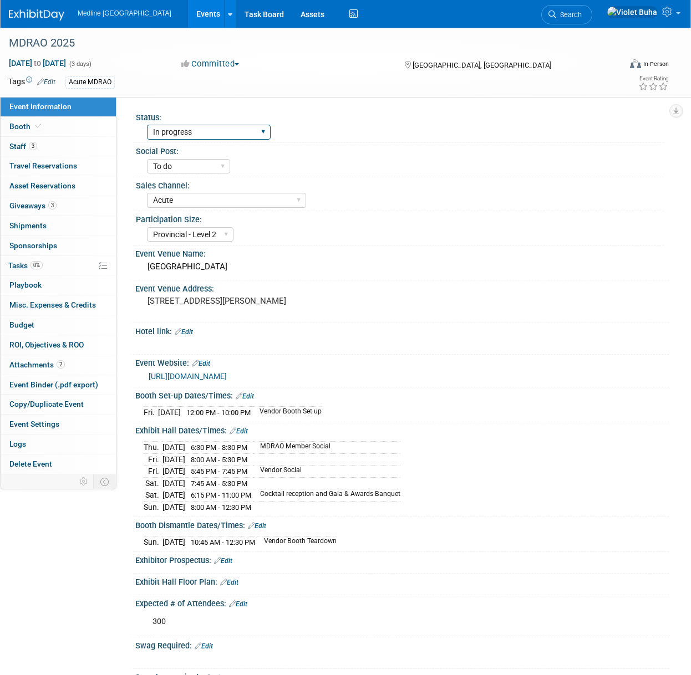
click at [193, 132] on select "Waiting for information In progress Need to order Samples/Swag Complete" at bounding box center [209, 132] width 124 height 15
select select "Complete"
click at [147, 125] on select "Waiting for information In progress Need to order Samples/Swag Complete" at bounding box center [209, 132] width 124 height 15
drag, startPoint x: 146, startPoint y: 267, endPoint x: 386, endPoint y: 273, distance: 239.6
click at [386, 273] on div "Sheraton Toronto Airport Hotel & Conference Centre" at bounding box center [402, 266] width 517 height 17
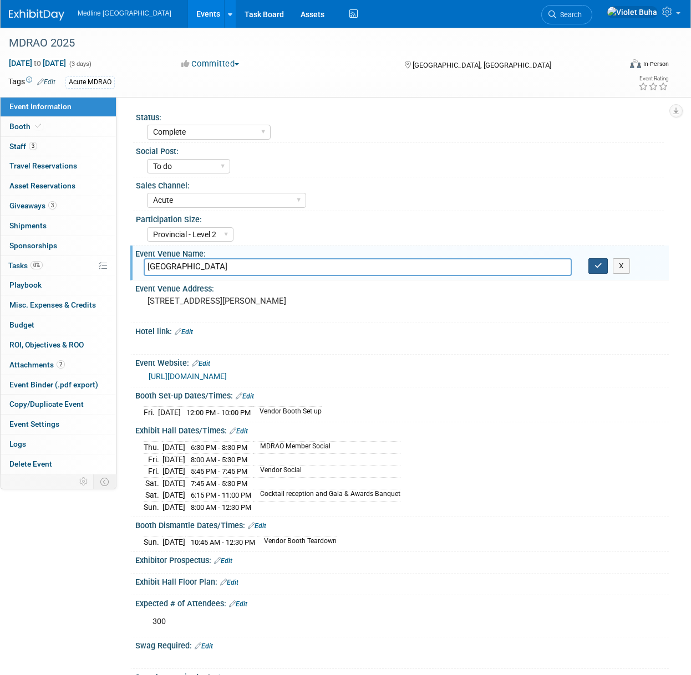
click at [599, 266] on icon "button" at bounding box center [598, 265] width 8 height 7
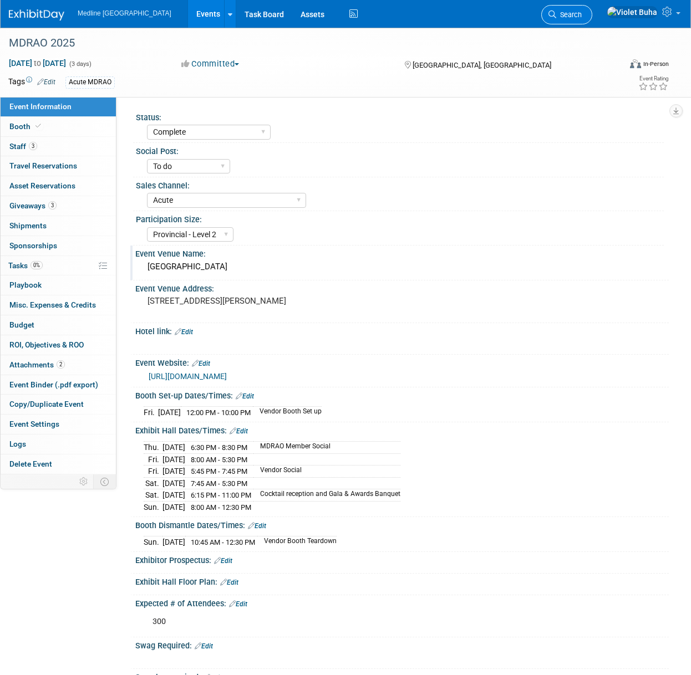
click at [592, 9] on link "Search" at bounding box center [566, 14] width 51 height 19
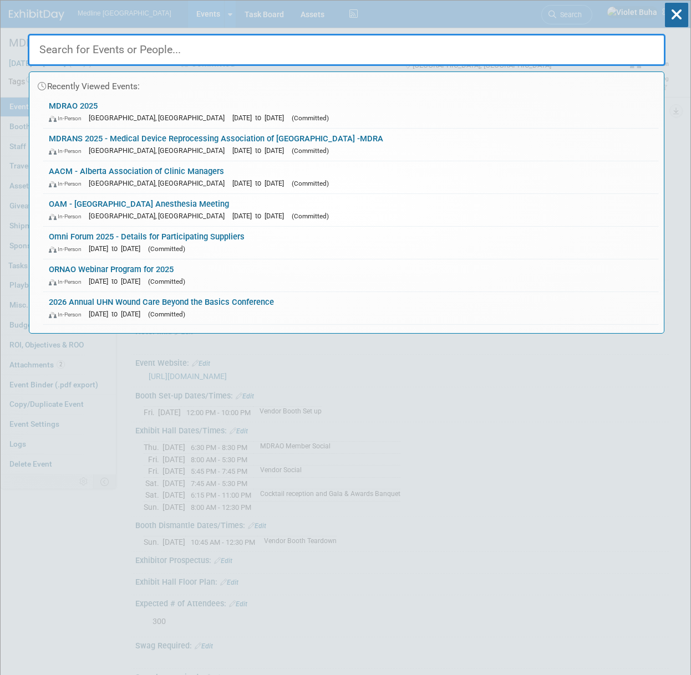
click at [197, 45] on input "text" at bounding box center [347, 50] width 638 height 32
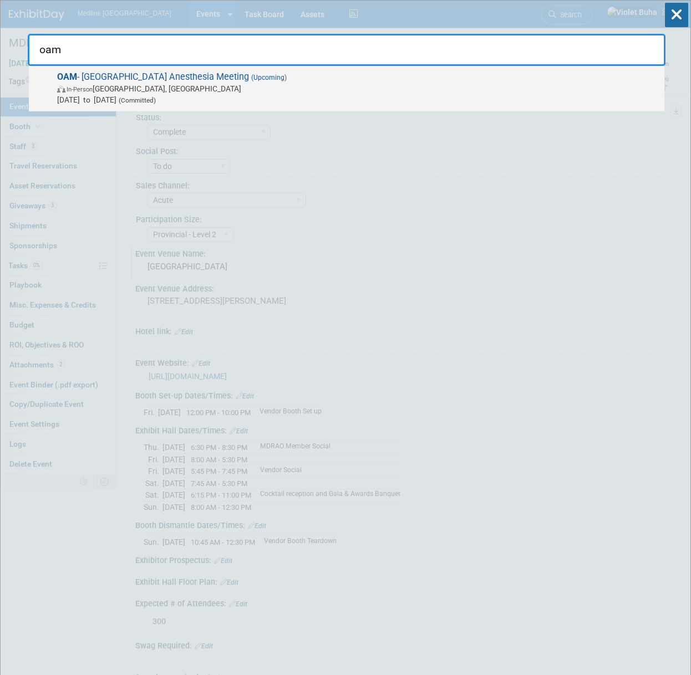
type input "oam"
click at [137, 91] on span "In-Person Ottawa, Canada" at bounding box center [357, 88] width 601 height 11
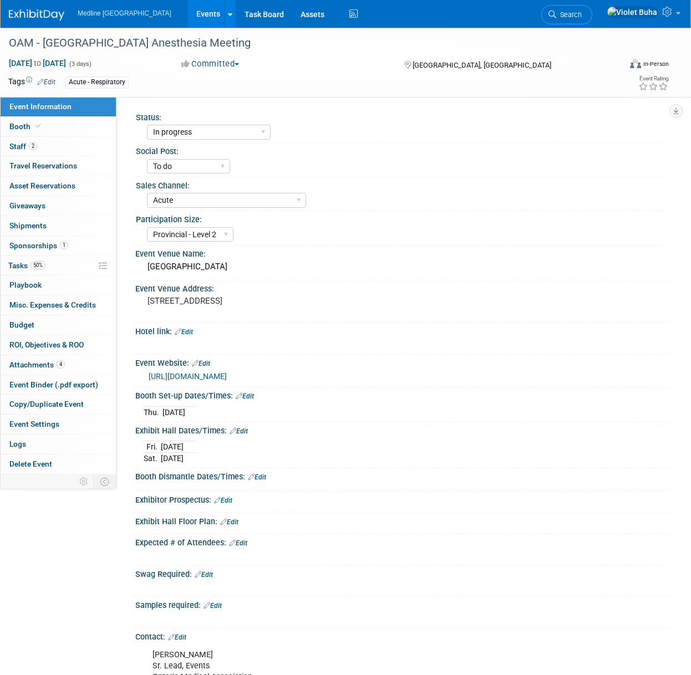
select select "In progress"
select select "To do"
select select "Acute"
select select "Provincial - Level 2"
click at [64, 131] on link "Booth" at bounding box center [58, 126] width 115 height 19
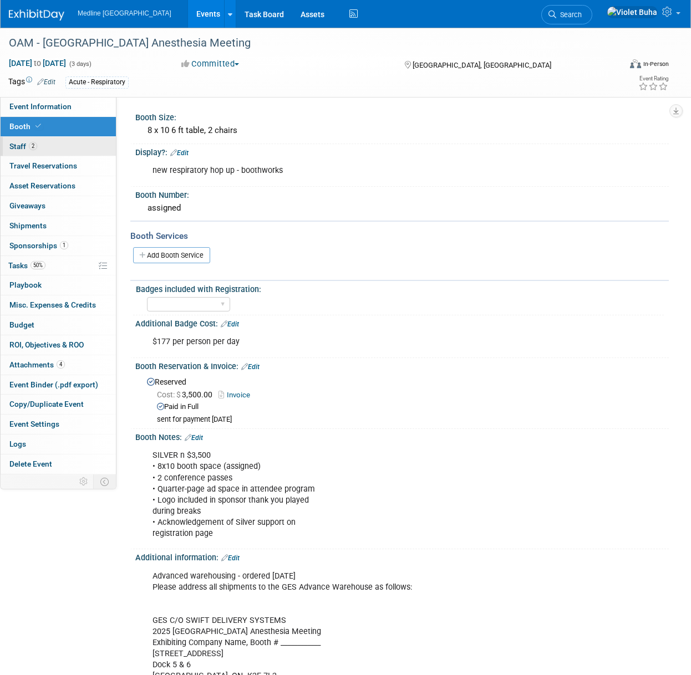
click at [41, 146] on link "2 Staff 2" at bounding box center [58, 146] width 115 height 19
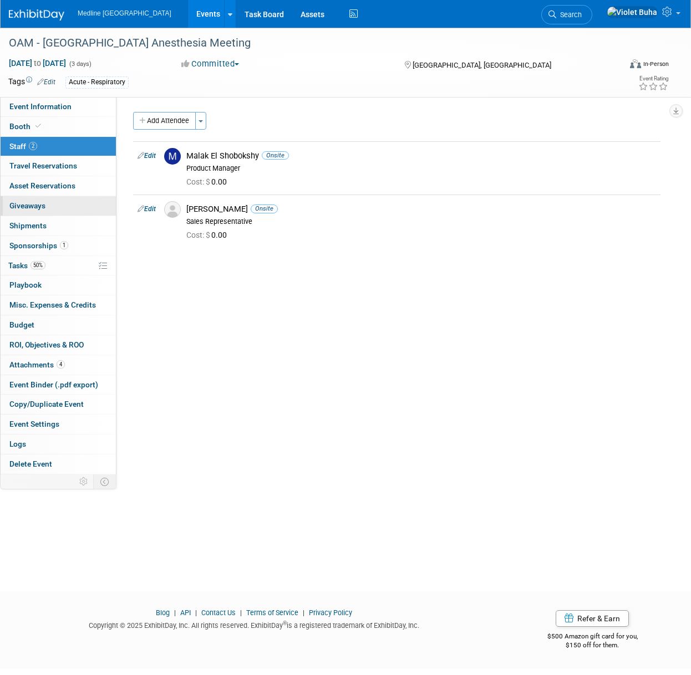
click at [53, 208] on link "0 Giveaways 0" at bounding box center [58, 205] width 115 height 19
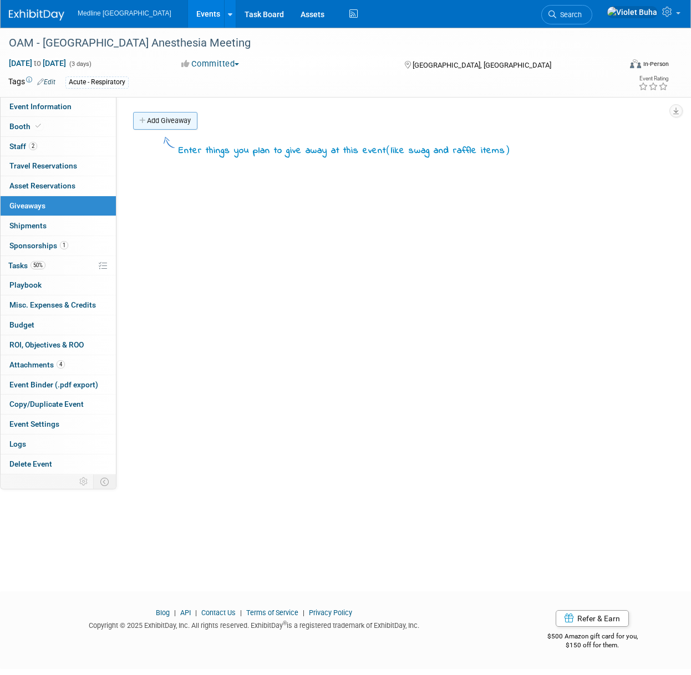
click at [181, 126] on link "Add Giveaway" at bounding box center [165, 121] width 64 height 18
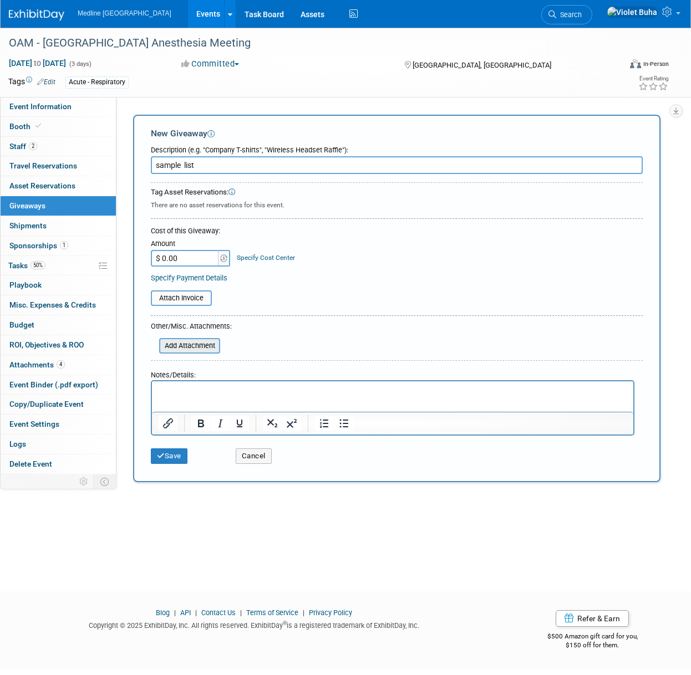
type input "sample list"
click at [198, 345] on input "file" at bounding box center [153, 345] width 132 height 13
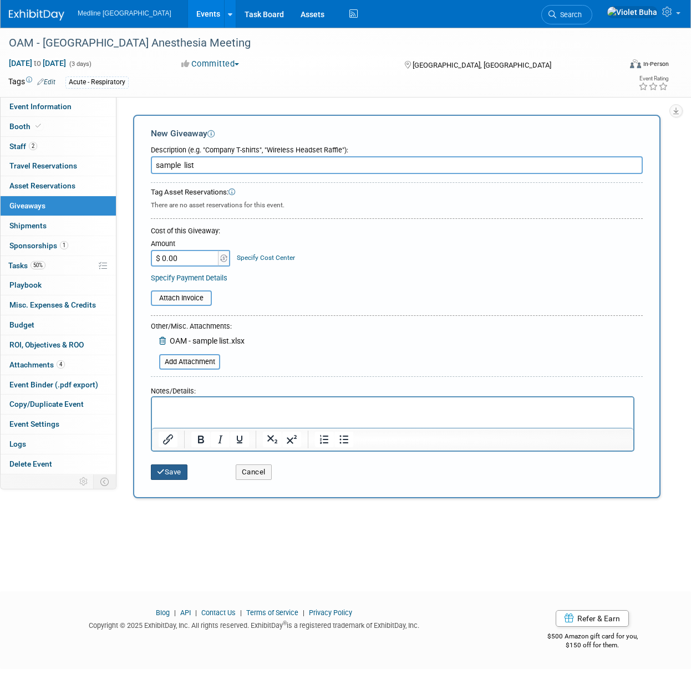
click at [177, 473] on button "Save" at bounding box center [169, 473] width 37 height 16
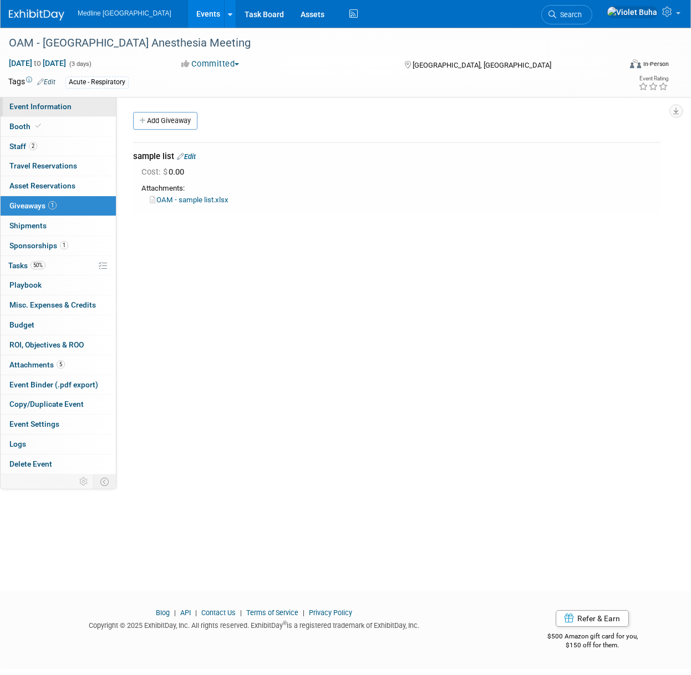
click at [78, 109] on link "Event Information" at bounding box center [58, 106] width 115 height 19
select select "In progress"
select select "To do"
select select "Acute"
select select "Provincial - Level 2"
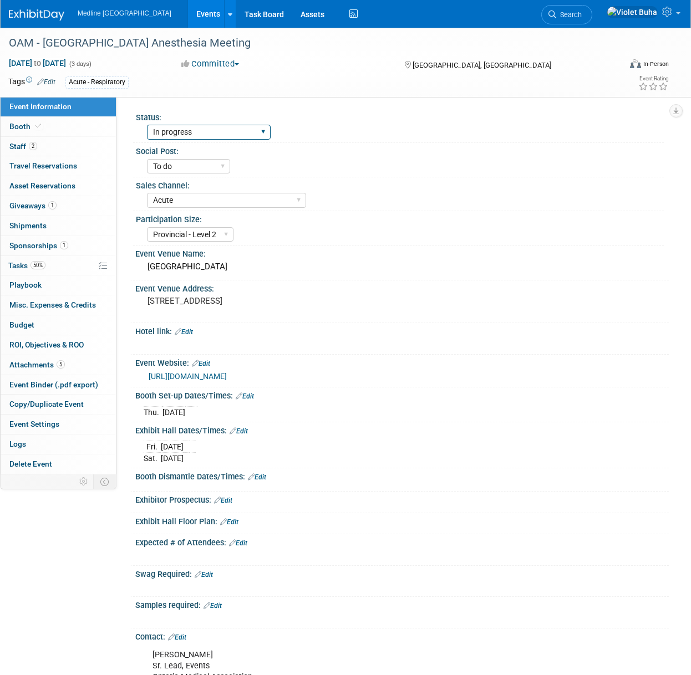
click at [177, 129] on select "Waiting for information In progress Need to order Samples/Swag Complete" at bounding box center [209, 132] width 124 height 15
select select "Complete"
click at [147, 125] on select "Waiting for information In progress Need to order Samples/Swag Complete" at bounding box center [209, 132] width 124 height 15
click at [35, 14] on img at bounding box center [36, 14] width 55 height 11
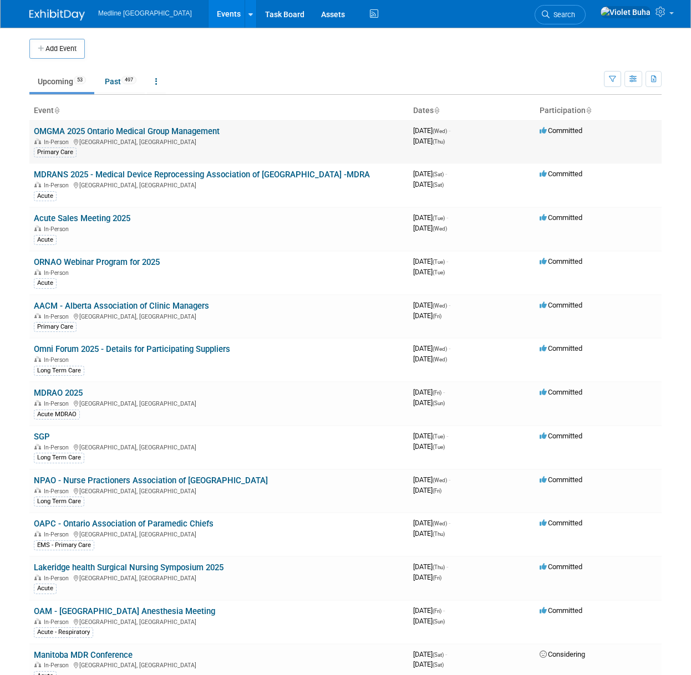
click at [147, 130] on link "OMGMA 2025 Ontario Medical Group Management" at bounding box center [127, 131] width 186 height 10
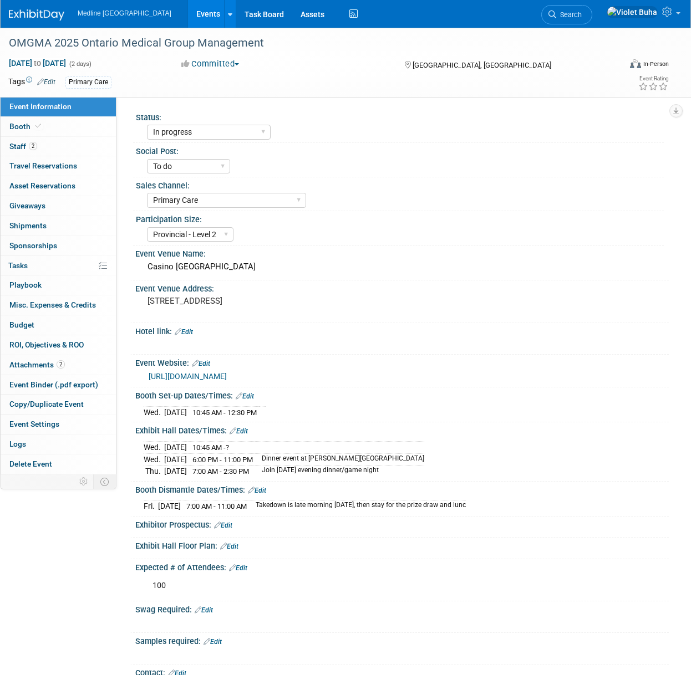
select select "In progress"
select select "To do"
select select "Primary Care"
select select "Provincial - Level 2"
click at [208, 134] on select "Waiting for information In progress Need to order Samples/Swag Complete" at bounding box center [209, 132] width 124 height 15
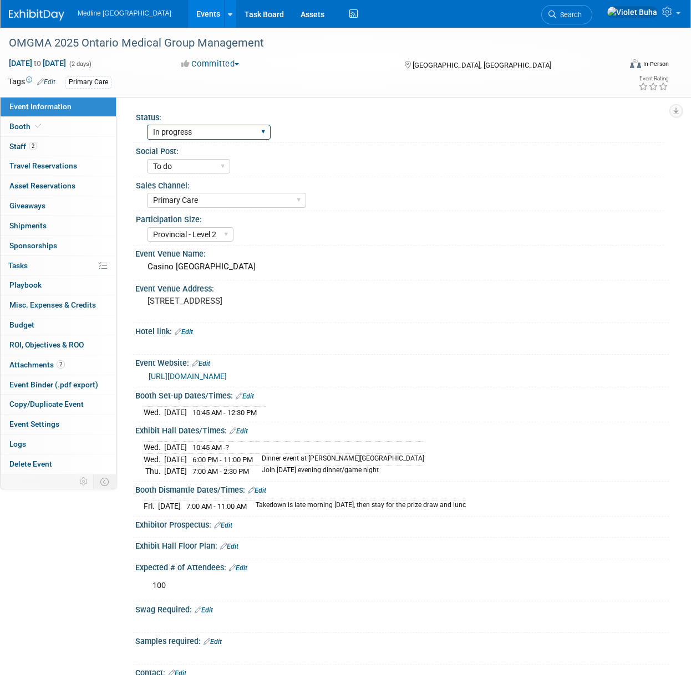
select select "Complete"
click at [147, 125] on select "Waiting for information In progress Need to order Samples/Swag Complete" at bounding box center [209, 132] width 124 height 15
click at [50, 147] on link "2 Staff 2" at bounding box center [58, 146] width 115 height 19
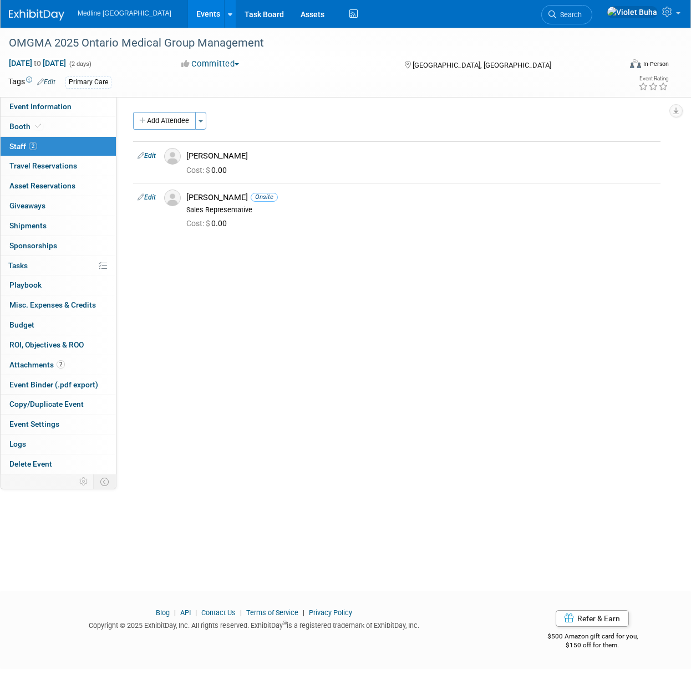
click at [43, 14] on img at bounding box center [36, 14] width 55 height 11
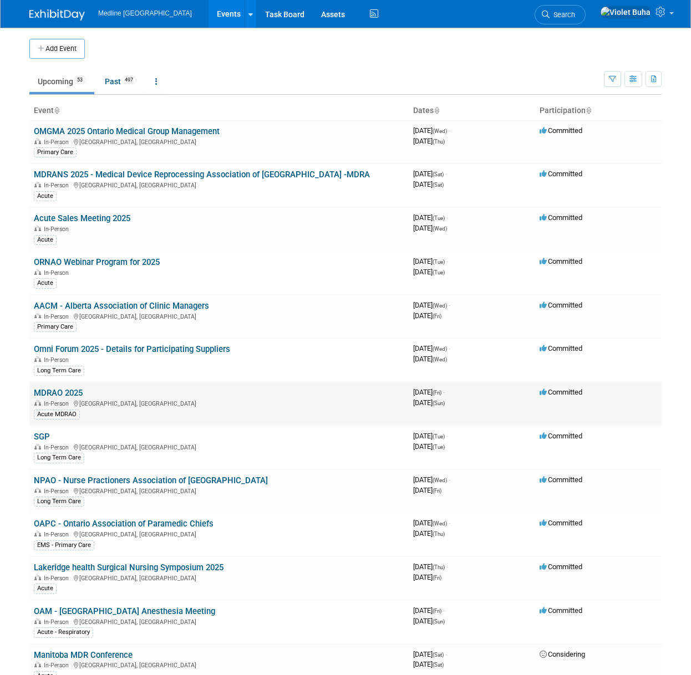
click at [52, 393] on link "MDRAO 2025" at bounding box center [58, 393] width 49 height 10
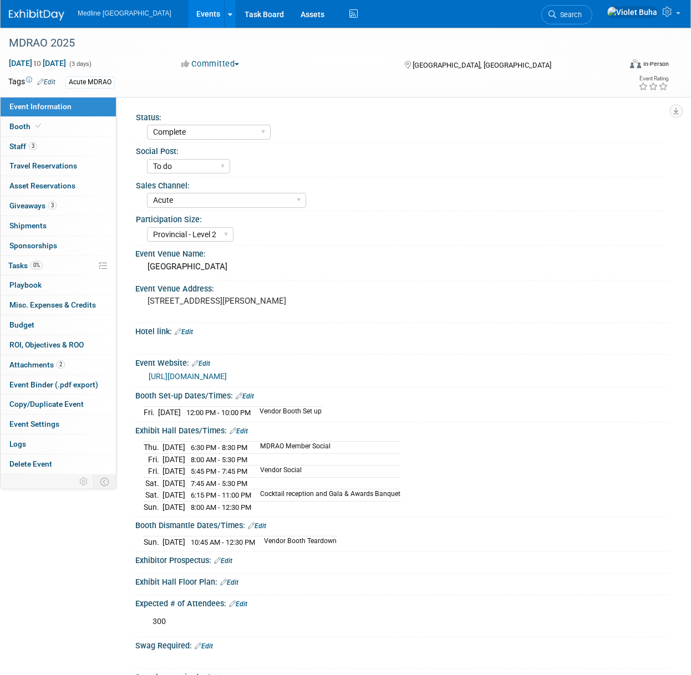
select select "Complete"
select select "To do"
select select "Acute"
select select "Provincial - Level 2"
click at [70, 142] on link "3 Staff 3" at bounding box center [58, 146] width 115 height 19
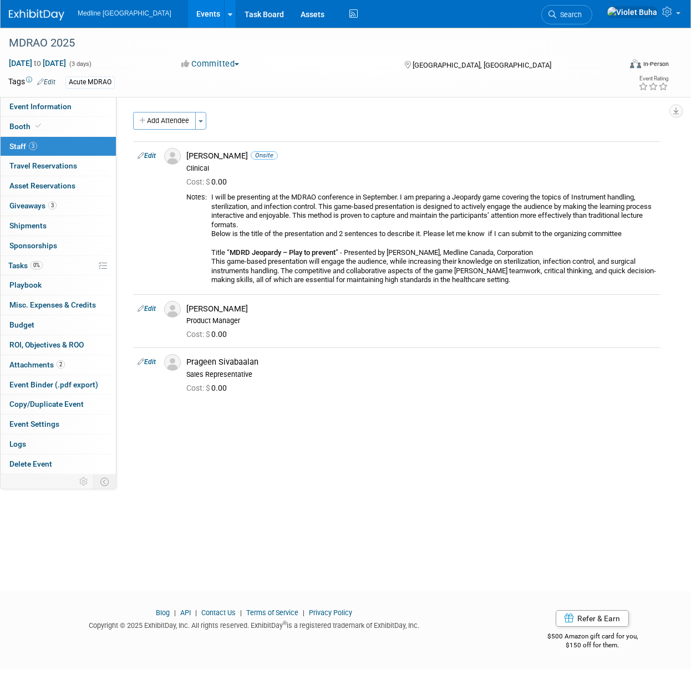
click at [29, 12] on img at bounding box center [36, 14] width 55 height 11
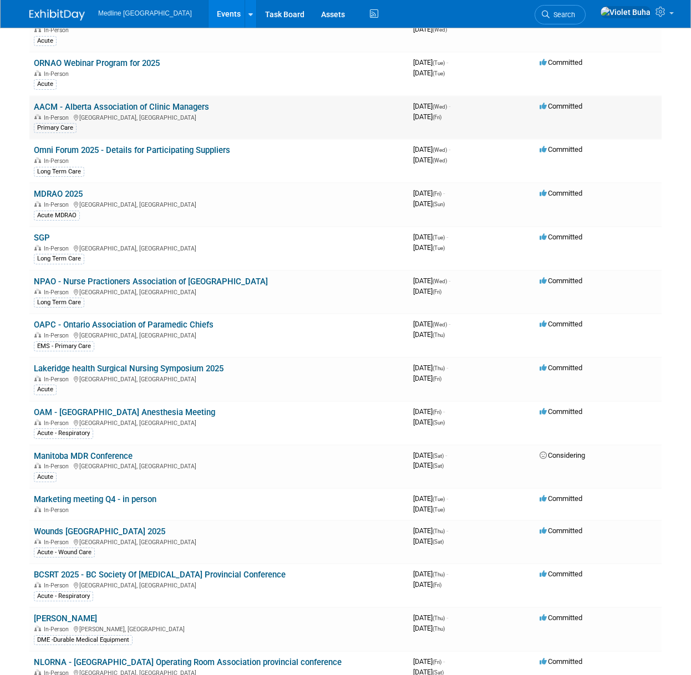
scroll to position [233, 0]
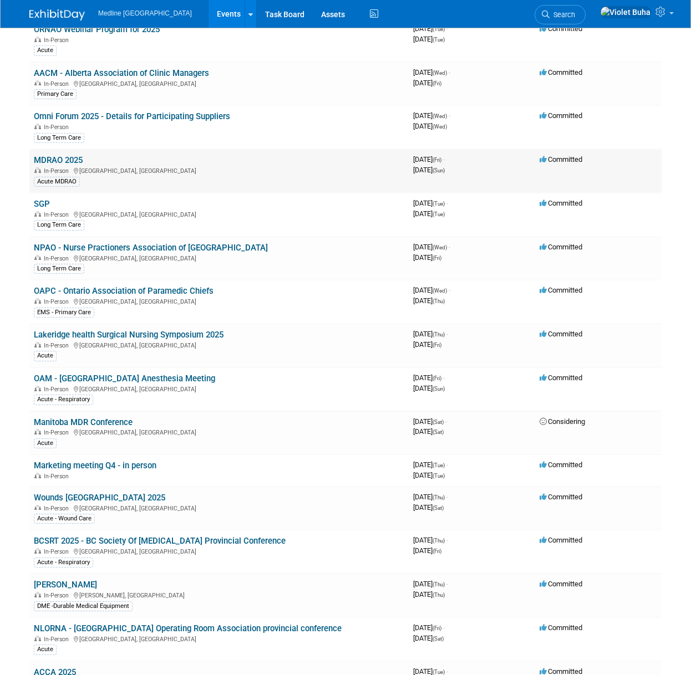
click at [69, 159] on link "MDRAO 2025" at bounding box center [58, 160] width 49 height 10
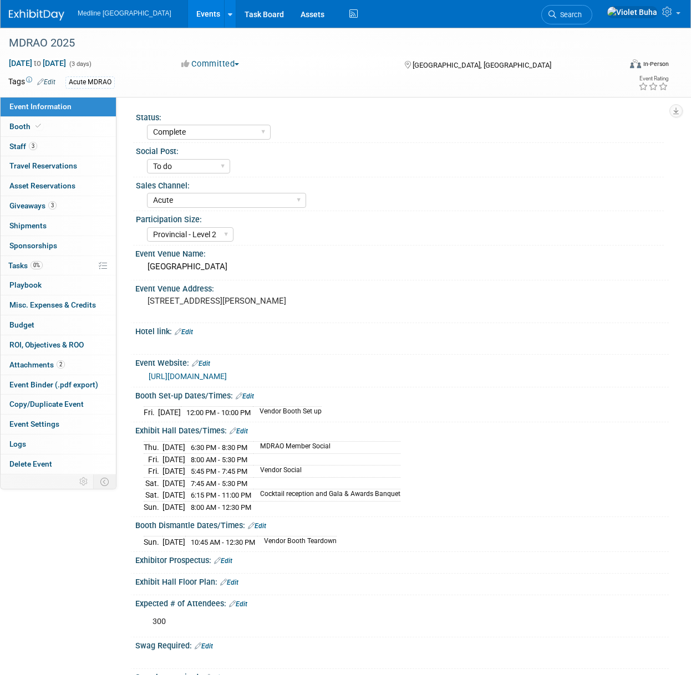
select select "Complete"
select select "To do"
select select "Acute"
select select "Provincial - Level 2"
click at [33, 11] on img at bounding box center [36, 14] width 55 height 11
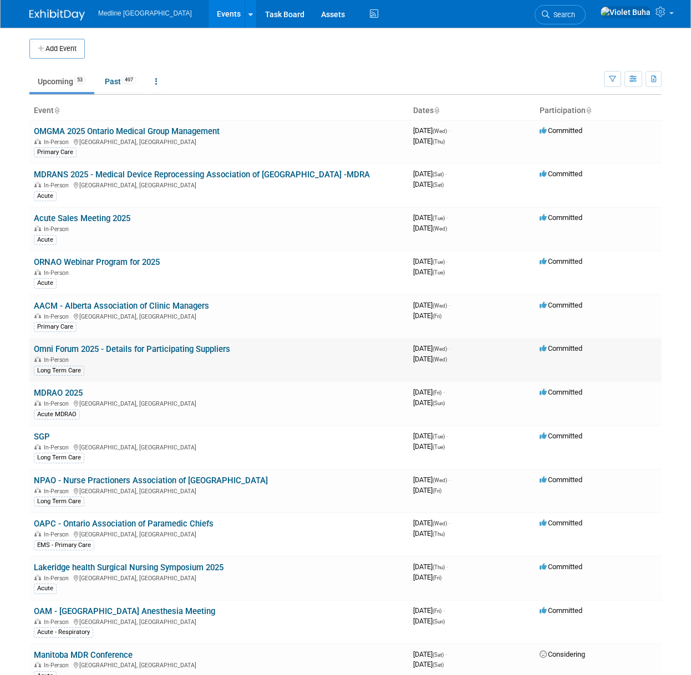
click at [86, 350] on link "Omni Forum 2025 - Details for Participating Suppliers" at bounding box center [132, 349] width 196 height 10
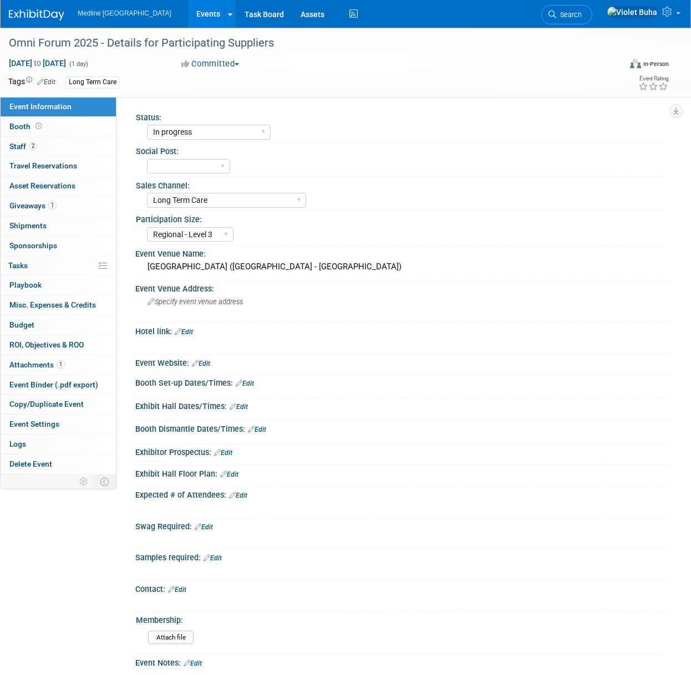
select select "In progress"
select select "Long Term Care"
select select "Regional - Level 3"
click at [191, 128] on select "Waiting for information In progress Need to order Samples/Swag Complete" at bounding box center [209, 132] width 124 height 15
select select "Complete"
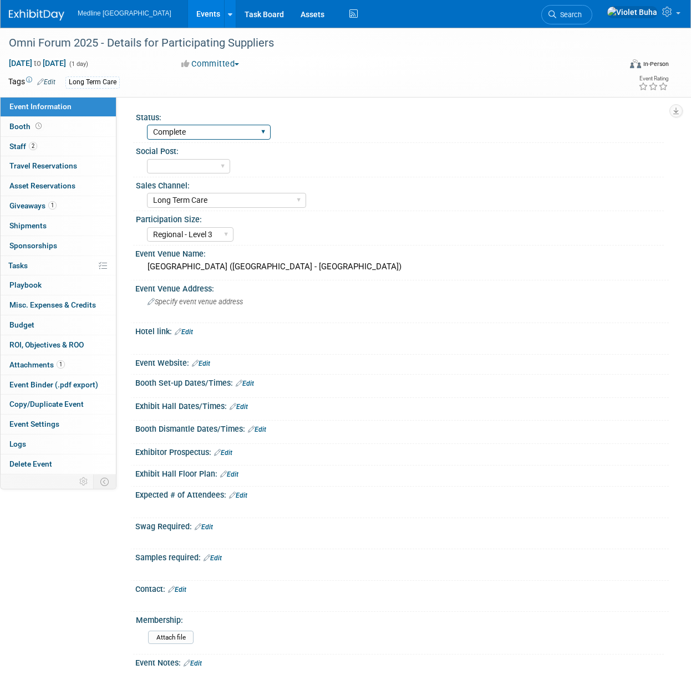
click at [147, 125] on select "Waiting for information In progress Need to order Samples/Swag Complete" at bounding box center [209, 132] width 124 height 15
click at [28, 11] on img at bounding box center [36, 14] width 55 height 11
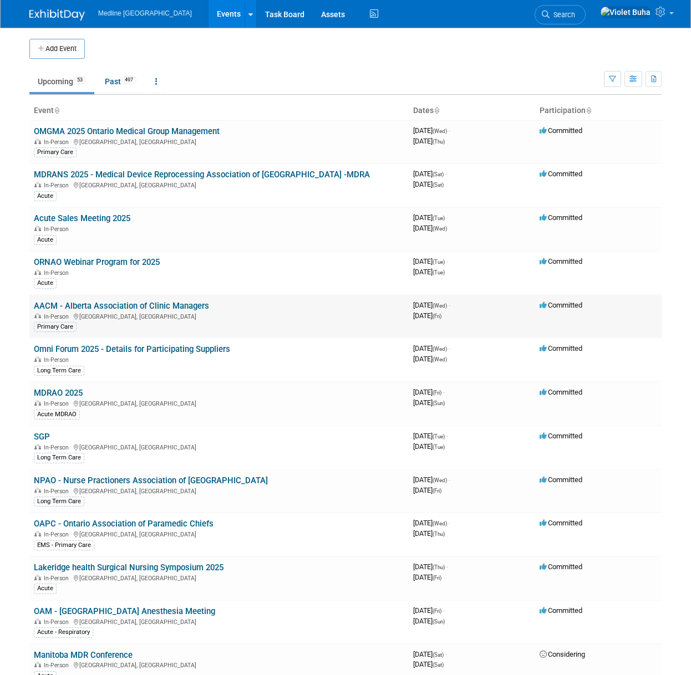
click at [84, 306] on link "AACM - Alberta Association of Clinic Managers" at bounding box center [121, 306] width 175 height 10
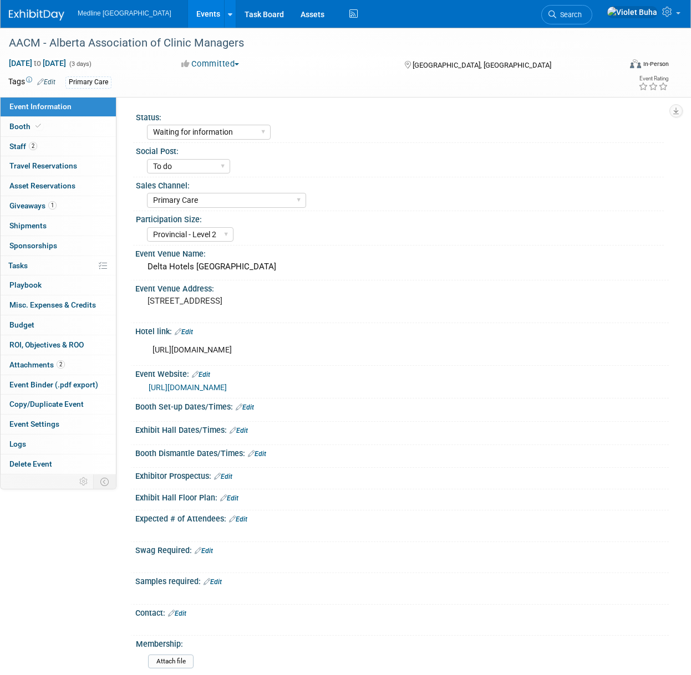
select select "Waiting for information"
select select "To do"
select select "Primary Care"
select select "Provincial - Level 2"
click at [171, 128] on select "Waiting for information In progress Need to order Samples/Swag Complete" at bounding box center [209, 132] width 124 height 15
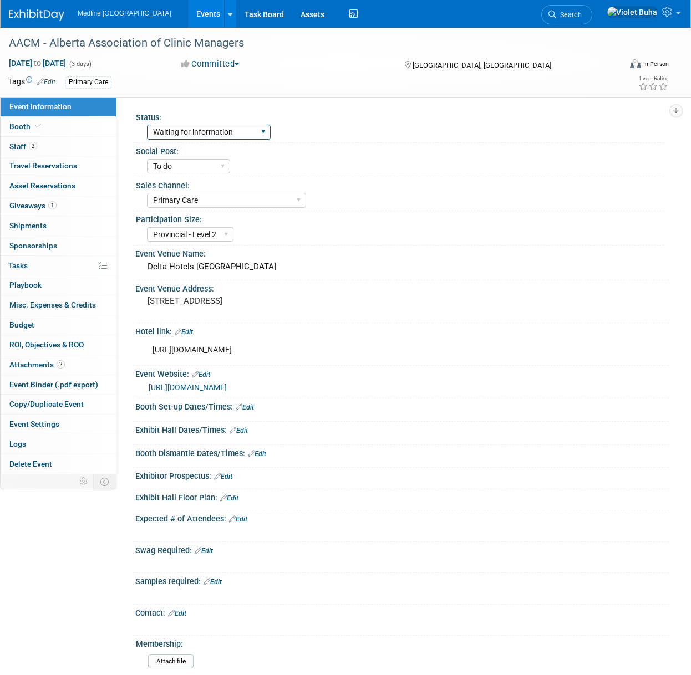
select select "Complete"
click at [147, 125] on select "Waiting for information In progress Need to order Samples/Swag Complete" at bounding box center [209, 132] width 124 height 15
click at [23, 10] on img at bounding box center [36, 14] width 55 height 11
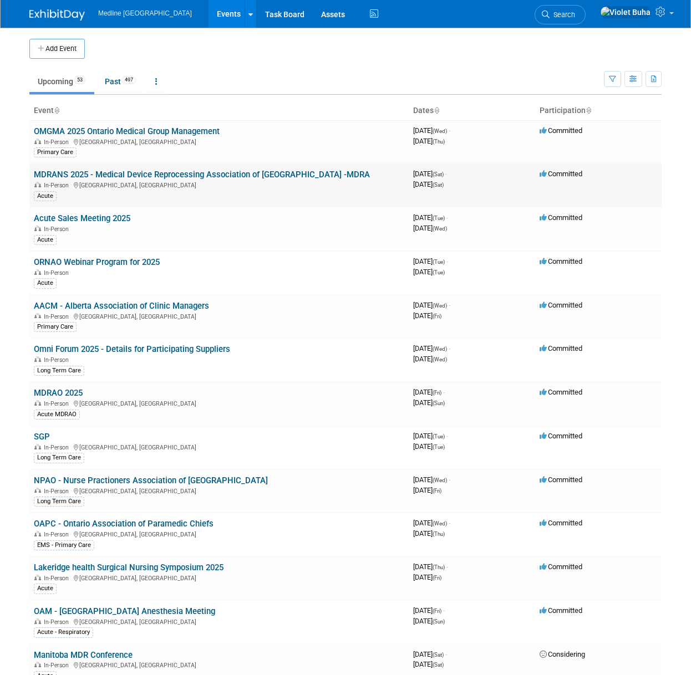
click at [94, 182] on div "In-Person [GEOGRAPHIC_DATA], [GEOGRAPHIC_DATA]" at bounding box center [219, 184] width 370 height 9
click at [93, 176] on link "MDRANS 2025 - Medical Device Reprocessing Association of [GEOGRAPHIC_DATA] -MDRA" at bounding box center [202, 175] width 336 height 10
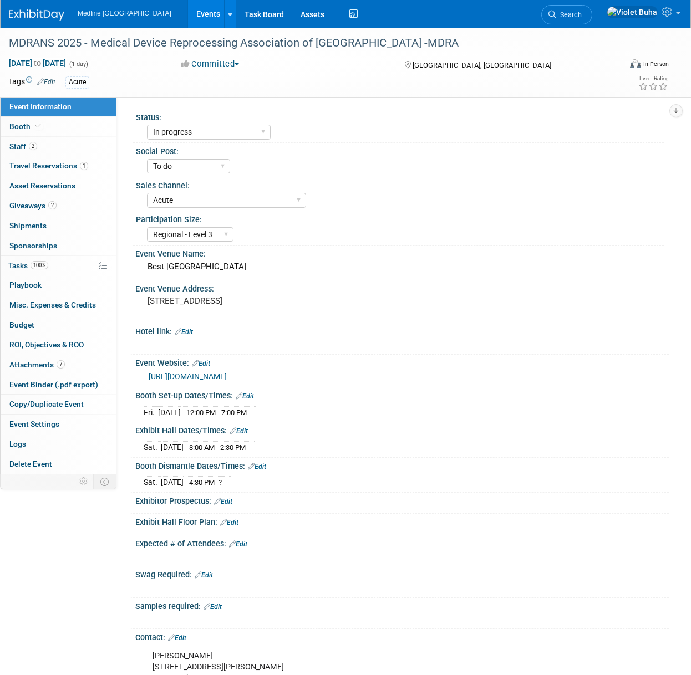
select select "In progress"
select select "To do"
select select "Acute"
select select "Regional - Level 3"
click at [167, 135] on select "Waiting for information In progress Need to order Samples/Swag Complete" at bounding box center [209, 132] width 124 height 15
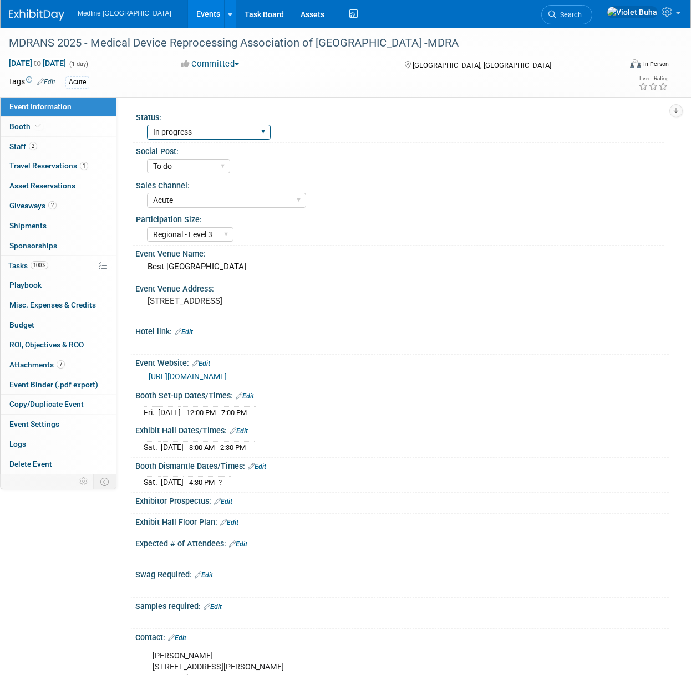
select select "Complete"
click at [147, 125] on select "Waiting for information In progress Need to order Samples/Swag Complete" at bounding box center [209, 132] width 124 height 15
click at [39, 10] on img at bounding box center [36, 14] width 55 height 11
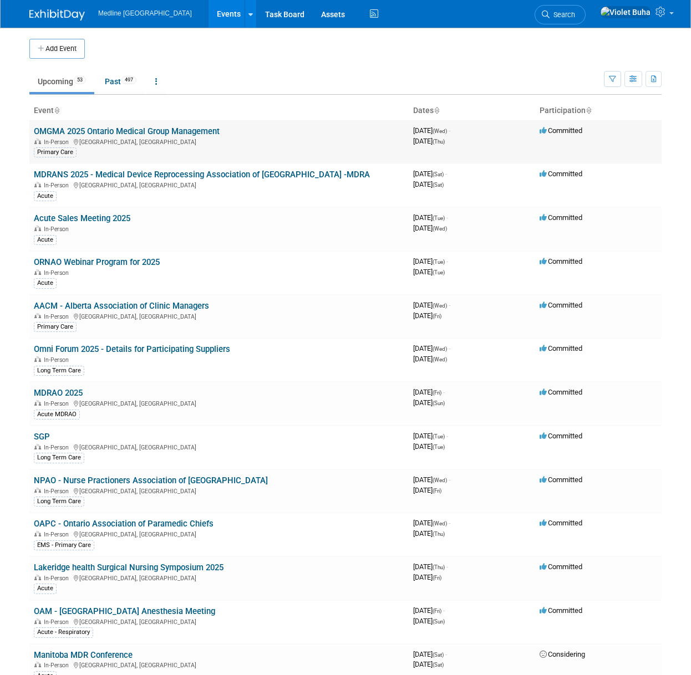
click at [132, 128] on link "OMGMA 2025 Ontario Medical Group Management" at bounding box center [127, 131] width 186 height 10
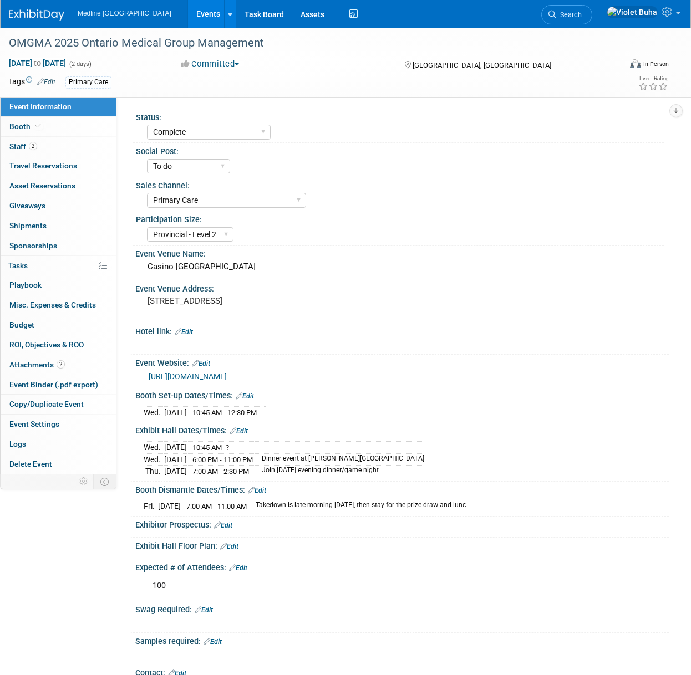
select select "Complete"
select select "To do"
select select "Primary Care"
select select "Provincial - Level 2"
click at [187, 134] on select "Waiting for information In progress Need to order Samples/Swag Complete" at bounding box center [209, 132] width 124 height 15
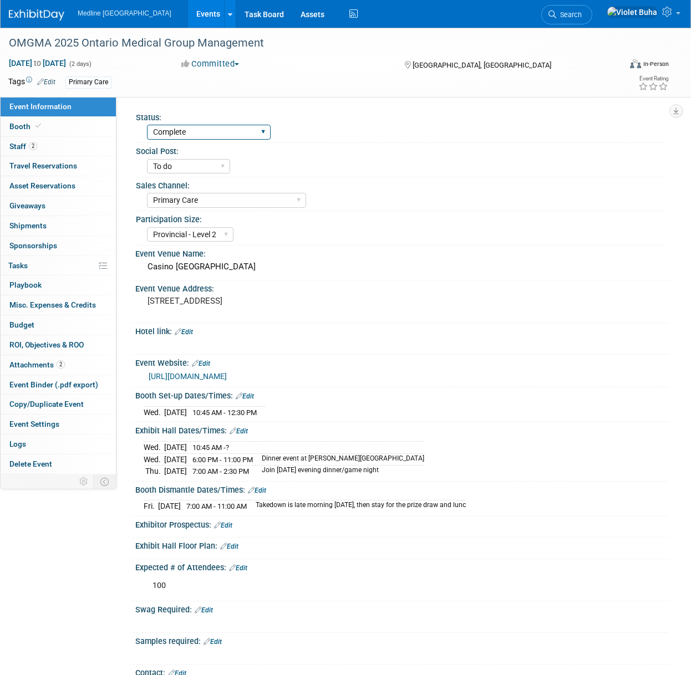
click at [147, 125] on select "Waiting for information In progress Need to order Samples/Swag Complete" at bounding box center [209, 132] width 124 height 15
click at [45, 16] on img at bounding box center [36, 14] width 55 height 11
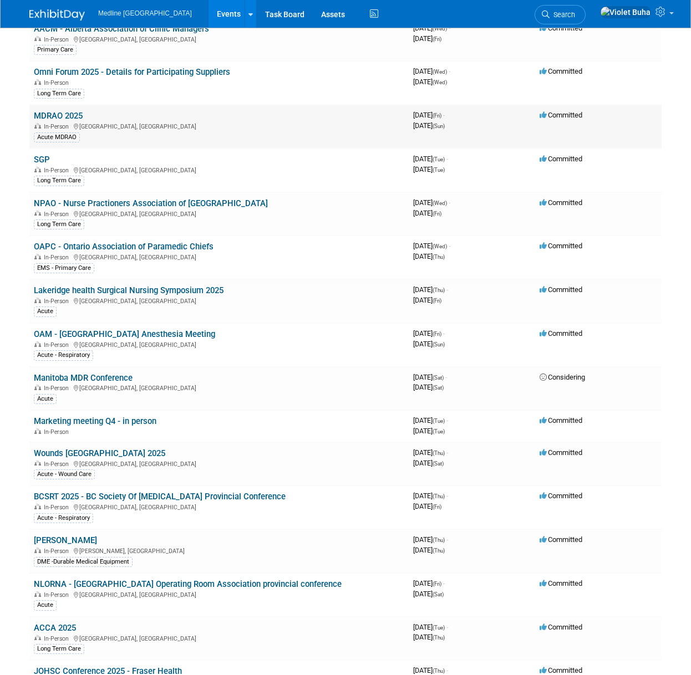
scroll to position [278, 0]
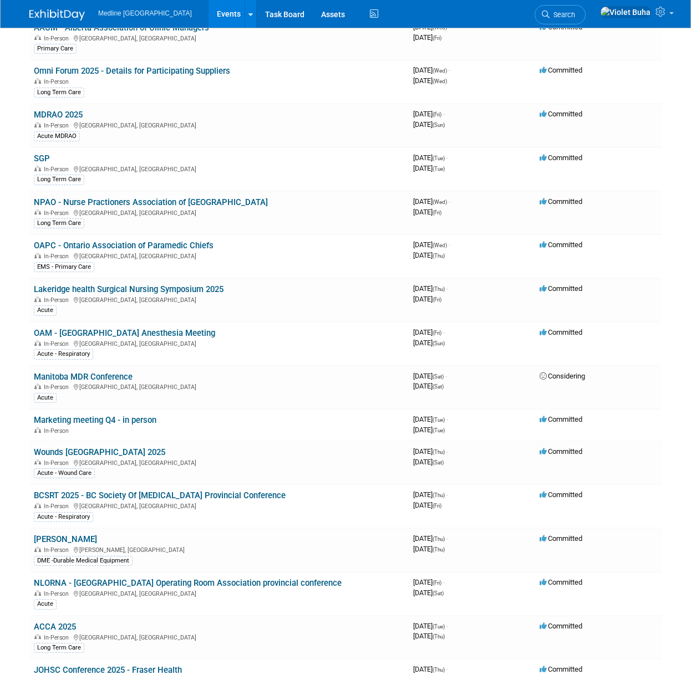
click at [38, 157] on link "SGP" at bounding box center [42, 159] width 16 height 10
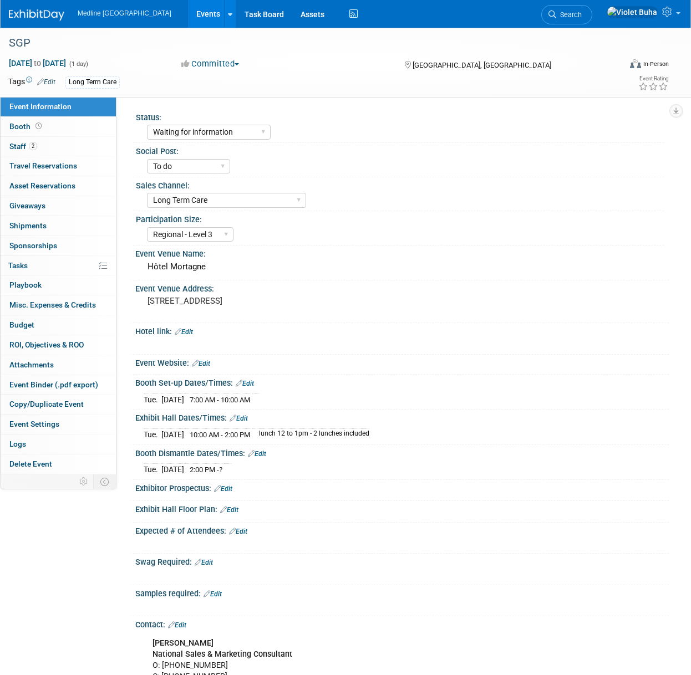
select select "Waiting for information"
select select "To do"
select select "Long Term Care"
select select "Regional - Level 3"
click at [65, 147] on link "2 Staff 2" at bounding box center [58, 146] width 115 height 19
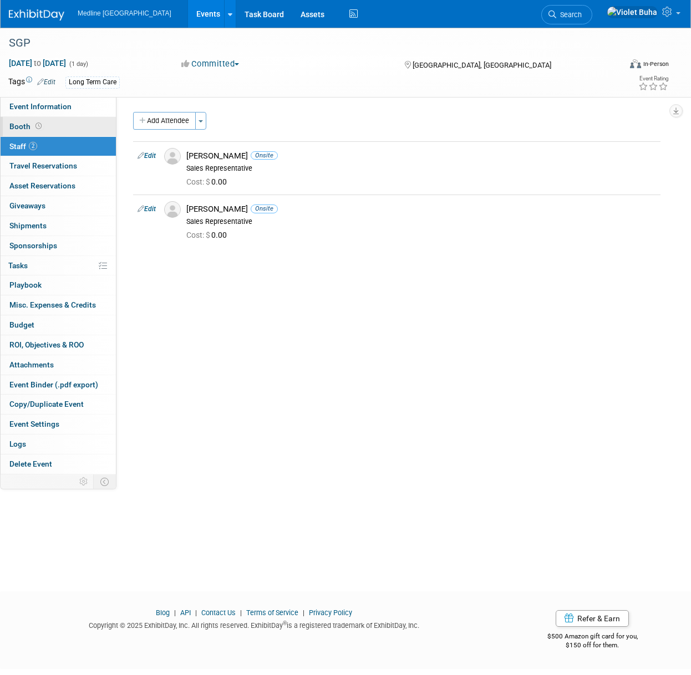
click at [69, 125] on link "Booth" at bounding box center [58, 126] width 115 height 19
select select "2"
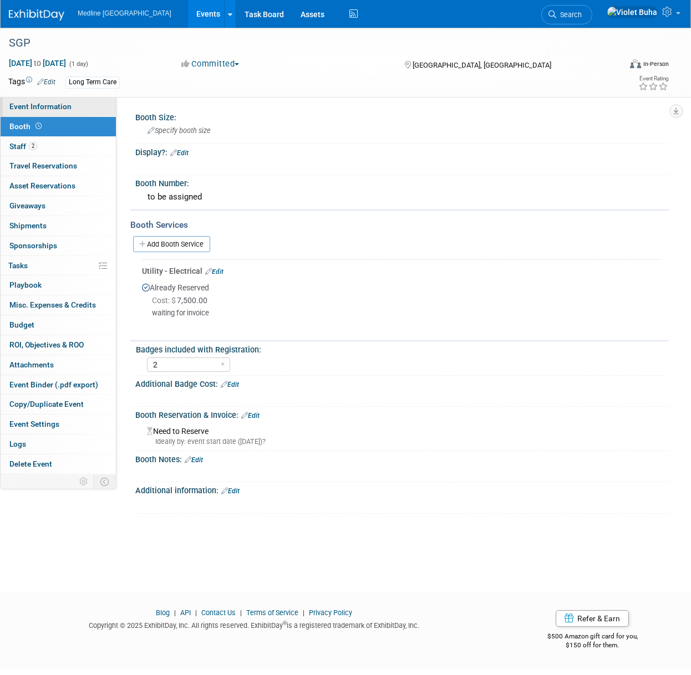
click at [77, 106] on link "Event Information" at bounding box center [58, 106] width 115 height 19
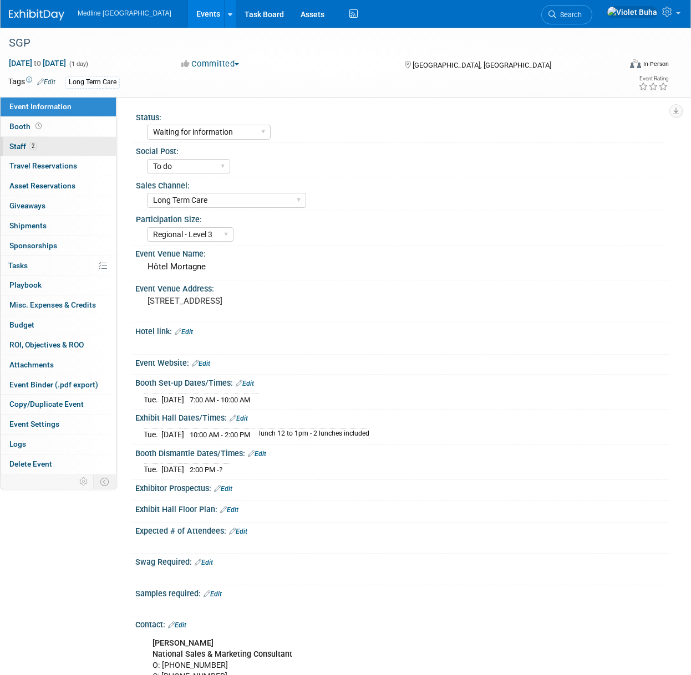
click at [71, 145] on link "2 Staff 2" at bounding box center [58, 146] width 115 height 19
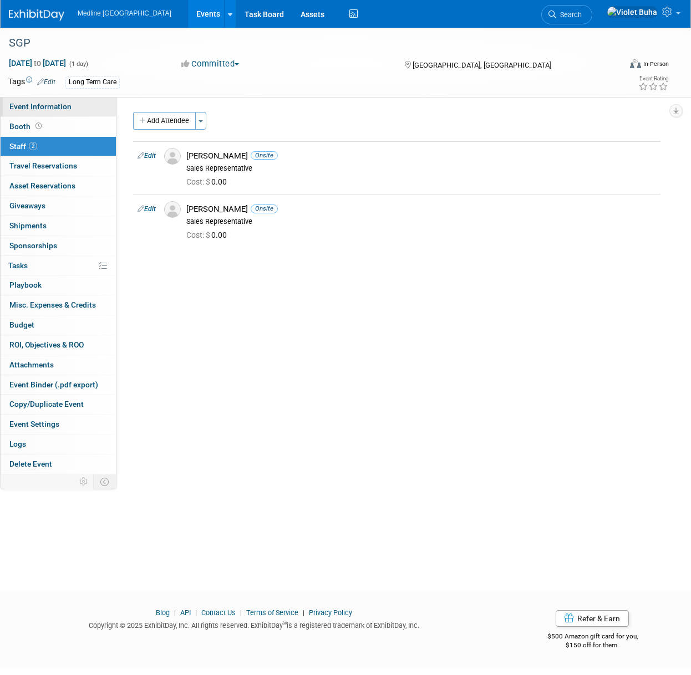
click at [58, 103] on span "Event Information" at bounding box center [40, 106] width 62 height 9
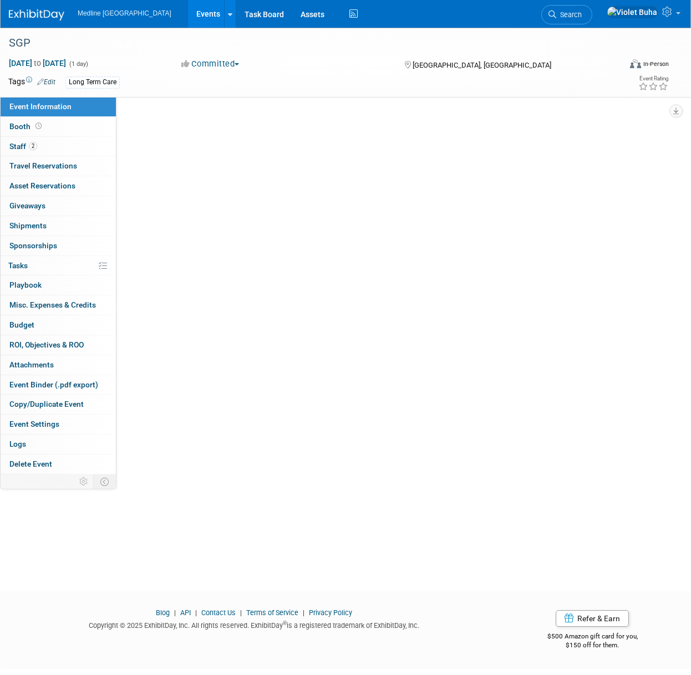
select select "Waiting for information"
select select "To do"
select select "Long Term Care"
select select "Regional - Level 3"
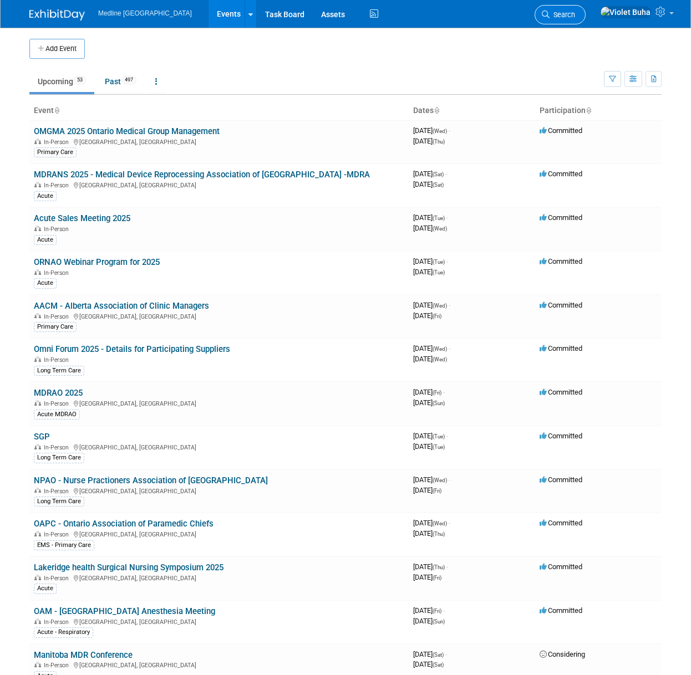
click at [575, 15] on span "Search" at bounding box center [562, 15] width 26 height 8
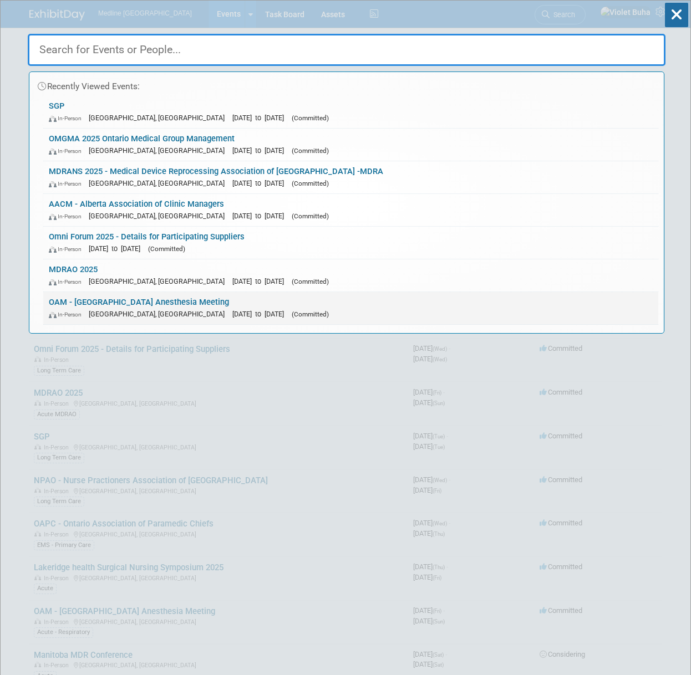
click at [155, 302] on link "OAM - Ontario Anesthesia Meeting In-Person Ottawa, Canada Sep 26, 2025 to Sep 2…" at bounding box center [350, 308] width 615 height 32
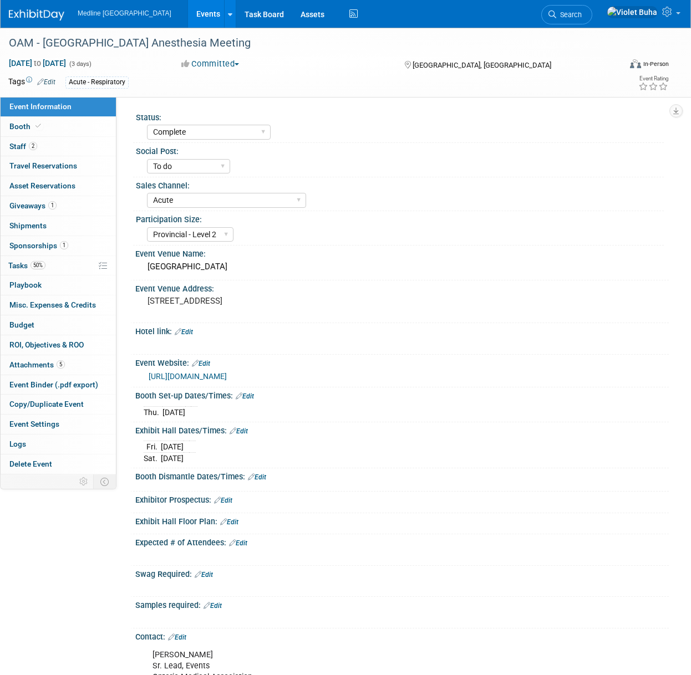
select select "Complete"
select select "To do"
select select "Acute"
select select "Provincial - Level 2"
click at [43, 126] on link "Booth" at bounding box center [58, 126] width 115 height 19
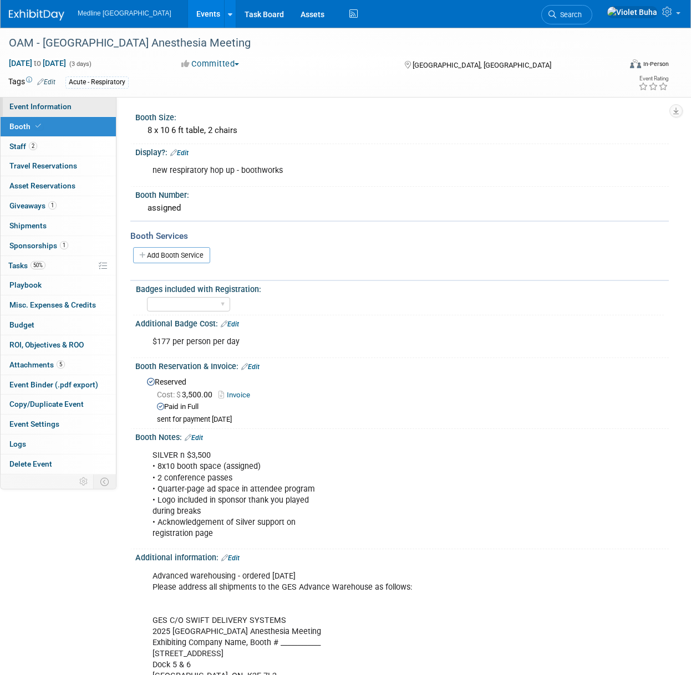
click at [55, 109] on span "Event Information" at bounding box center [40, 106] width 62 height 9
select select "Complete"
select select "To do"
select select "Acute"
select select "Provincial - Level 2"
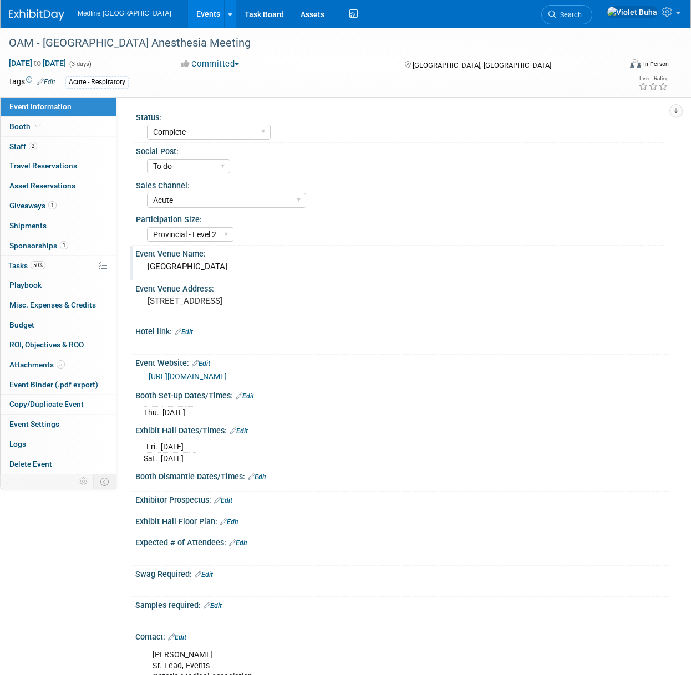
drag, startPoint x: 215, startPoint y: 264, endPoint x: 151, endPoint y: 267, distance: 63.8
click at [151, 267] on div "Westin Ottawa Hotel" at bounding box center [402, 266] width 517 height 17
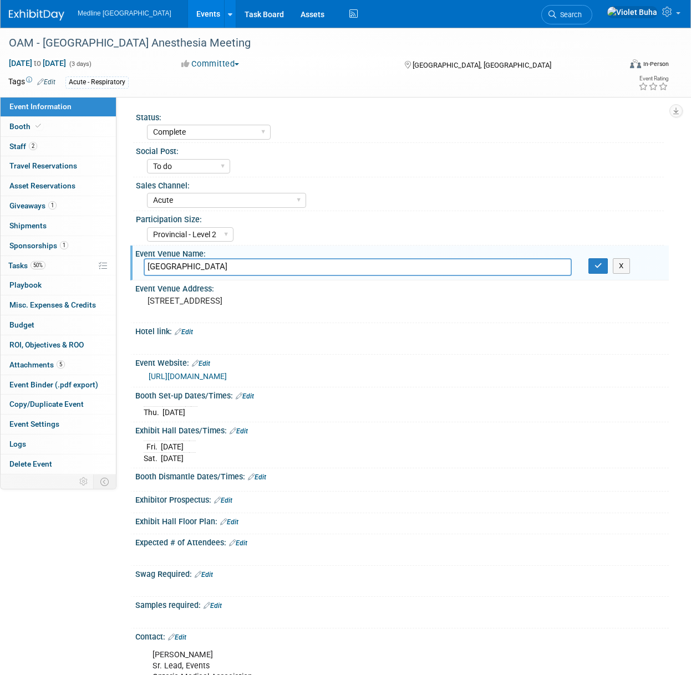
drag, startPoint x: 233, startPoint y: 271, endPoint x: 248, endPoint y: 265, distance: 16.0
click at [240, 271] on input "Westin Ottawa Hotel" at bounding box center [358, 266] width 428 height 17
drag, startPoint x: 241, startPoint y: 265, endPoint x: 137, endPoint y: 263, distance: 103.1
click at [137, 262] on div "Westin Ottawa Hotel" at bounding box center [357, 266] width 445 height 17
drag, startPoint x: 296, startPoint y: 299, endPoint x: 138, endPoint y: 298, distance: 158.0
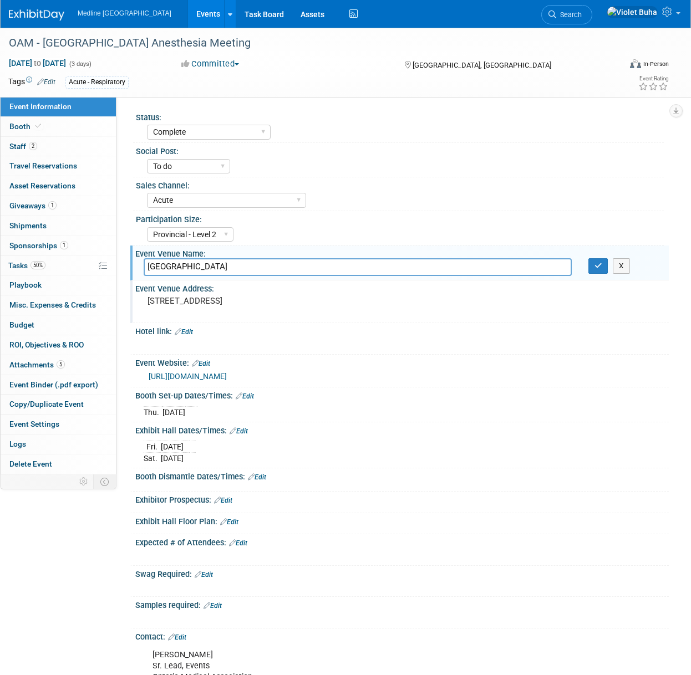
click at [138, 298] on div "11 Colonel By Dr, Ottawa, ON K1N 9J1" at bounding box center [246, 306] width 222 height 27
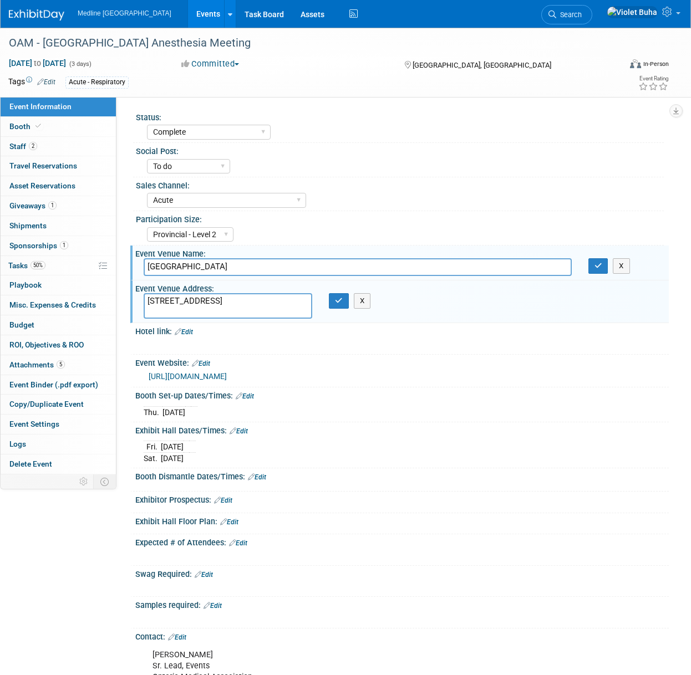
drag, startPoint x: 295, startPoint y: 302, endPoint x: 147, endPoint y: 289, distance: 148.0
click at [147, 288] on div "Event Venue Address: 11 Colonel By Dr, Ottawa, ON K1N 9J1 11 Colonel By Dr, Ott…" at bounding box center [399, 302] width 538 height 43
click at [598, 268] on icon "button" at bounding box center [598, 265] width 8 height 7
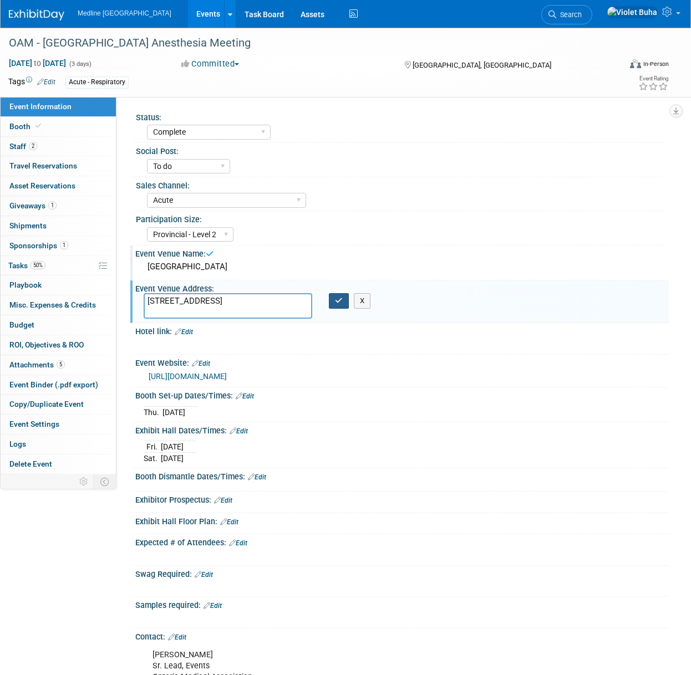
click at [340, 303] on icon "button" at bounding box center [339, 300] width 8 height 7
